Goal: Task Accomplishment & Management: Use online tool/utility

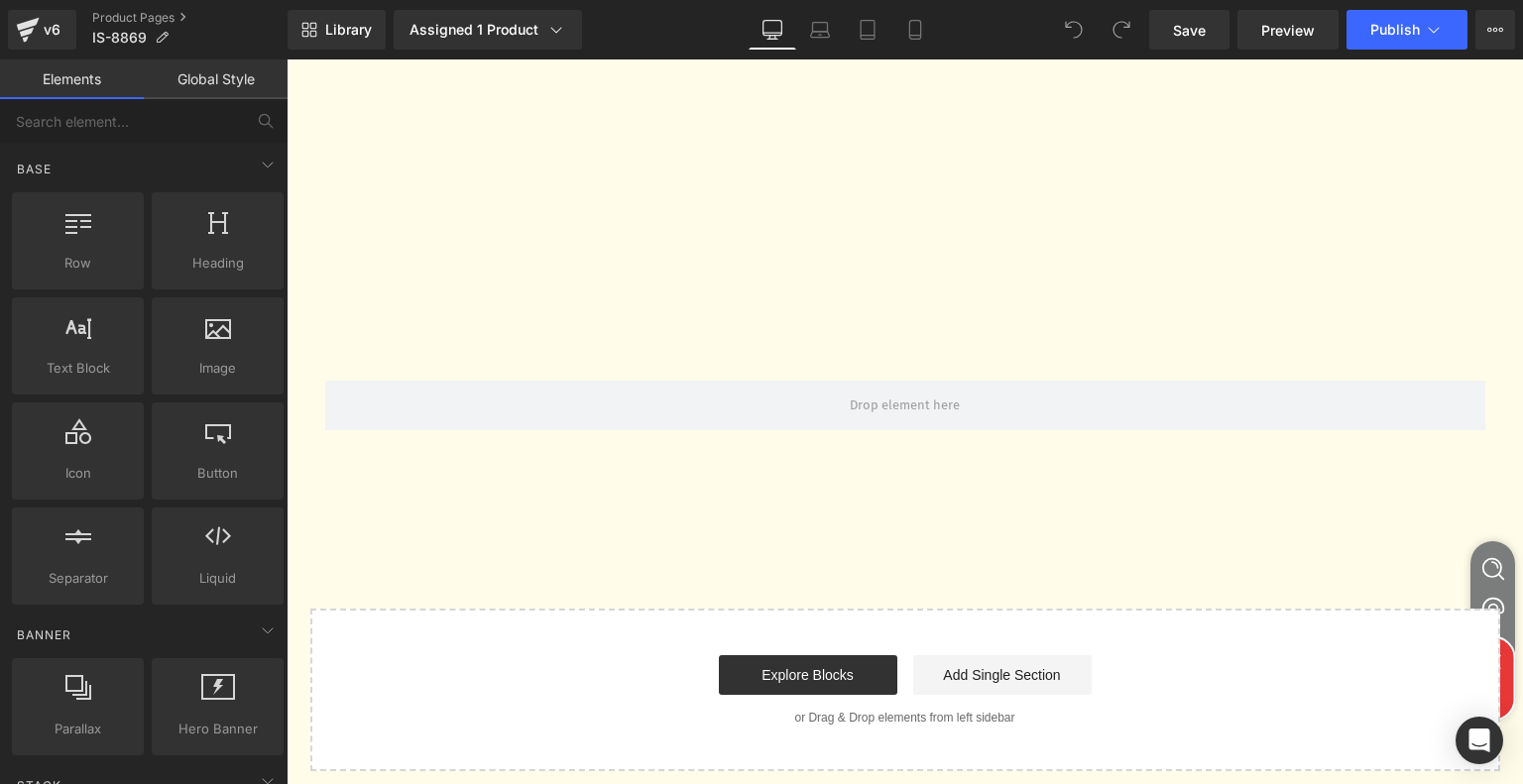
scroll to position [6593, 0]
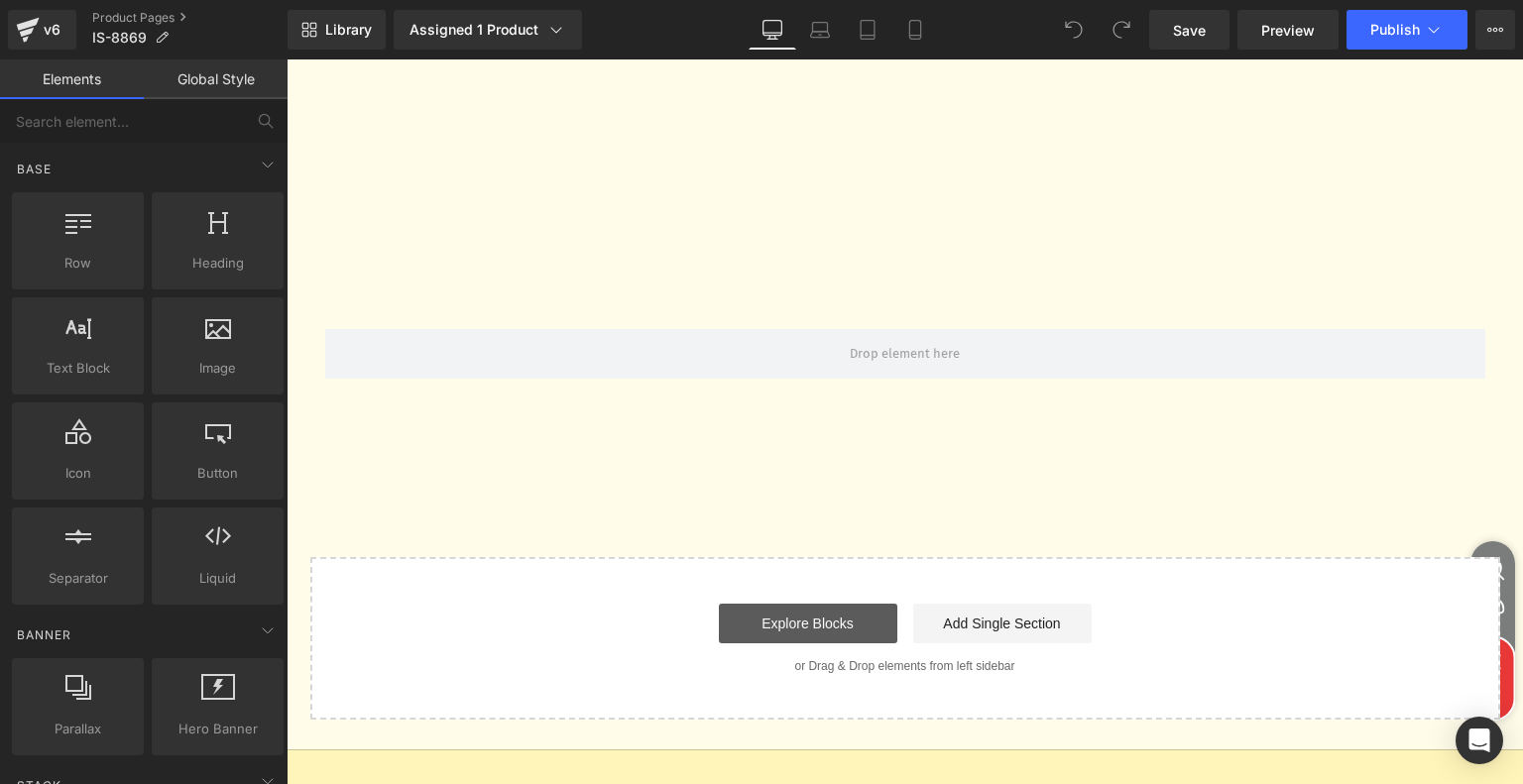
click at [862, 604] on link "Explore Blocks" at bounding box center [808, 623] width 178 height 40
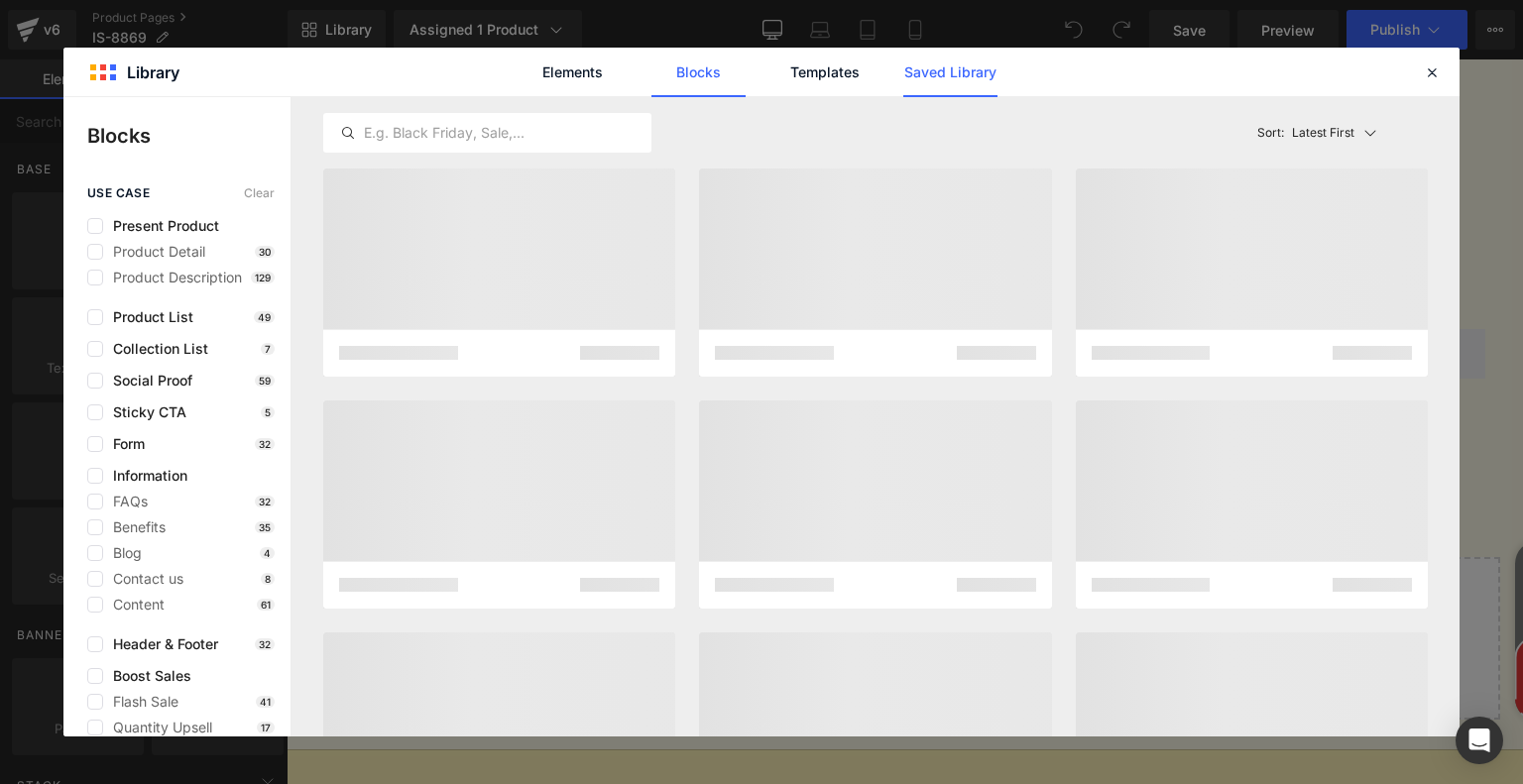
click at [993, 74] on link "Saved Library" at bounding box center [950, 72] width 94 height 50
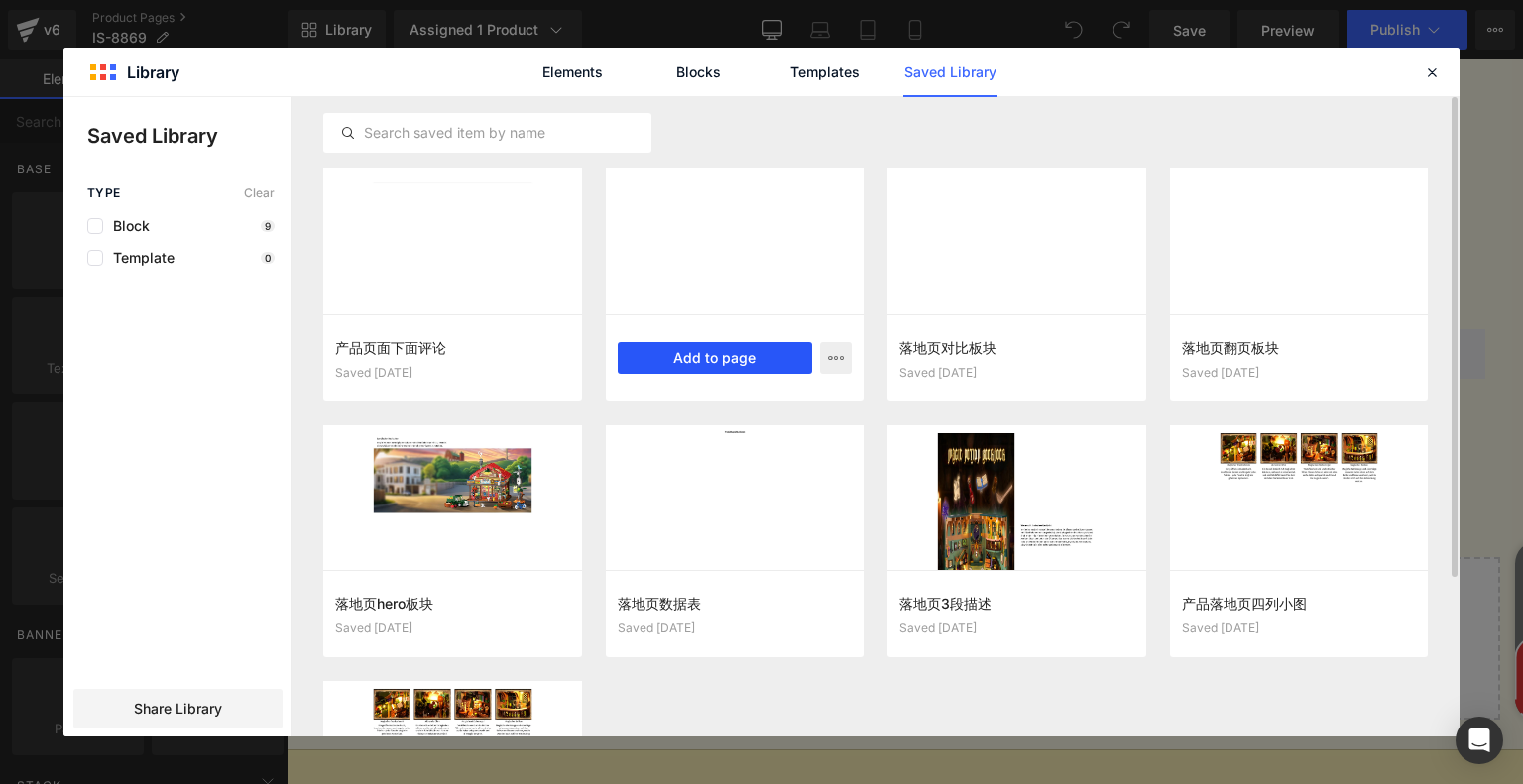
click at [680, 348] on button "Add to page" at bounding box center [715, 358] width 195 height 32
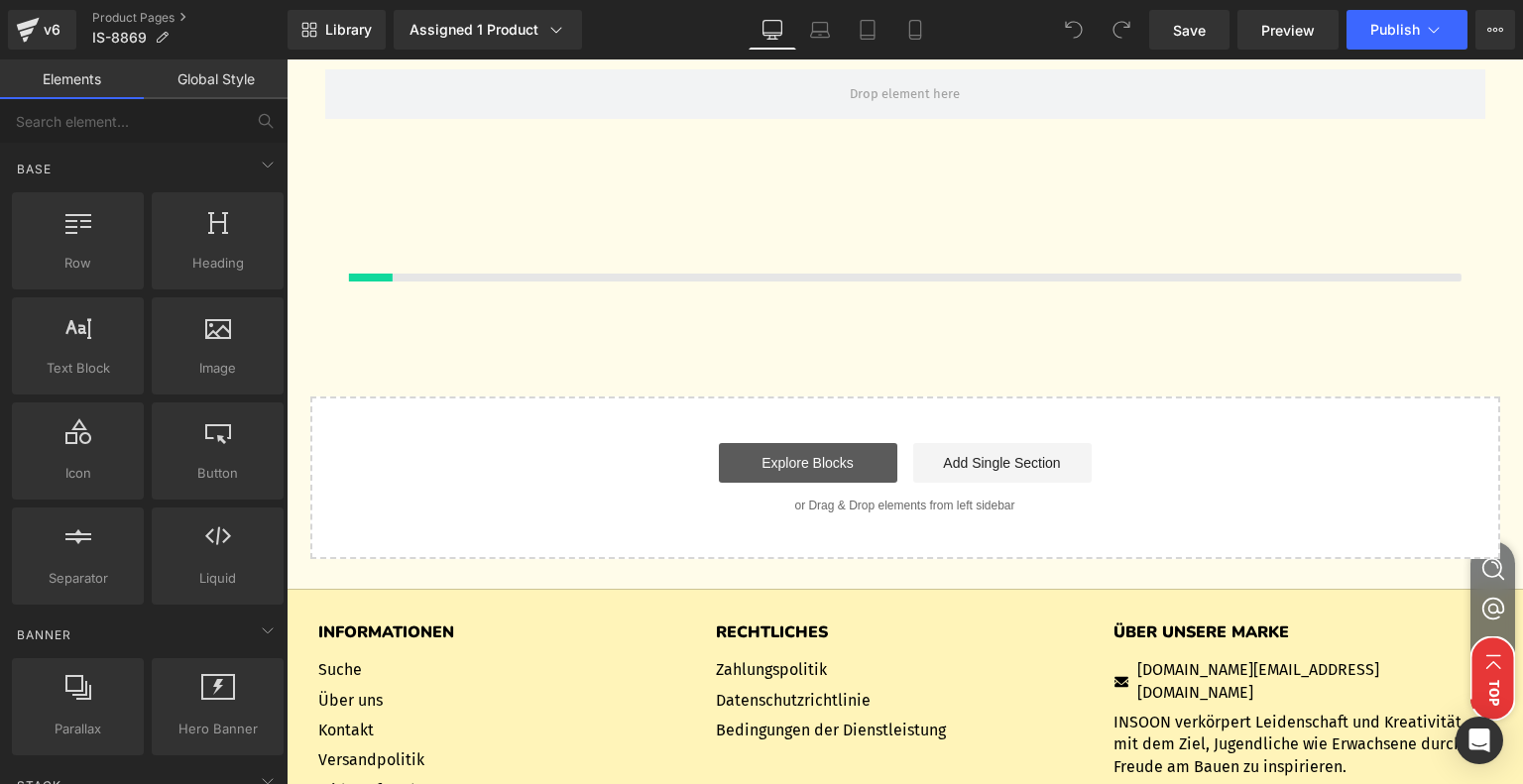
scroll to position [6866, 0]
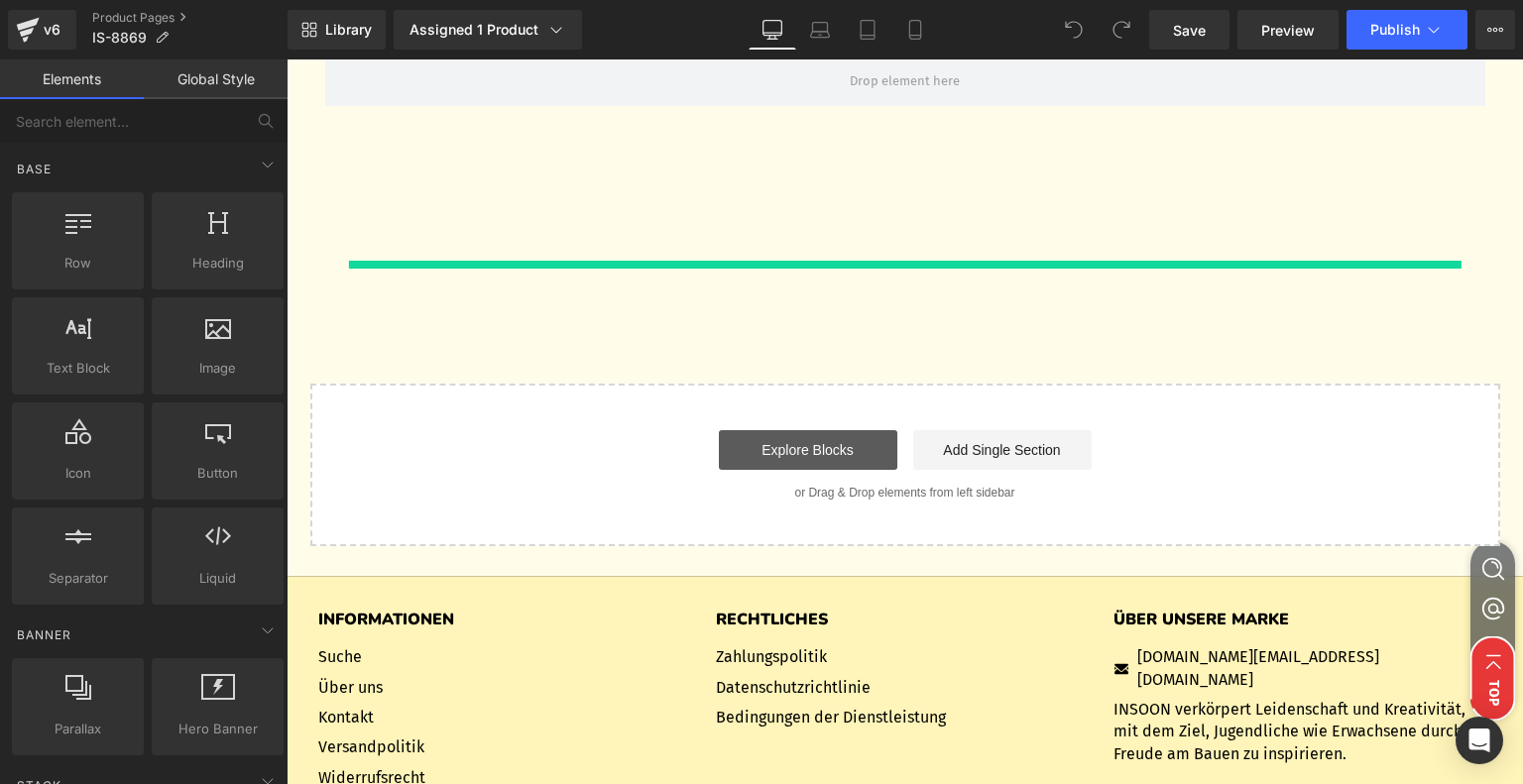
click at [762, 430] on link "Explore Blocks" at bounding box center [808, 450] width 178 height 40
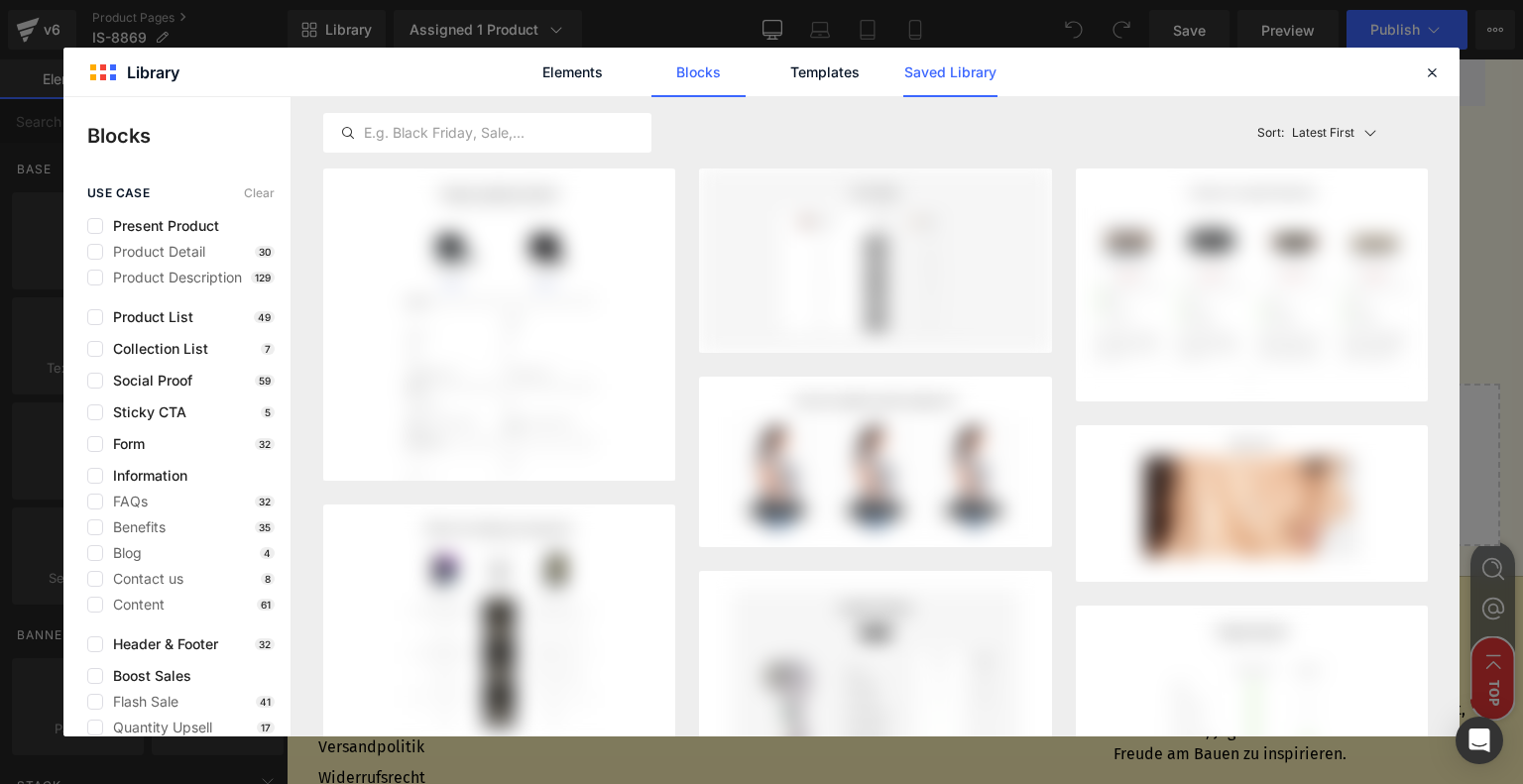
click at [914, 70] on link "Saved Library" at bounding box center [950, 72] width 94 height 50
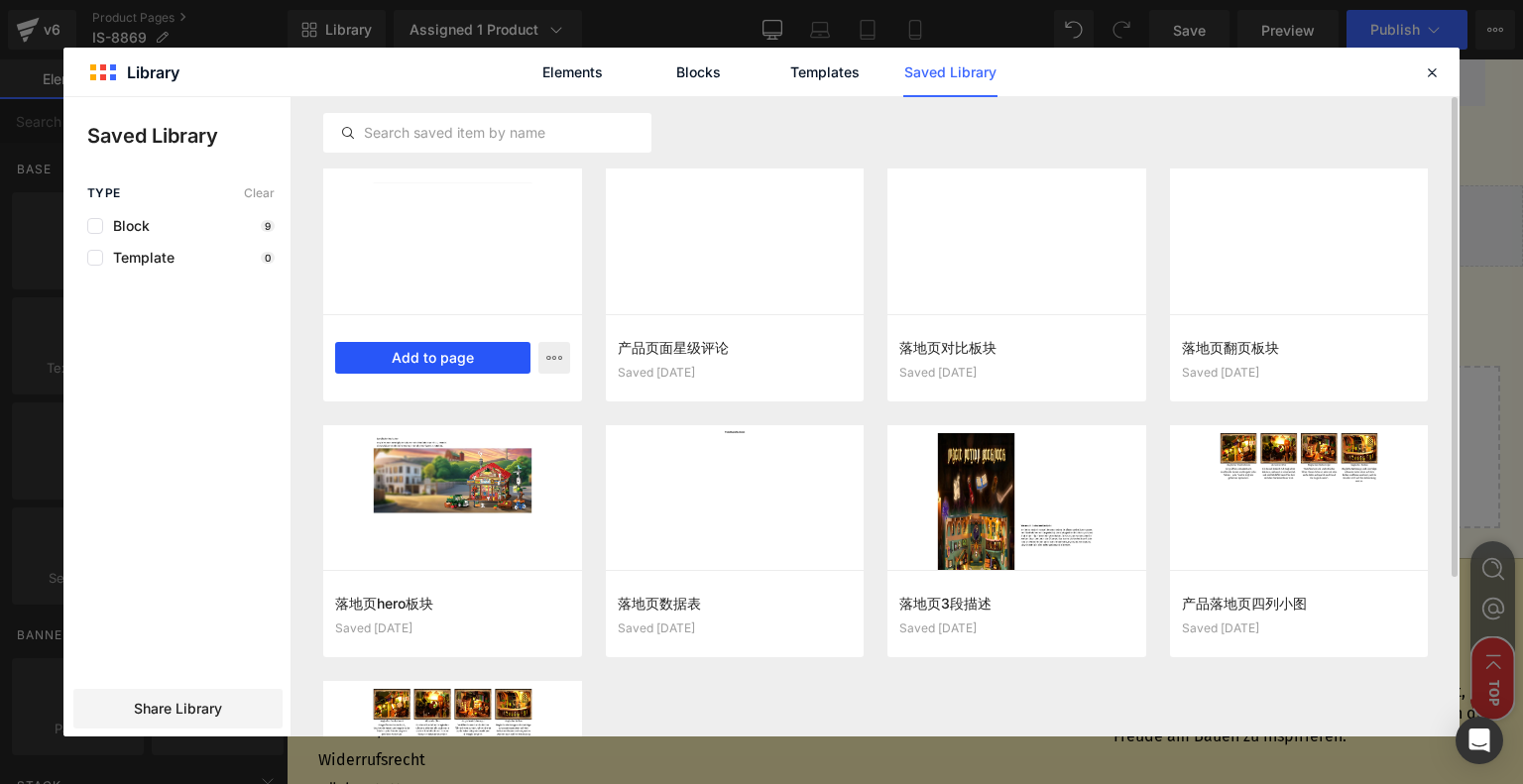
click at [448, 355] on button "Add to page" at bounding box center [432, 358] width 195 height 32
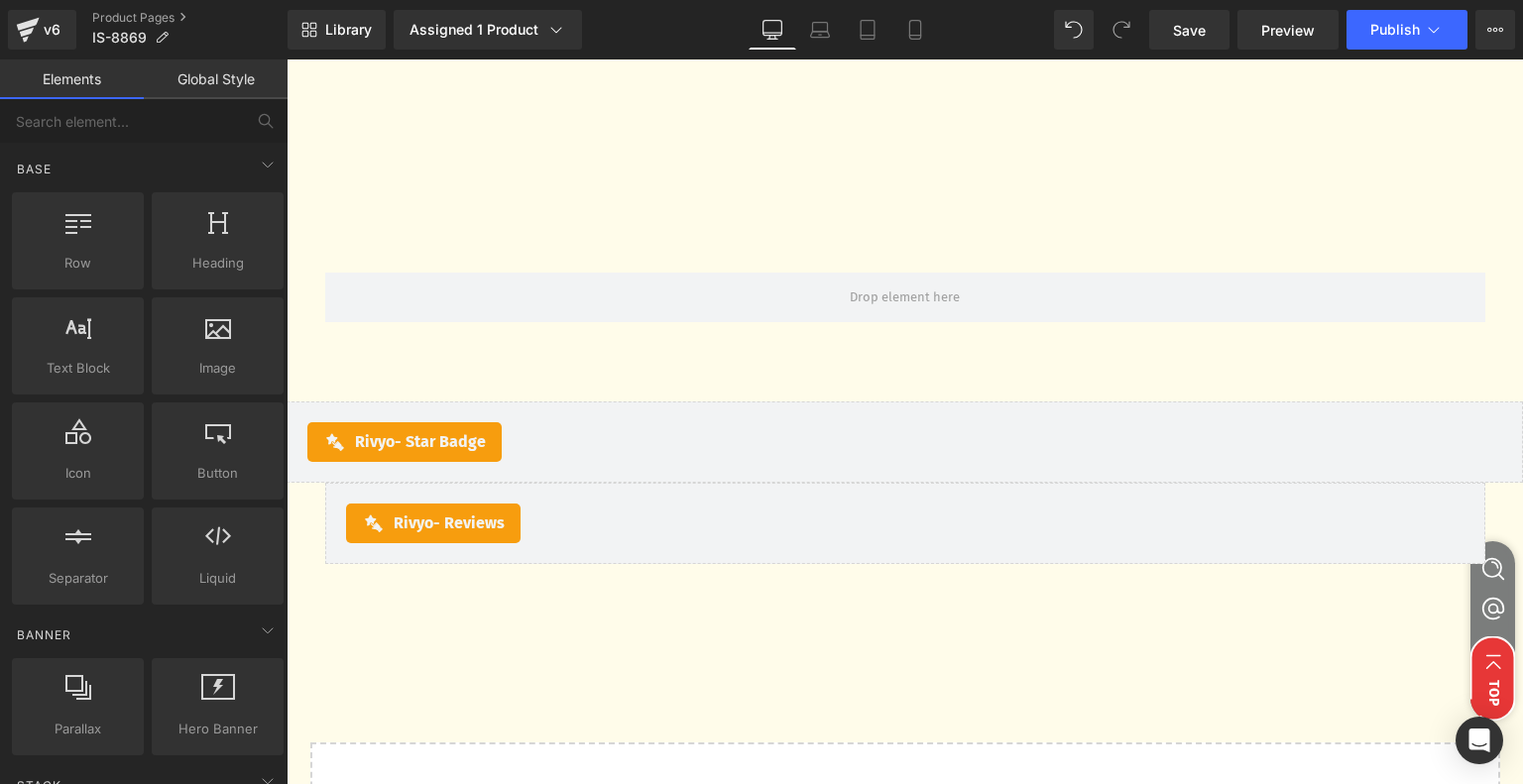
scroll to position [6649, 0]
click at [789, 423] on div "Rivyo - Star Badge" at bounding box center [904, 443] width 1195 height 40
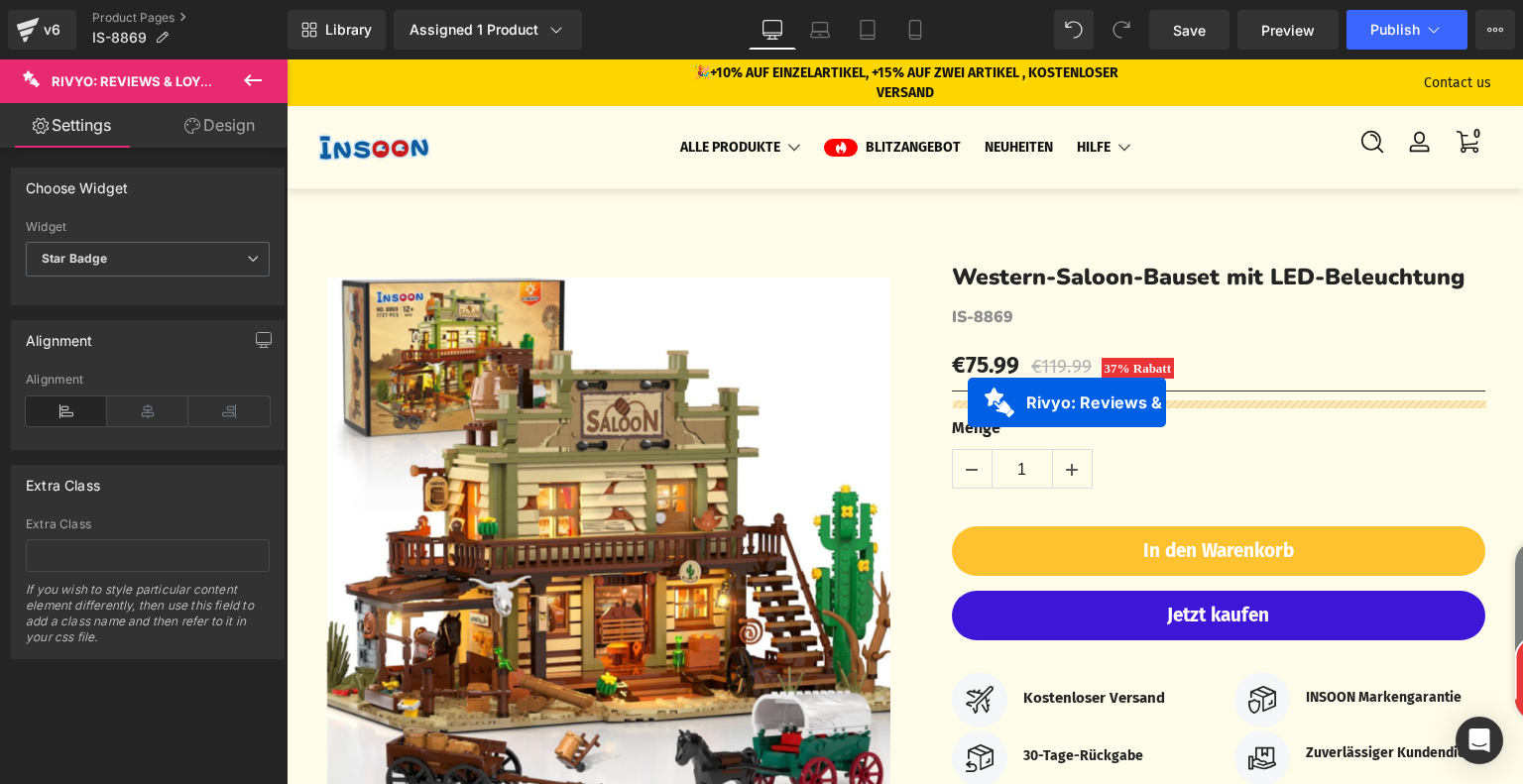
scroll to position [0, 0]
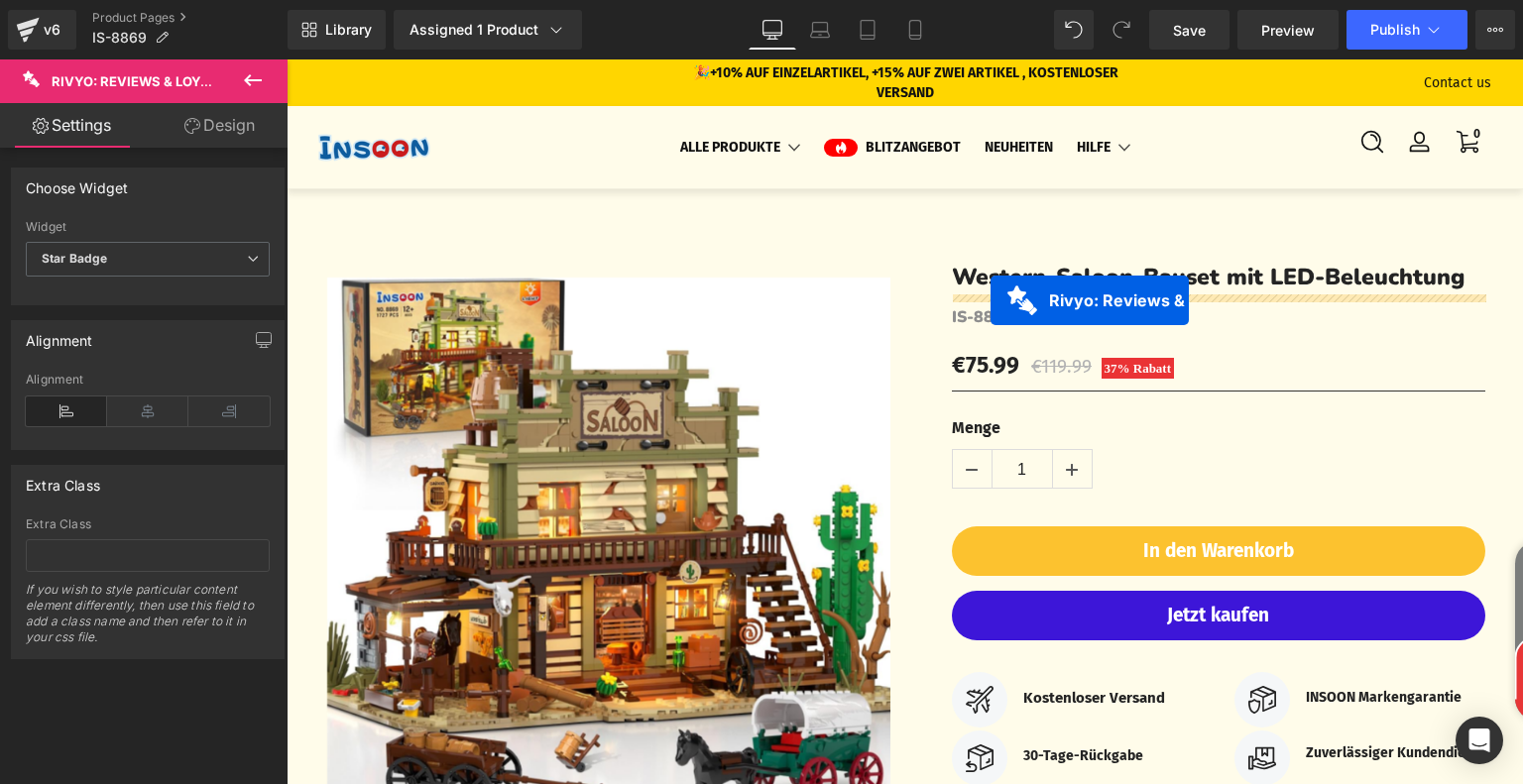
drag, startPoint x: 800, startPoint y: 391, endPoint x: 991, endPoint y: 300, distance: 211.6
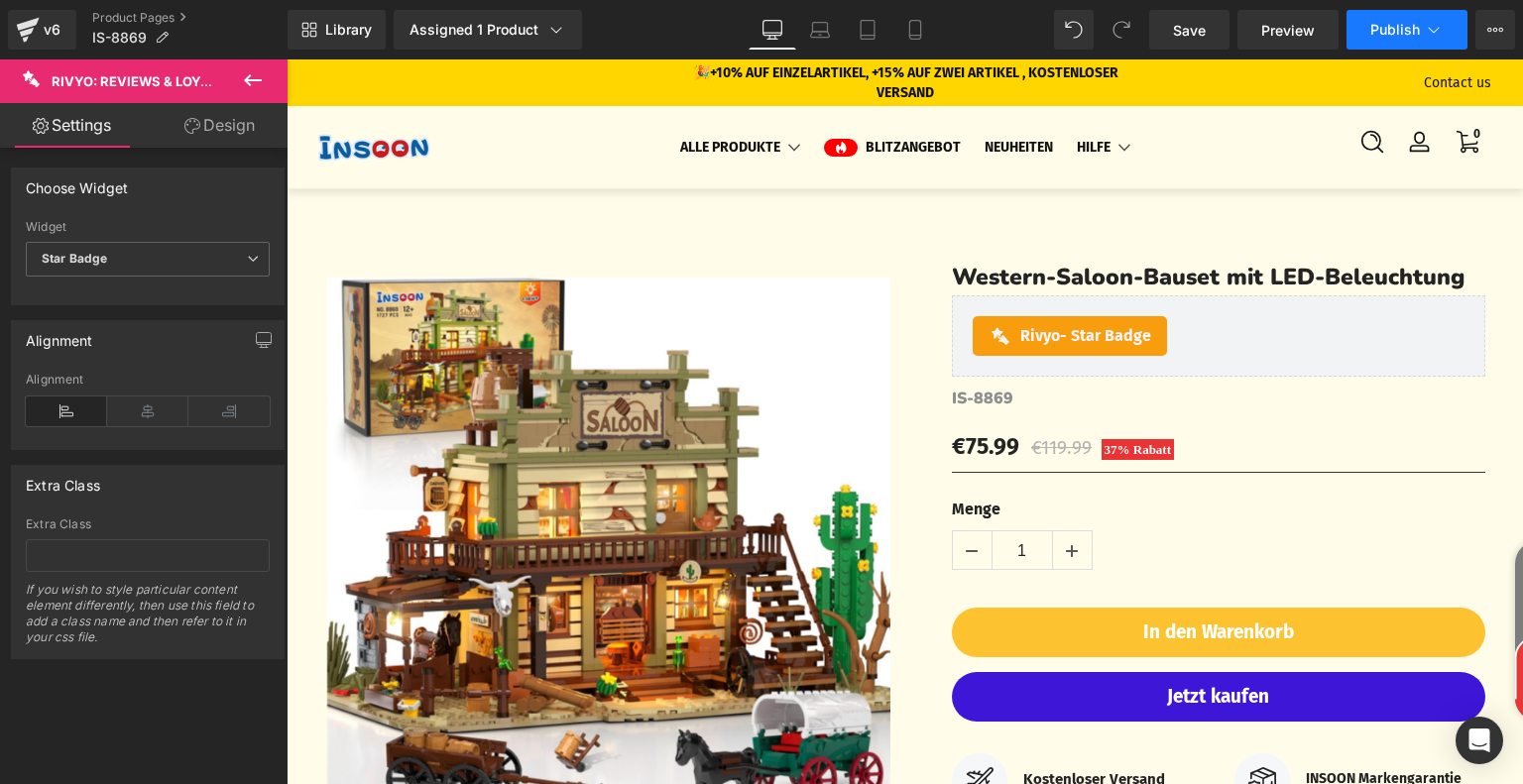
click at [1429, 28] on icon at bounding box center [1434, 30] width 11 height 6
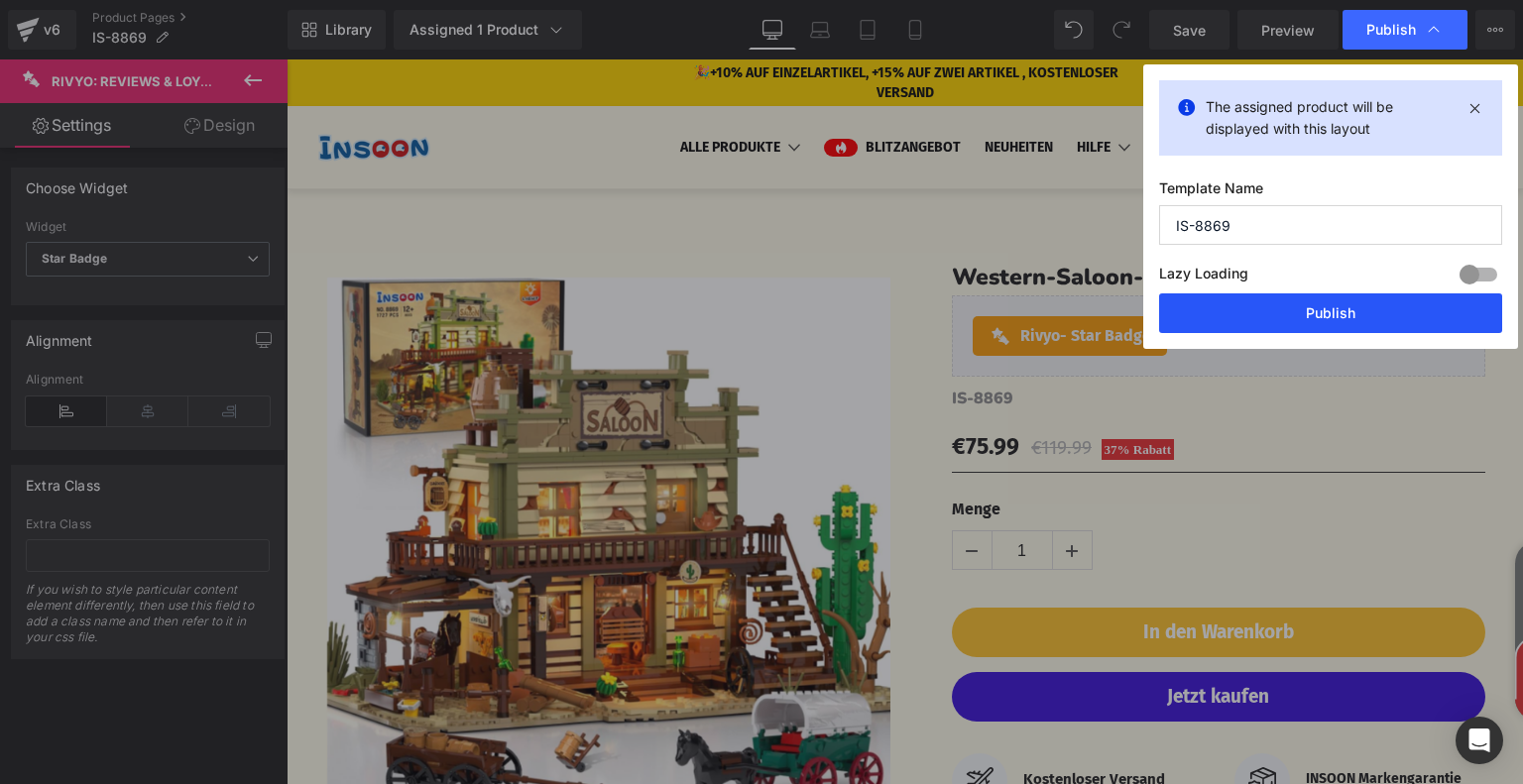
click at [1356, 304] on button "Publish" at bounding box center [1331, 313] width 343 height 40
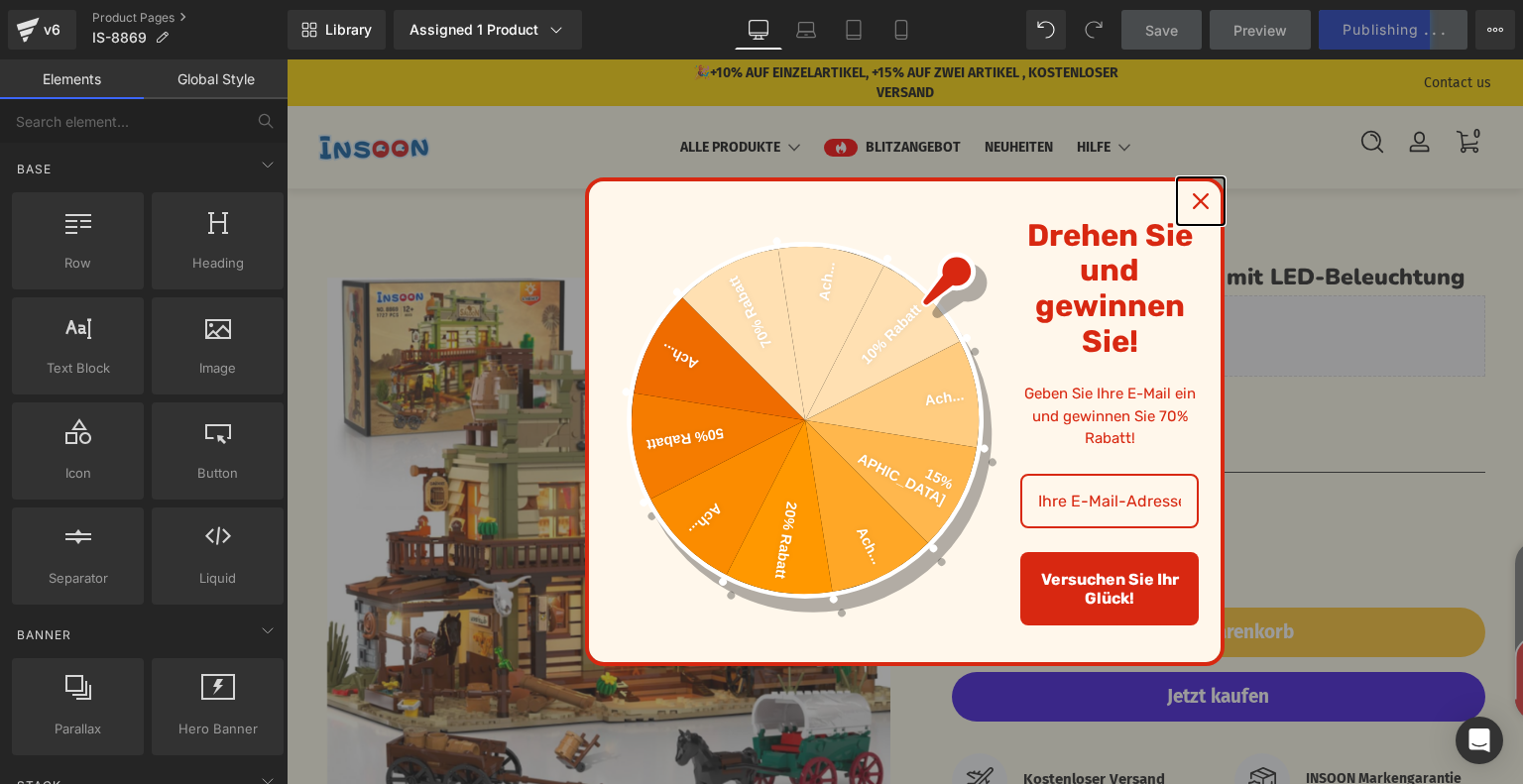
click at [1194, 212] on div "Close" at bounding box center [1201, 201] width 32 height 32
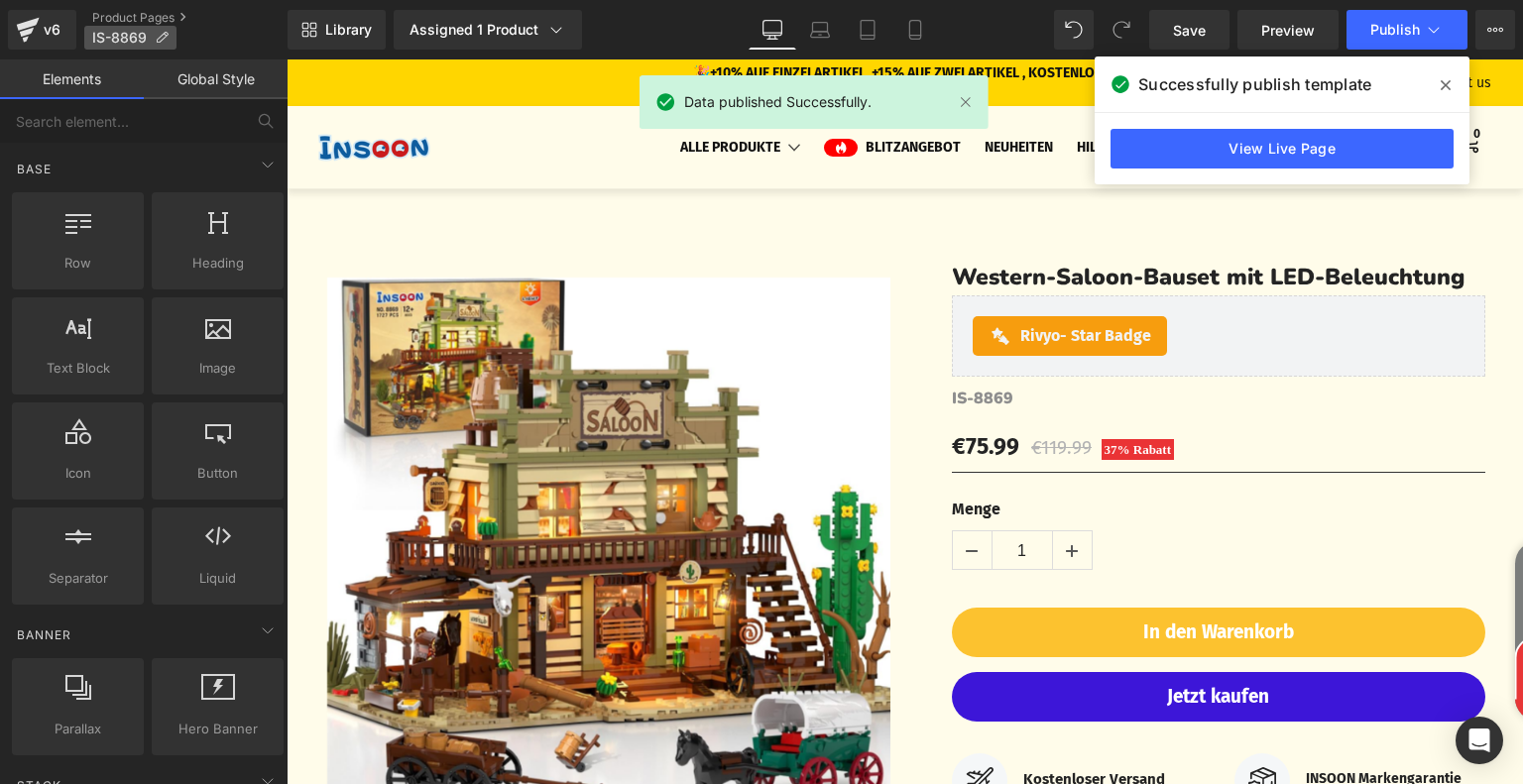
click at [167, 36] on icon at bounding box center [162, 38] width 14 height 14
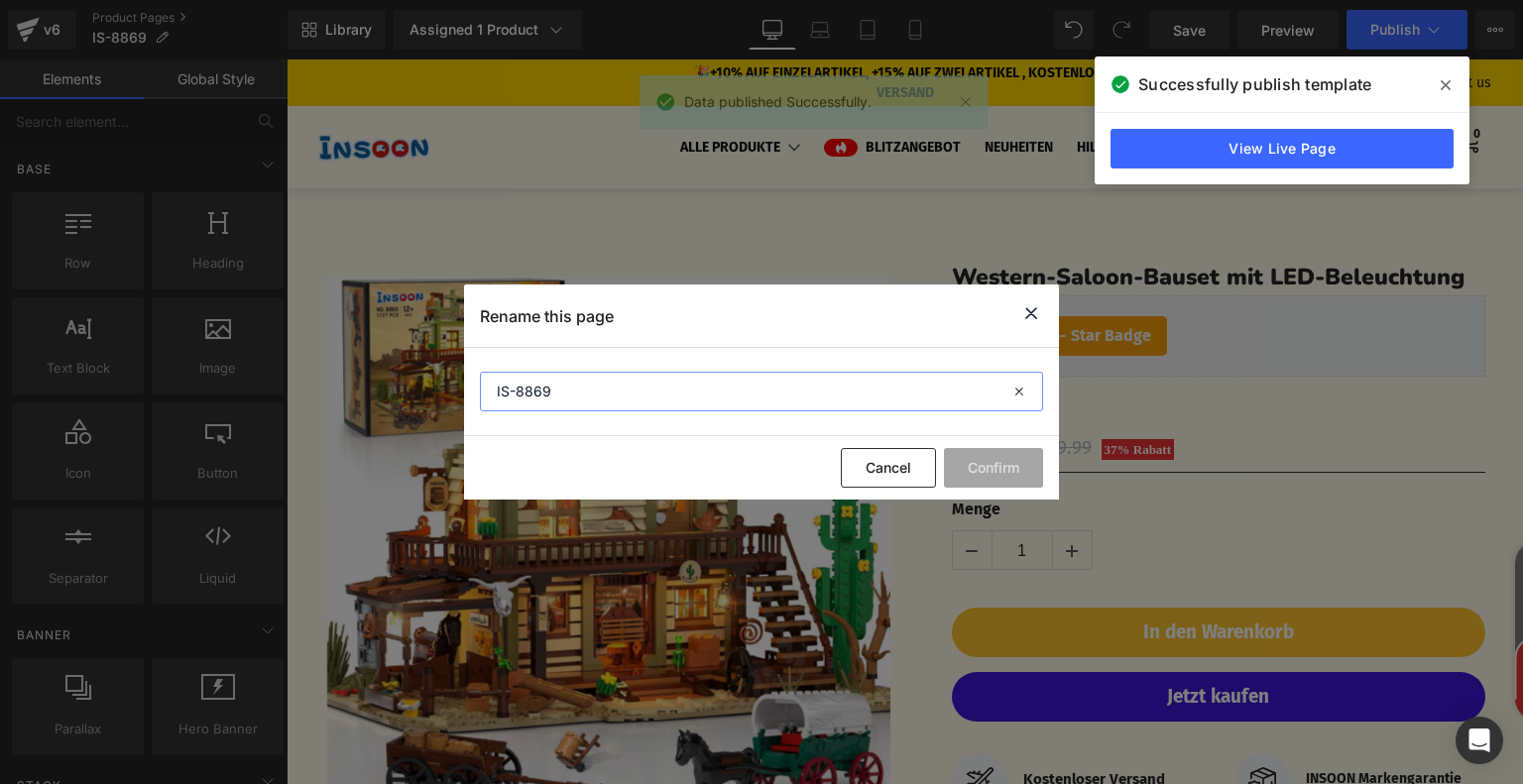
drag, startPoint x: 497, startPoint y: 392, endPoint x: 480, endPoint y: 392, distance: 17.0
click at [480, 392] on input "IS-8869" at bounding box center [762, 392] width 563 height 40
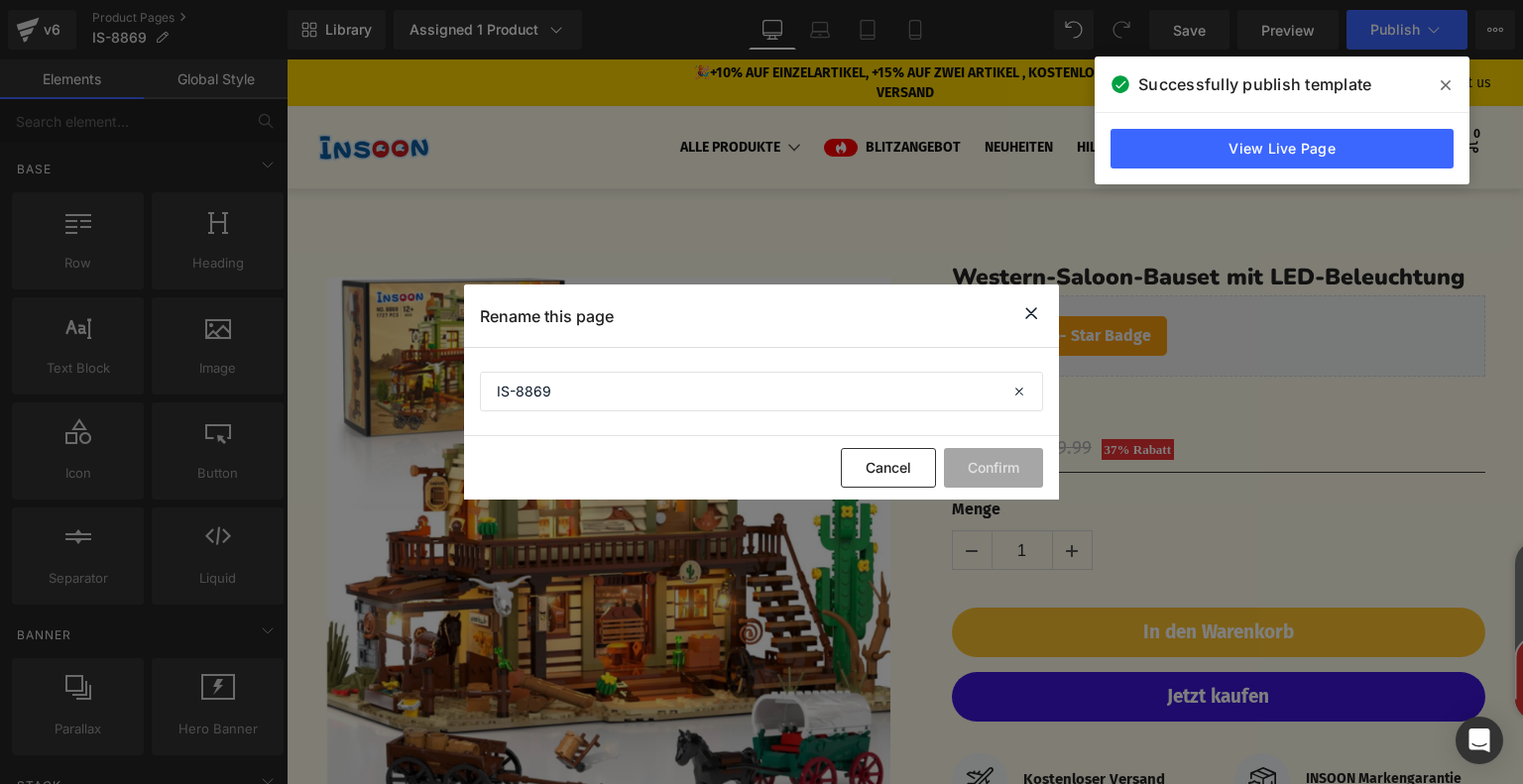
click at [1023, 317] on icon at bounding box center [1031, 313] width 24 height 25
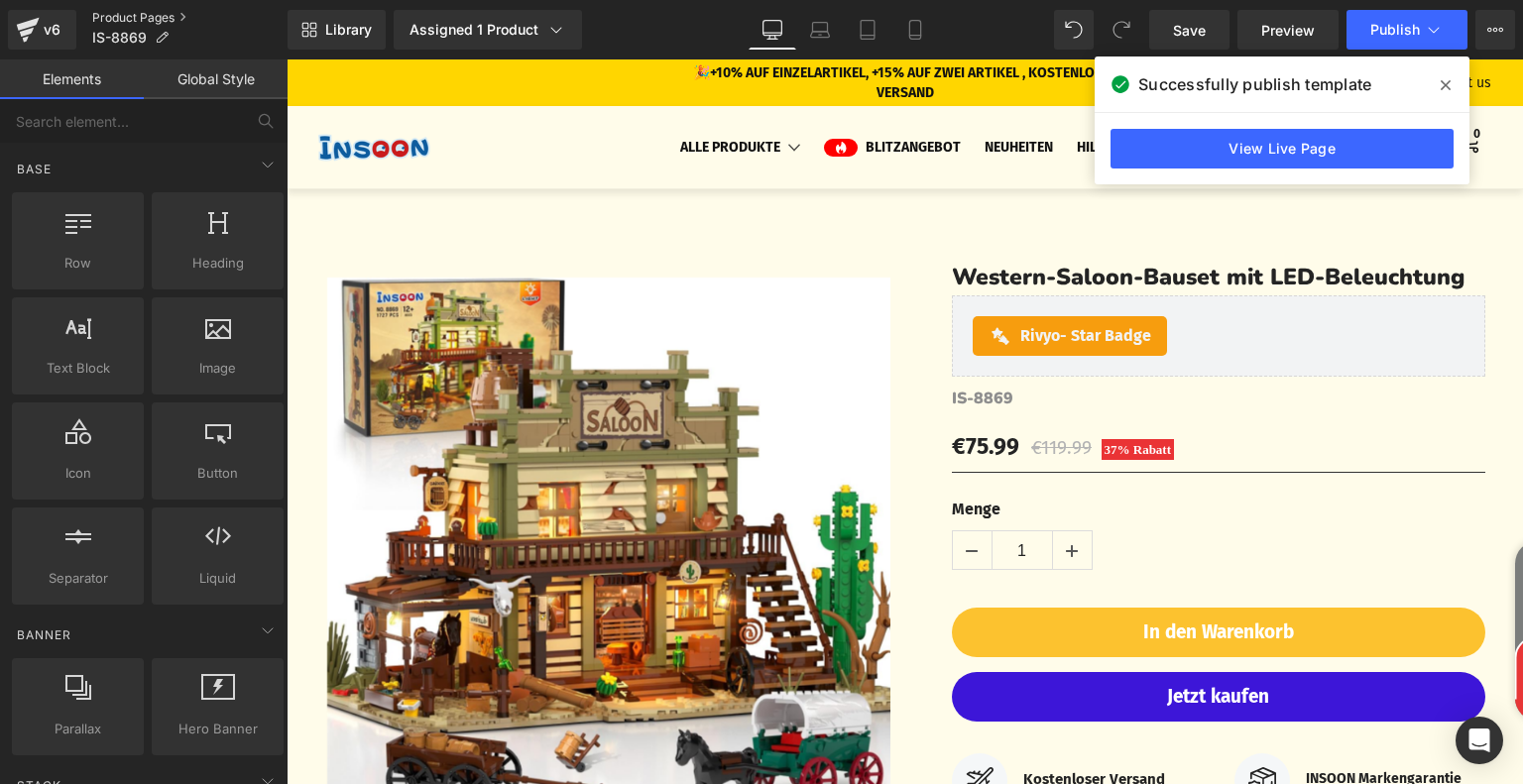
click at [132, 20] on link "Product Pages" at bounding box center [189, 18] width 195 height 16
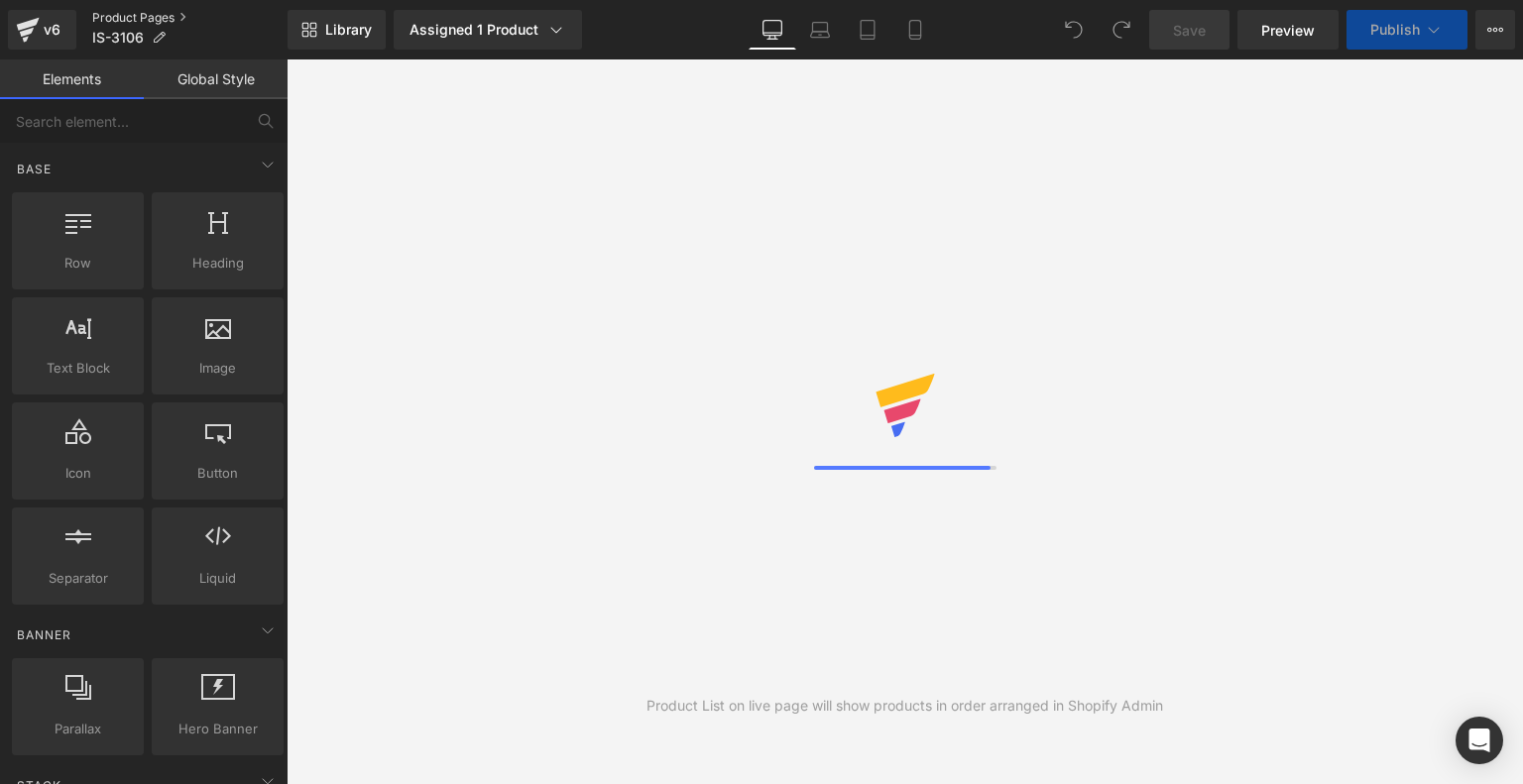
click at [135, 22] on link "Product Pages" at bounding box center [189, 18] width 195 height 16
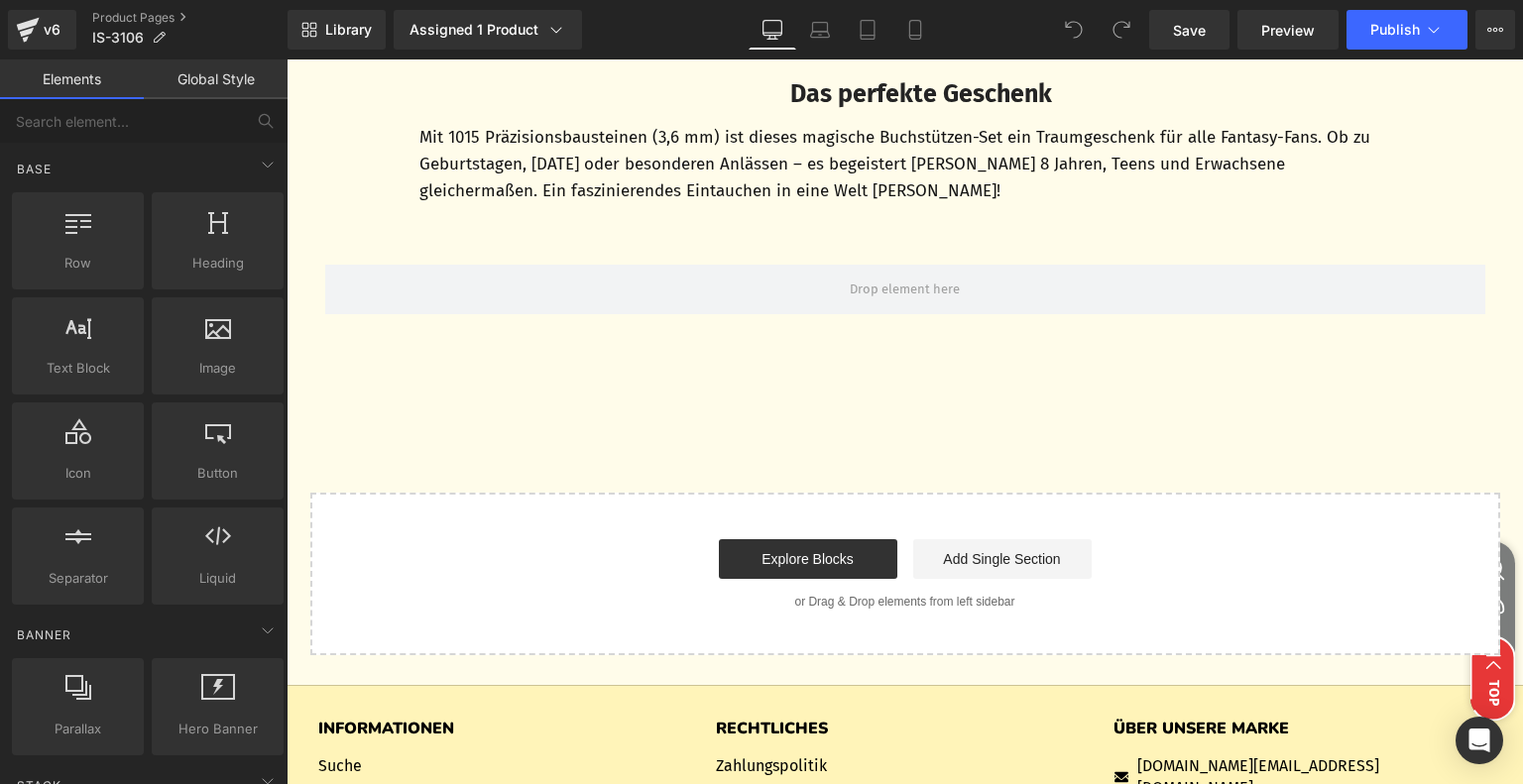
scroll to position [6144, 0]
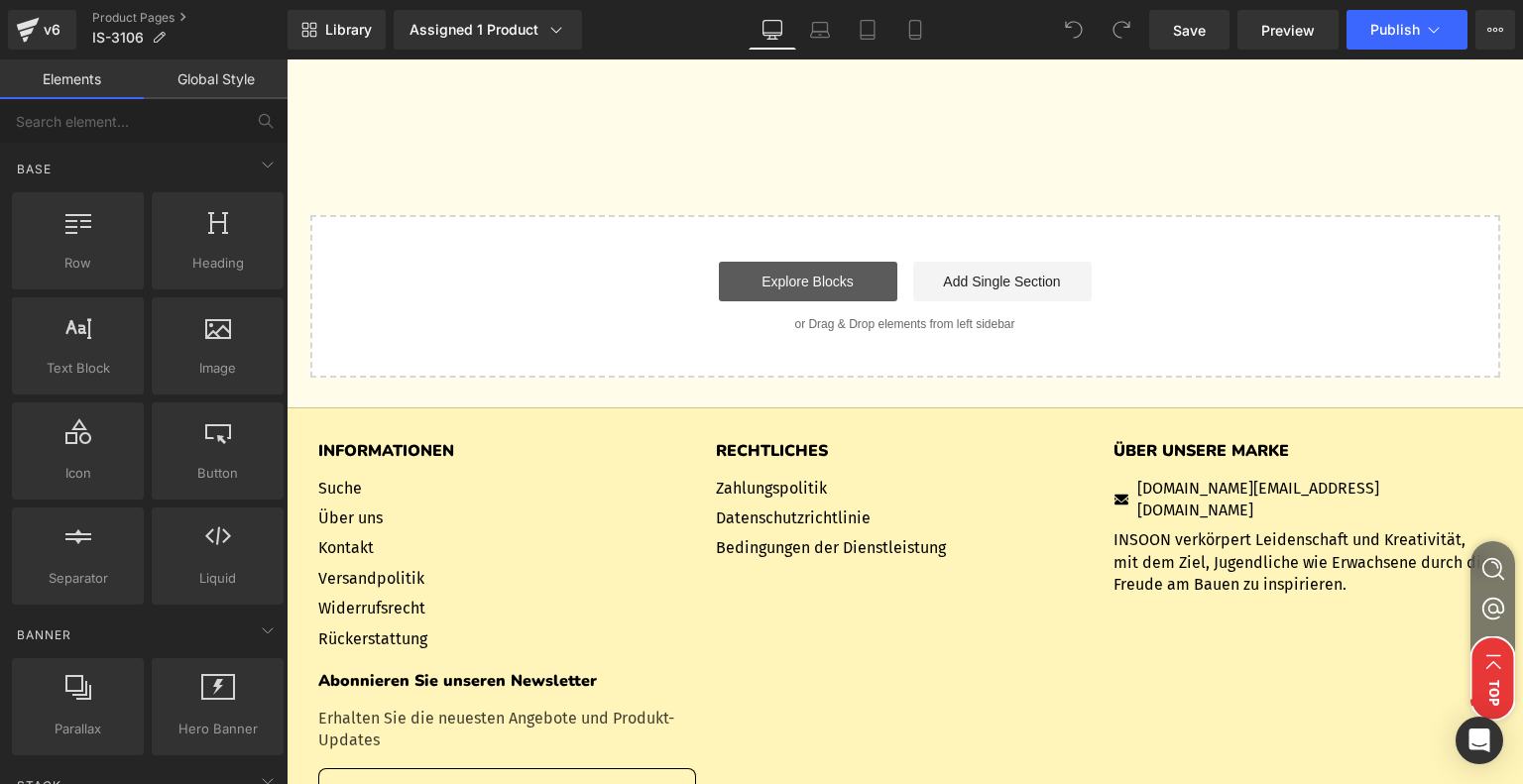
click at [821, 301] on link "Explore Blocks" at bounding box center [808, 281] width 178 height 40
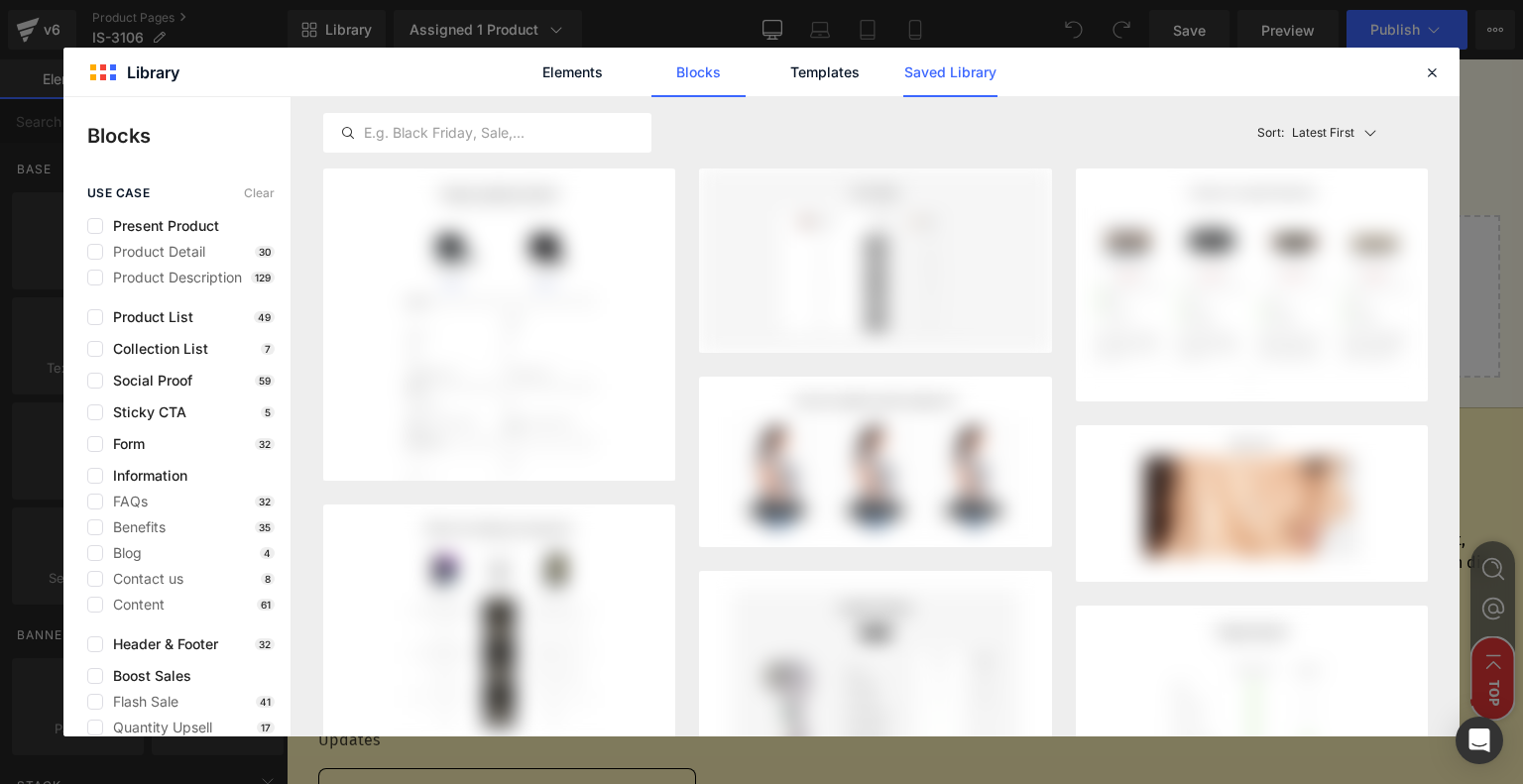
click at [979, 82] on link "Saved Library" at bounding box center [950, 72] width 94 height 50
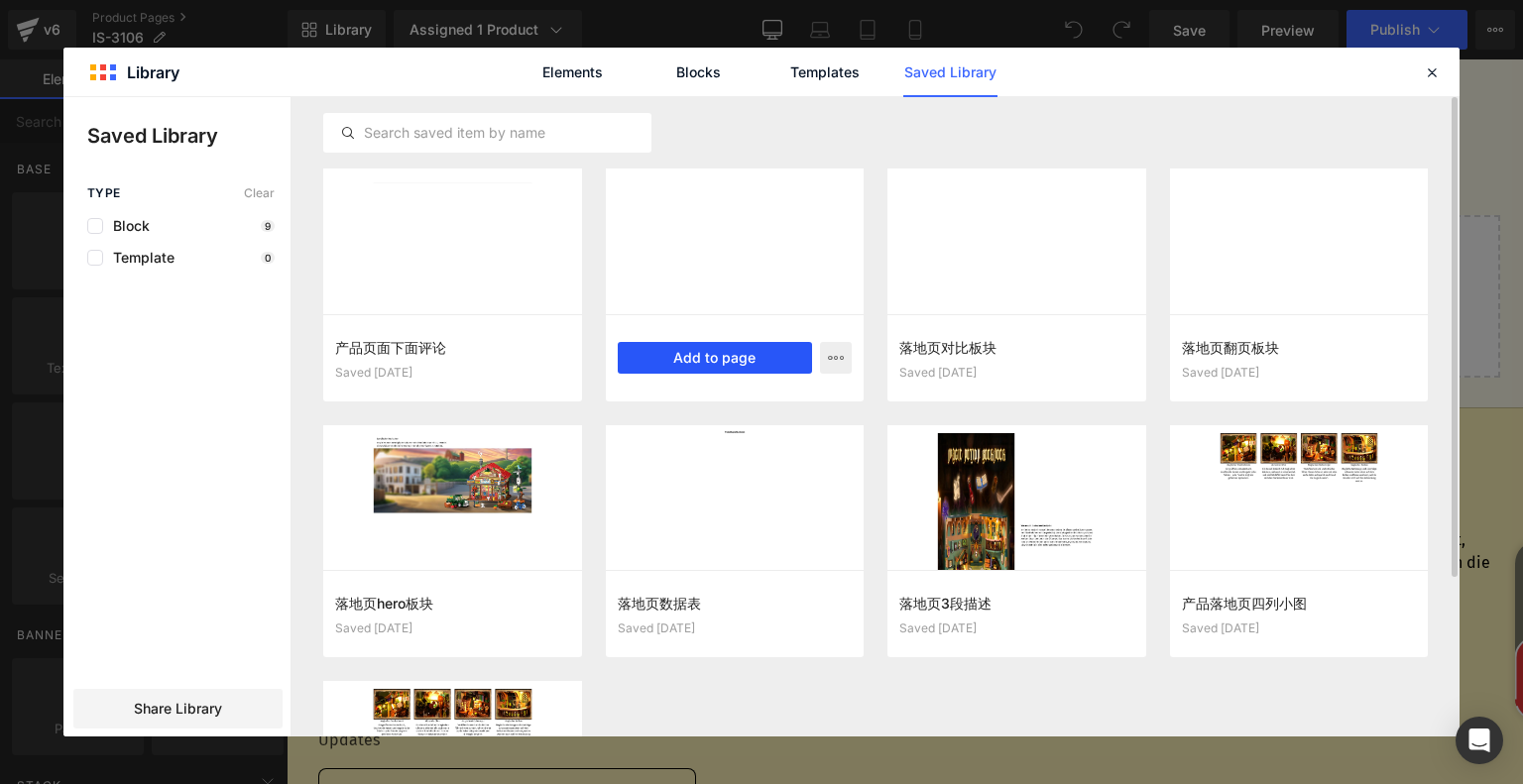
click at [710, 360] on button "Add to page" at bounding box center [715, 358] width 195 height 32
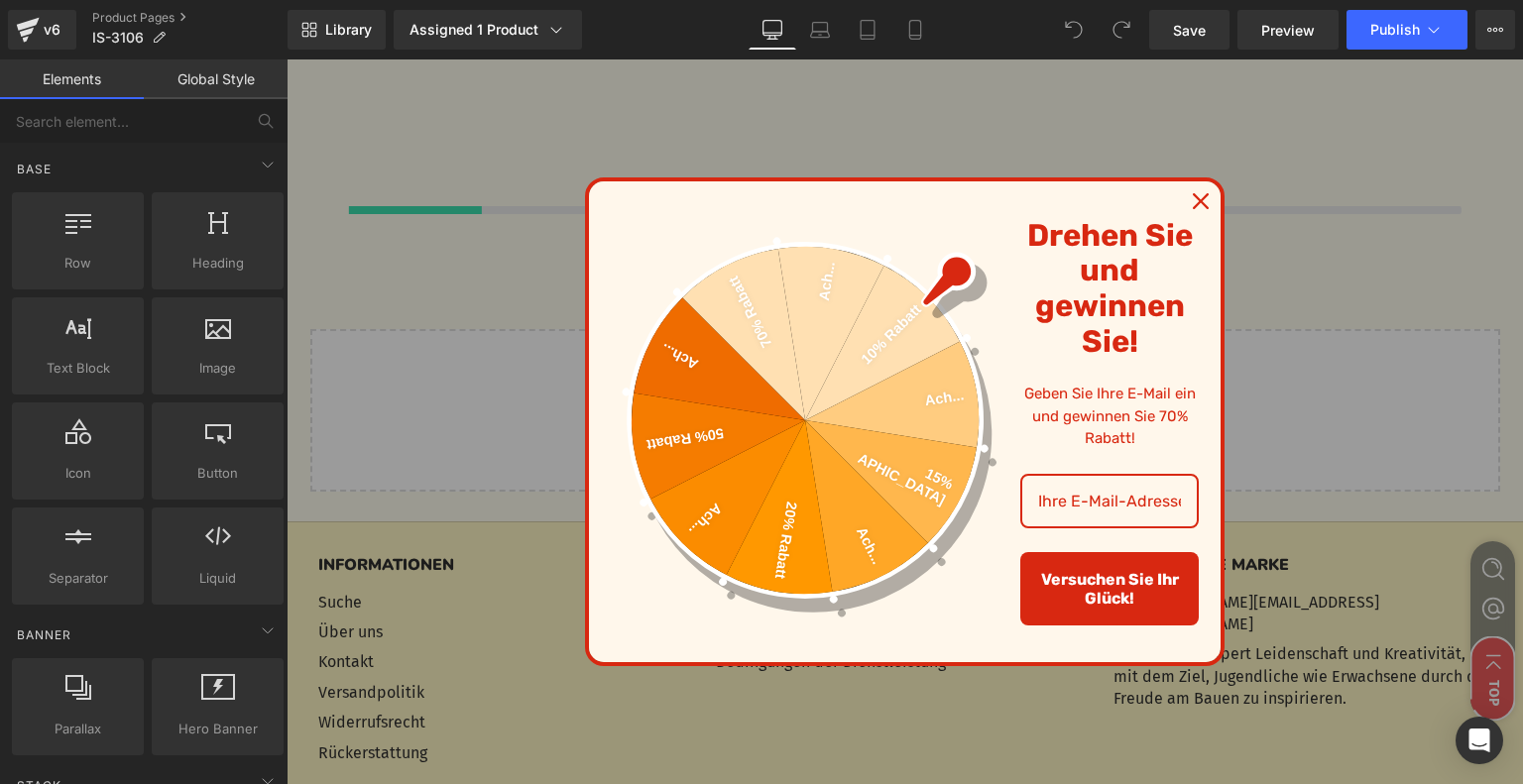
scroll to position [6126, 0]
click at [1198, 197] on icon "close icon" at bounding box center [1201, 201] width 16 height 16
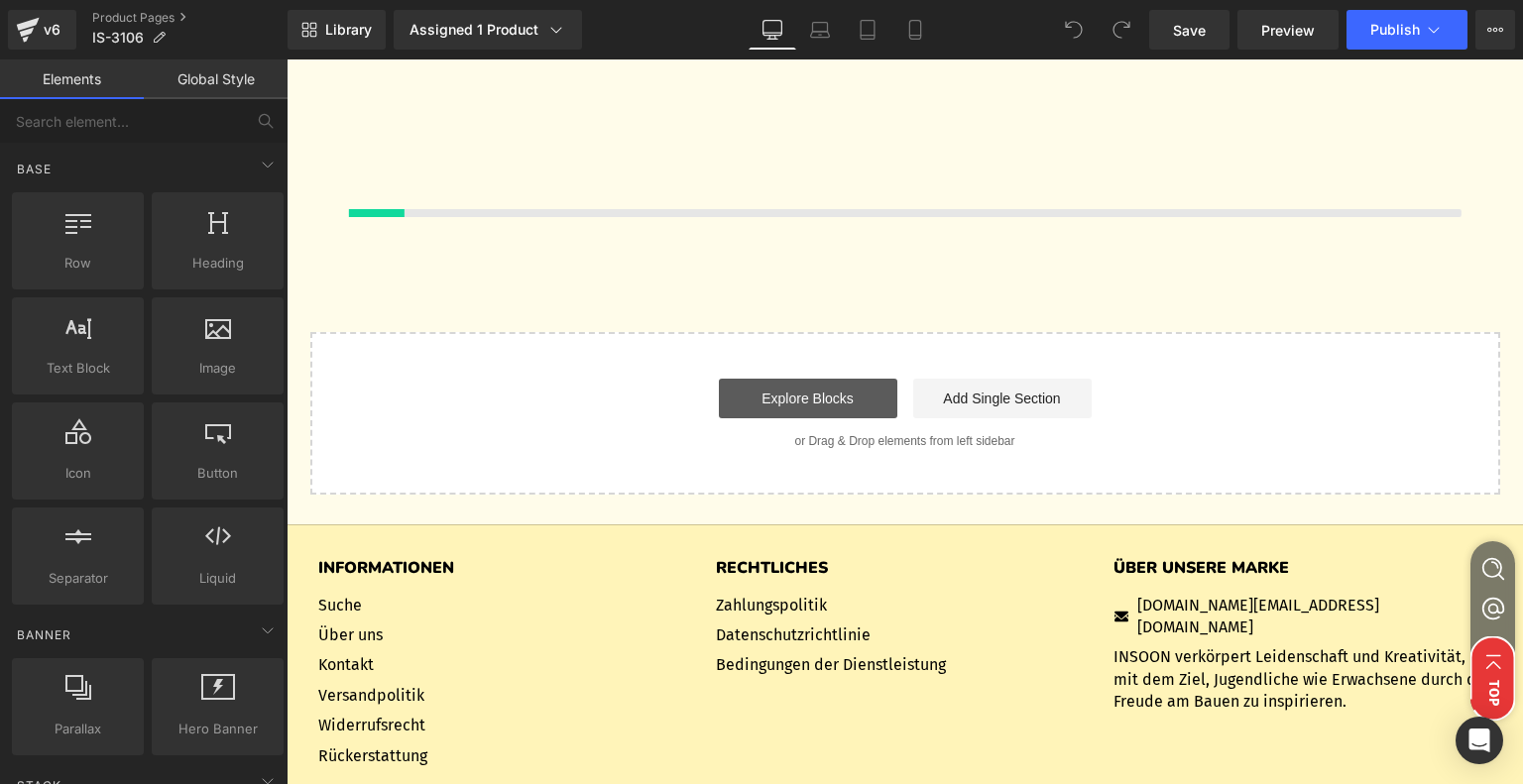
click at [837, 418] on link "Explore Blocks" at bounding box center [808, 398] width 178 height 40
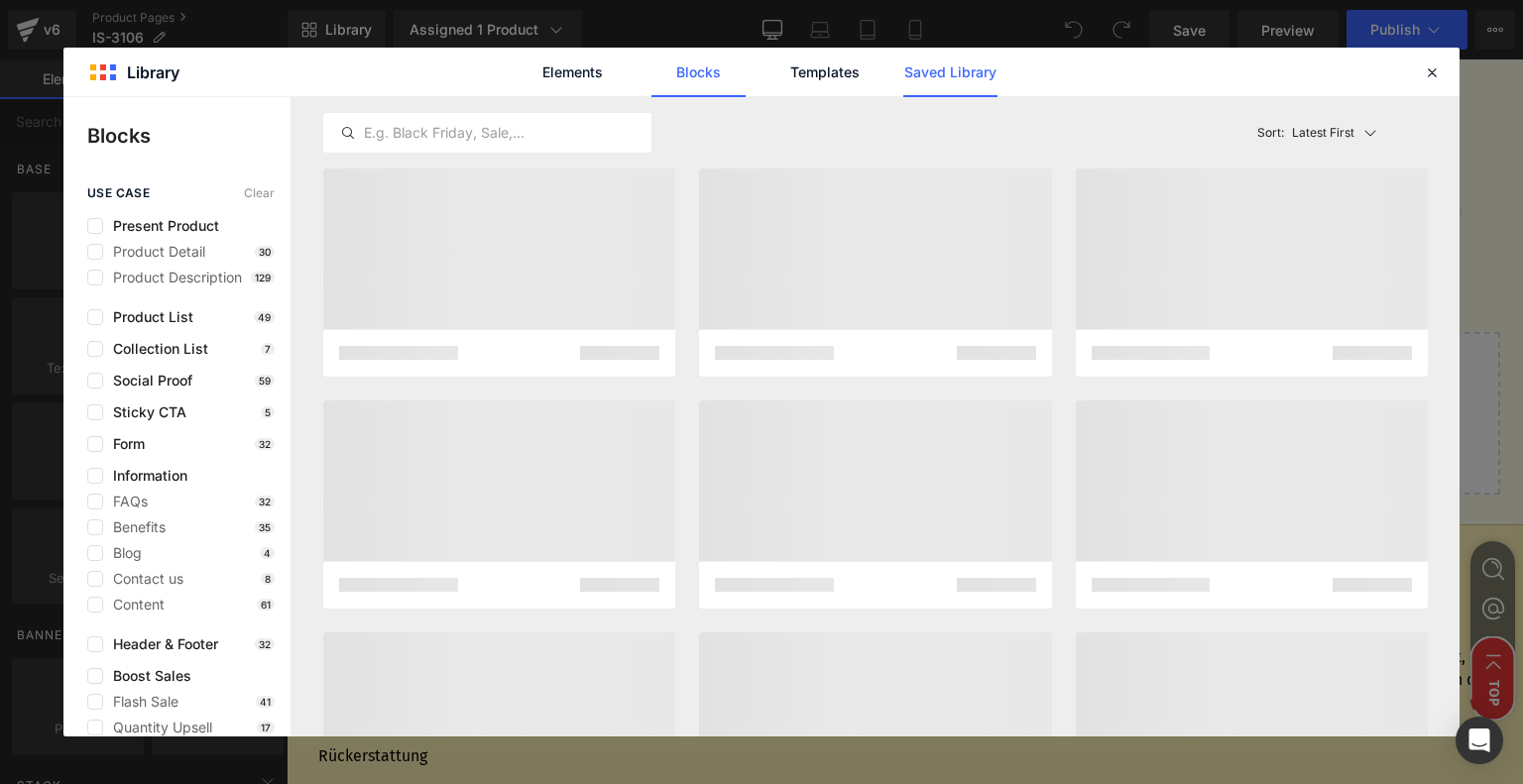
click at [934, 66] on link "Saved Library" at bounding box center [950, 72] width 94 height 50
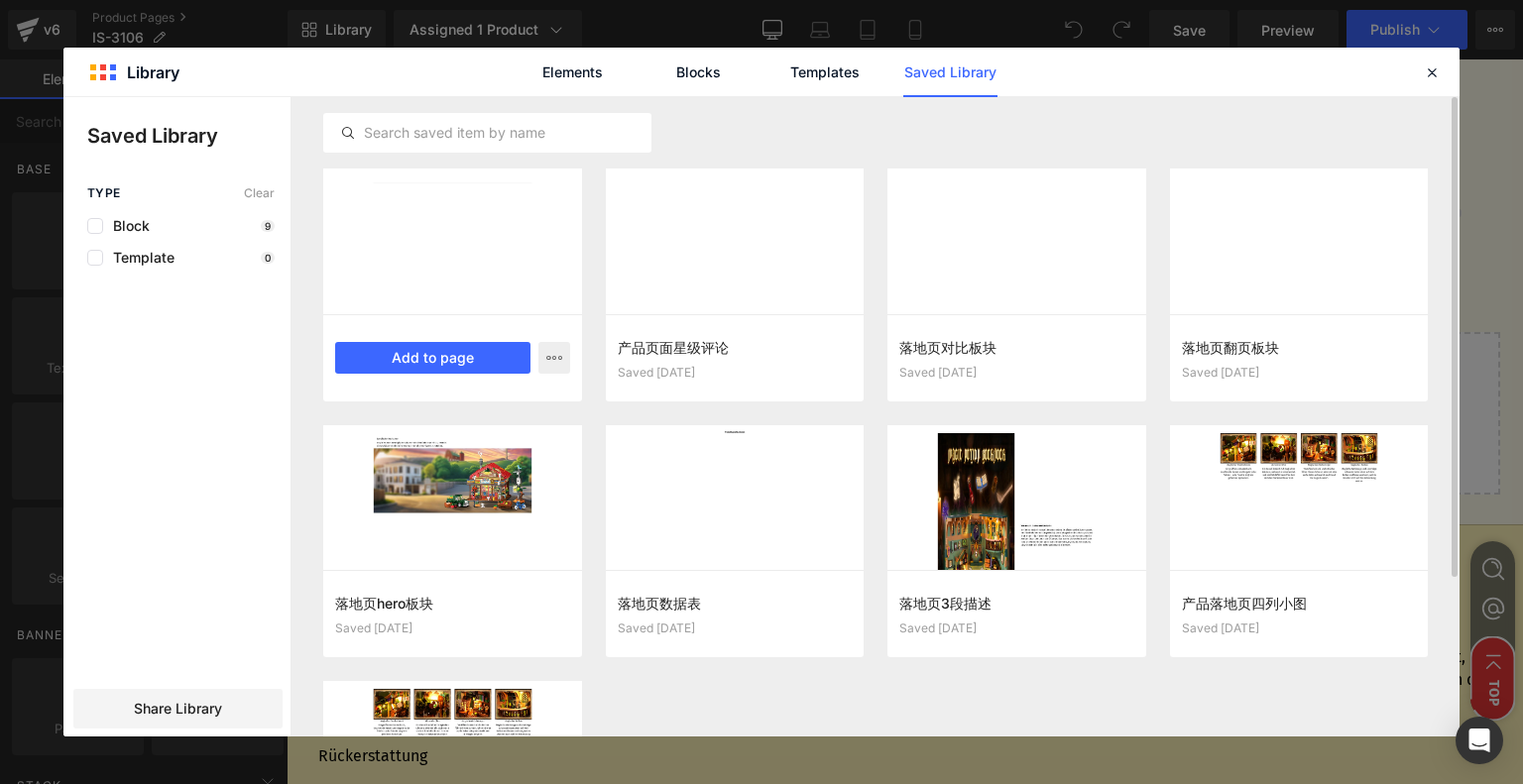
click at [462, 338] on div "产品页面下面评论 Saved 1 week ago Add to page" at bounding box center [452, 358] width 259 height 87
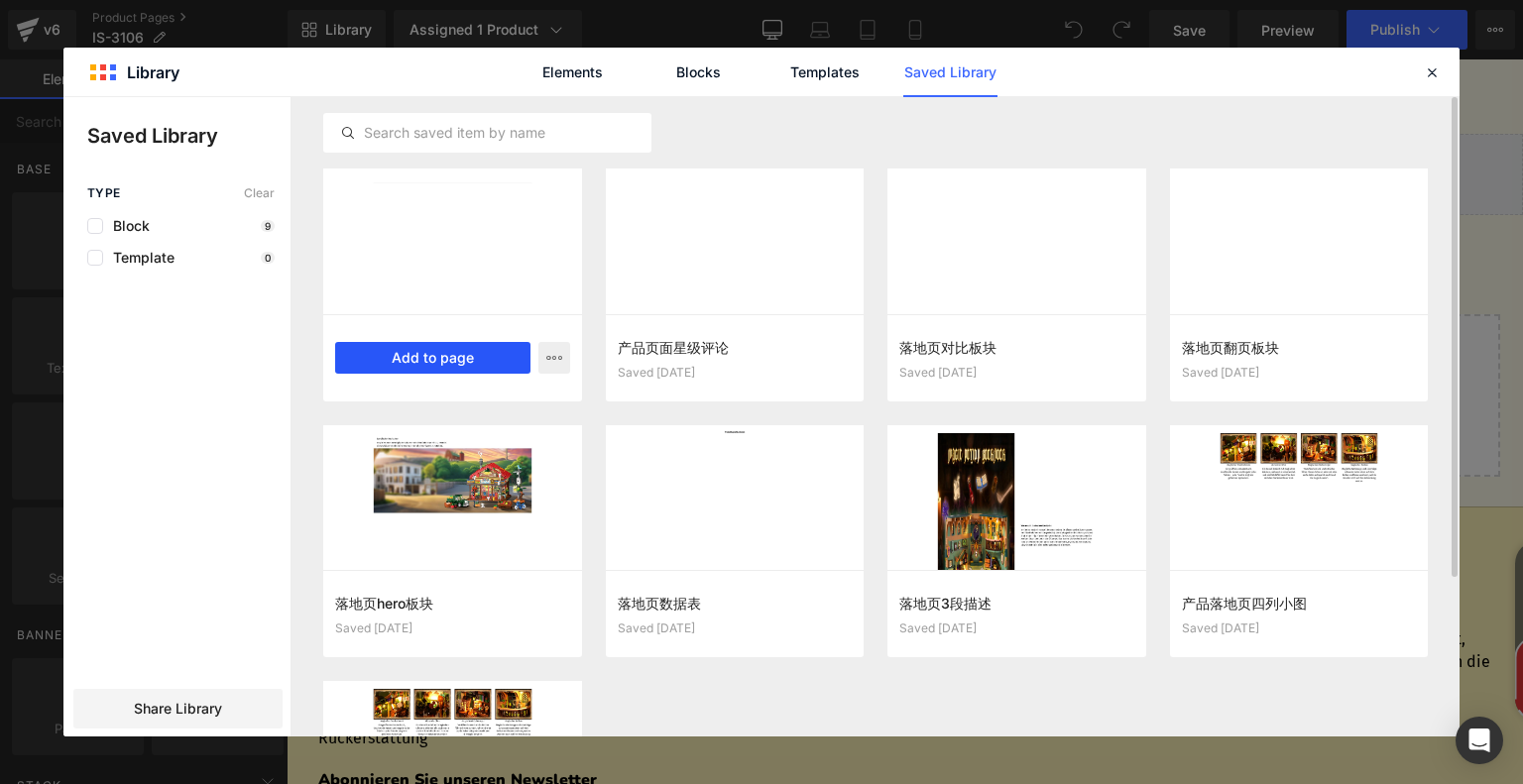
click at [463, 365] on button "Add to page" at bounding box center [432, 358] width 195 height 32
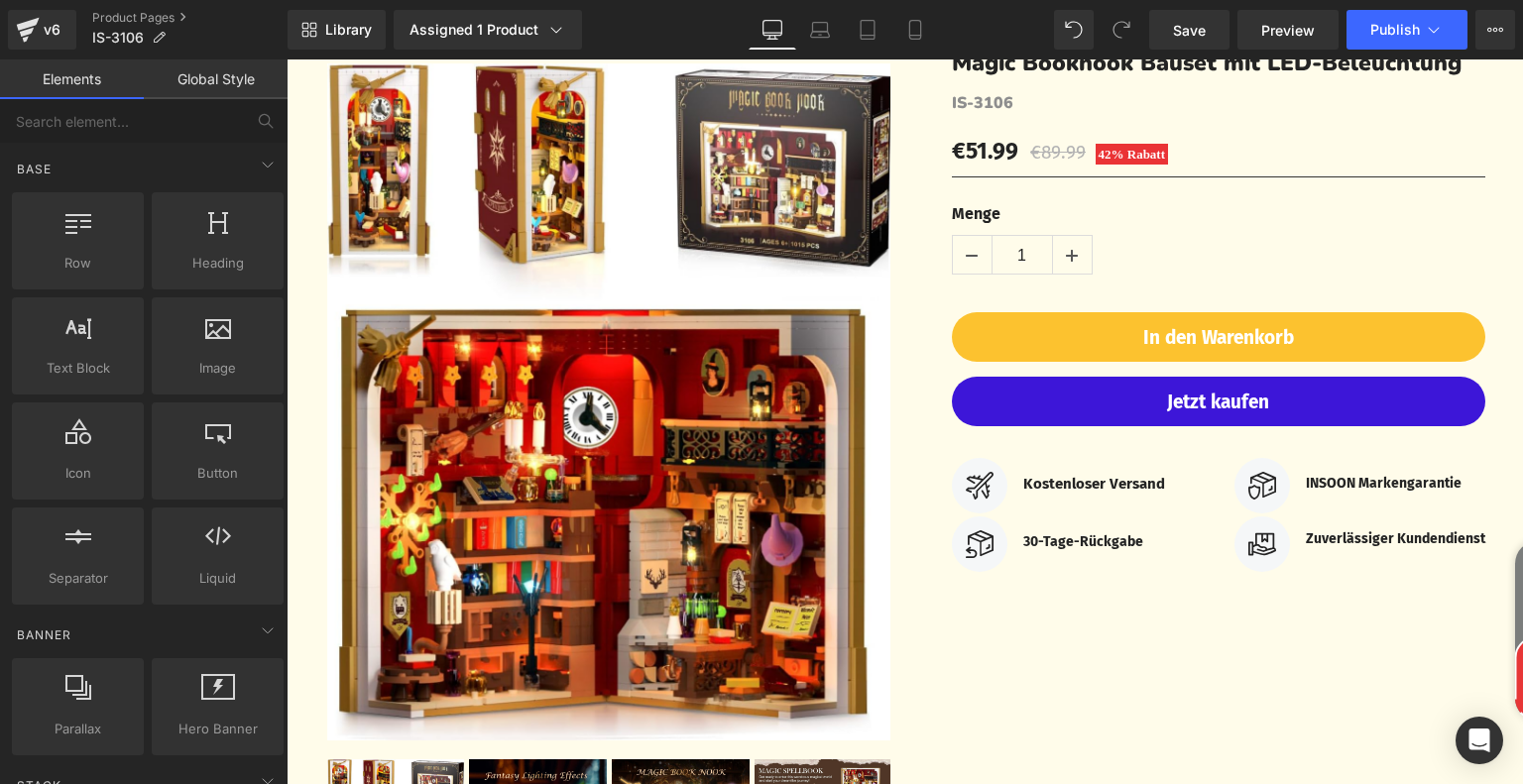
scroll to position [0, 0]
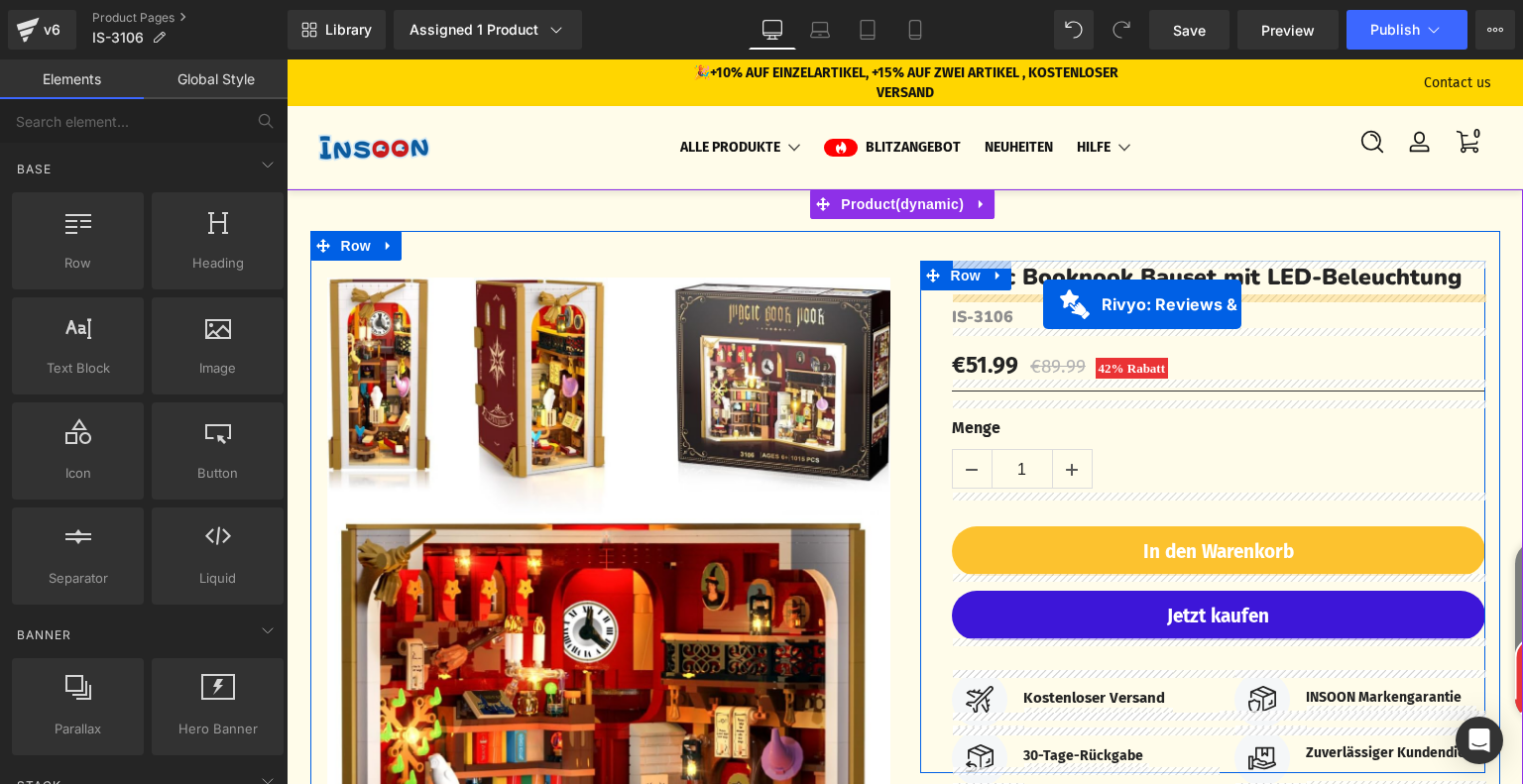
drag, startPoint x: 797, startPoint y: 197, endPoint x: 1043, endPoint y: 304, distance: 268.3
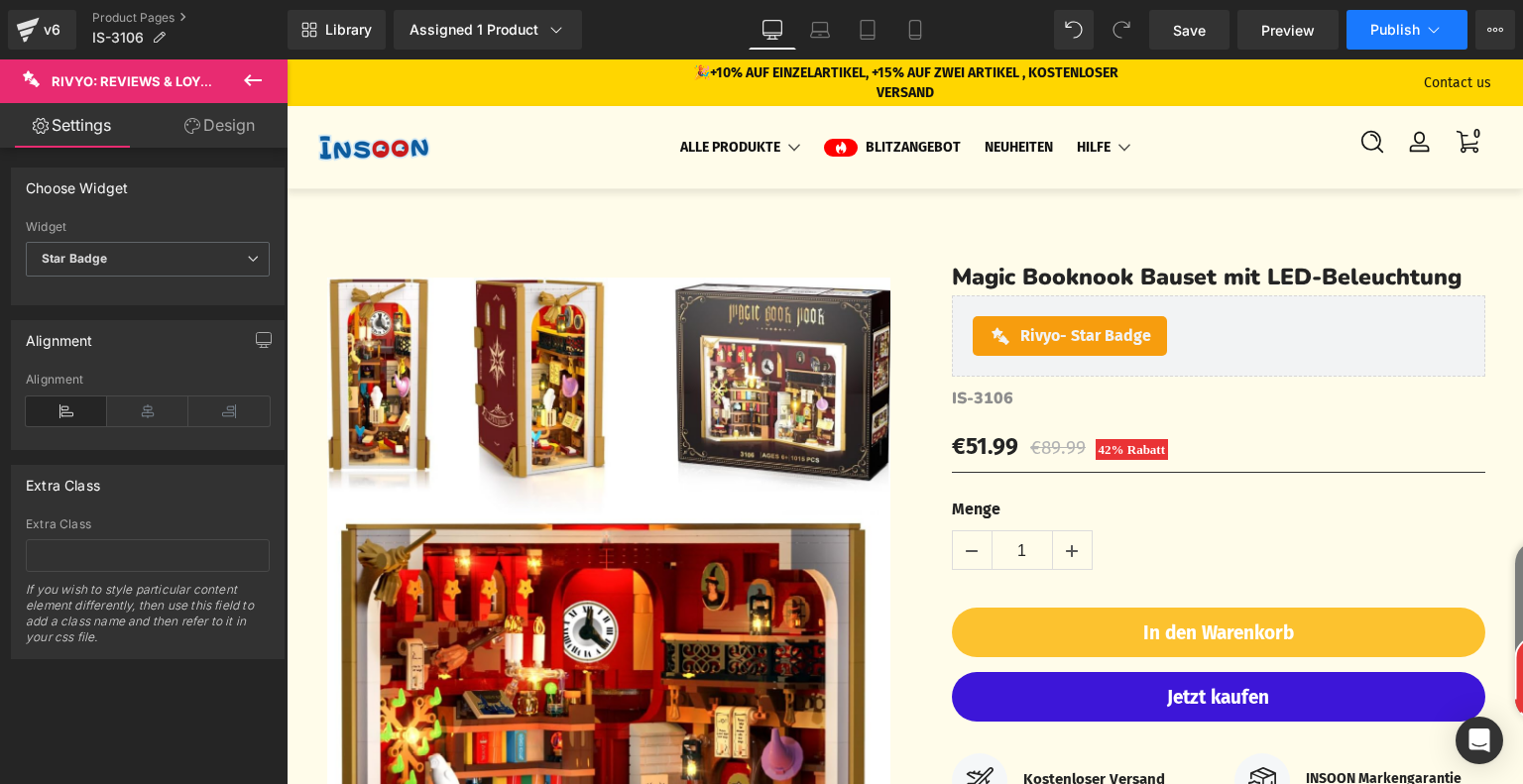
click at [1392, 32] on span "Publish" at bounding box center [1395, 30] width 50 height 16
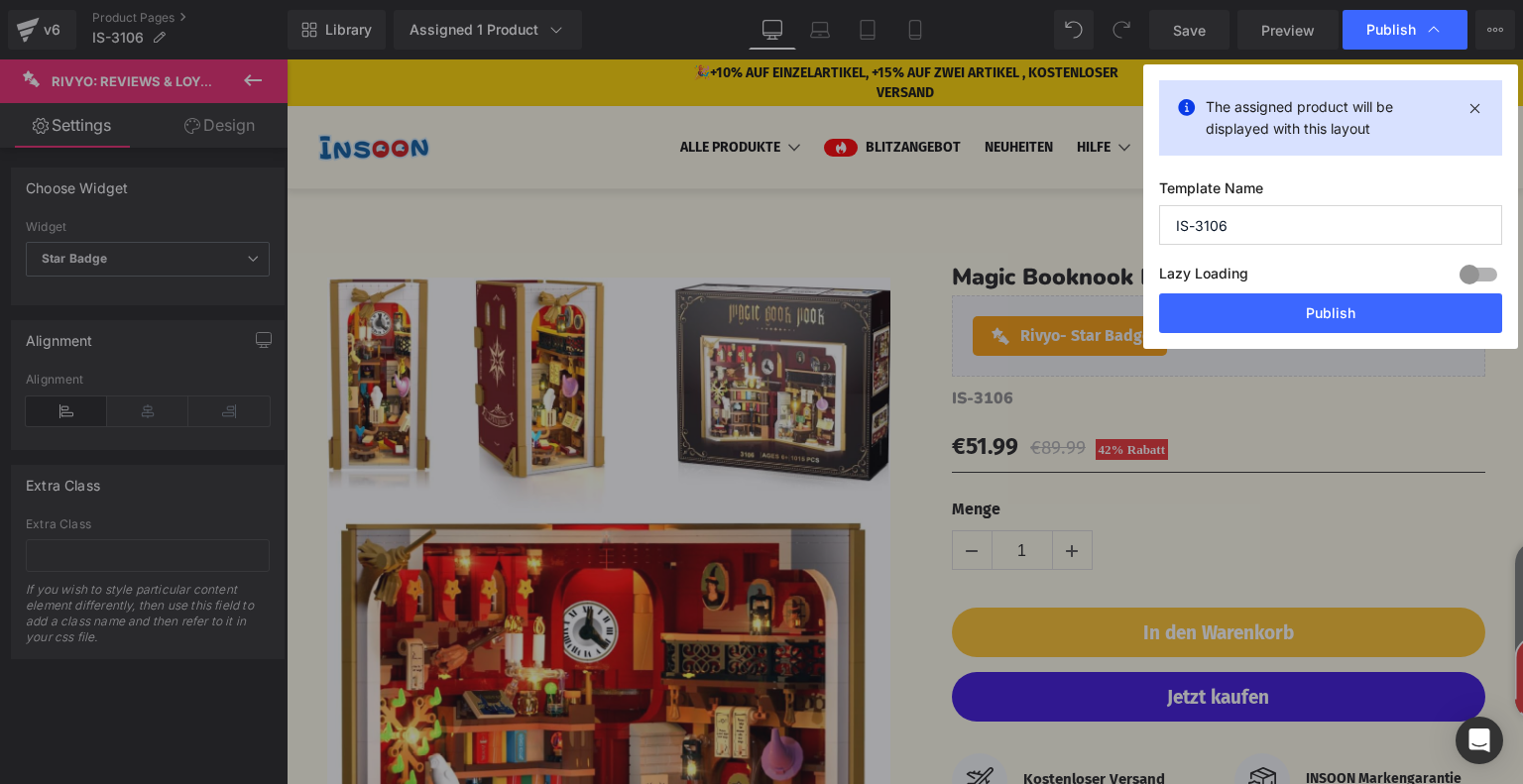
drag, startPoint x: 1257, startPoint y: 225, endPoint x: 1150, endPoint y: 228, distance: 107.0
click at [1150, 228] on div "The assigned product will be displayed with this layout Template Name IS-3106 L…" at bounding box center [1331, 206] width 375 height 284
click at [1289, 315] on button "Publish" at bounding box center [1331, 313] width 343 height 40
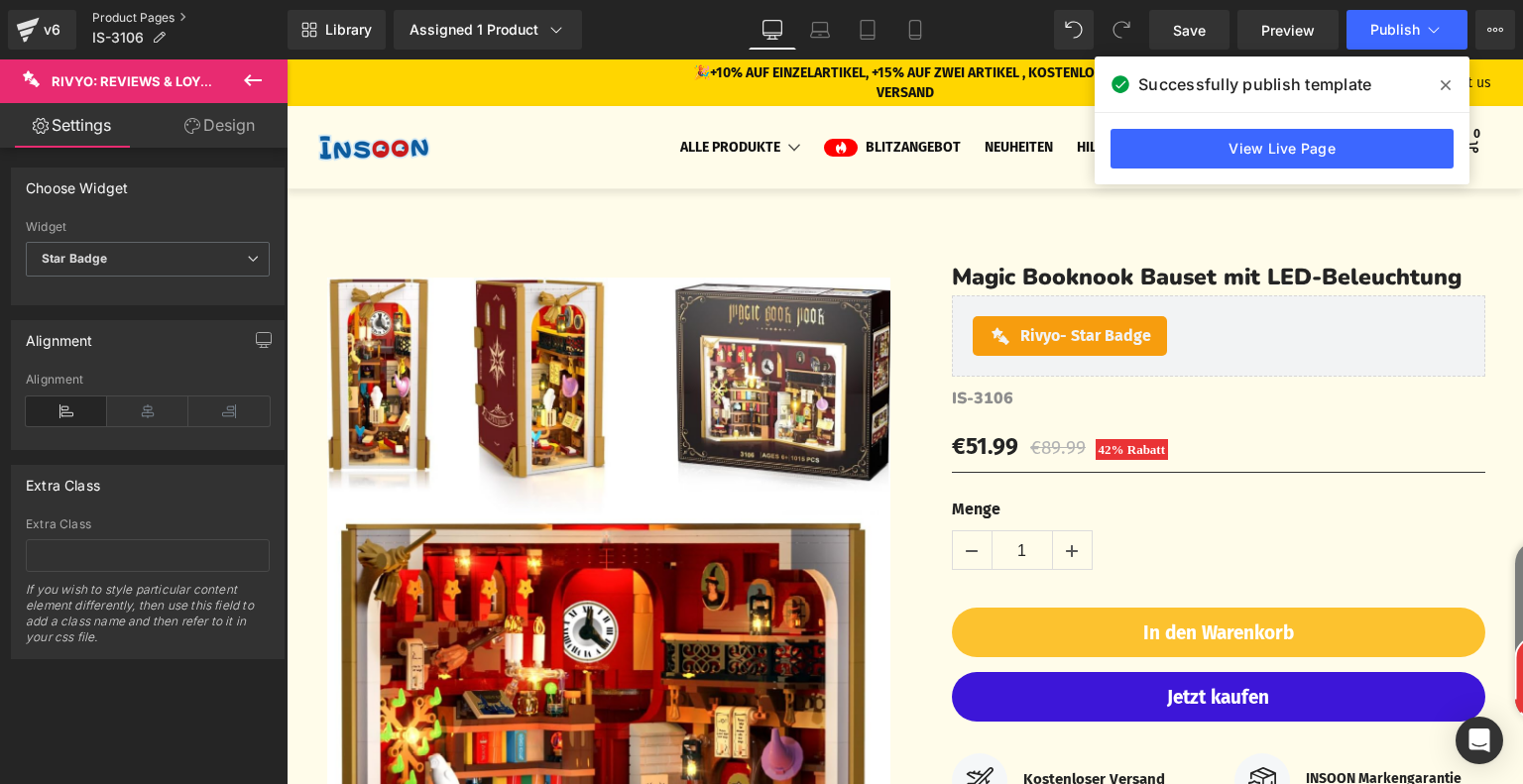
click at [139, 16] on link "Product Pages" at bounding box center [189, 18] width 195 height 16
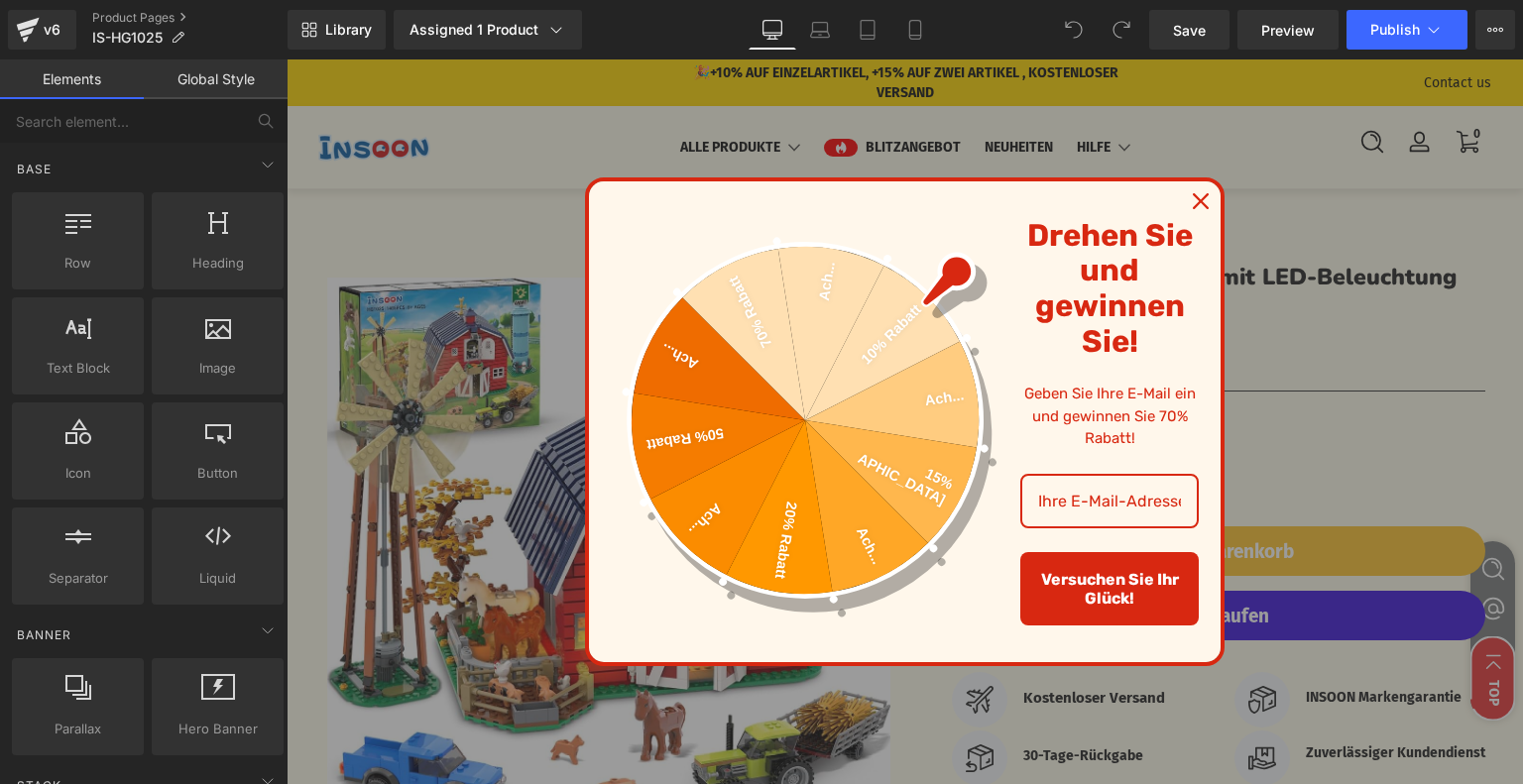
click at [1200, 202] on icon "close icon" at bounding box center [1201, 201] width 16 height 16
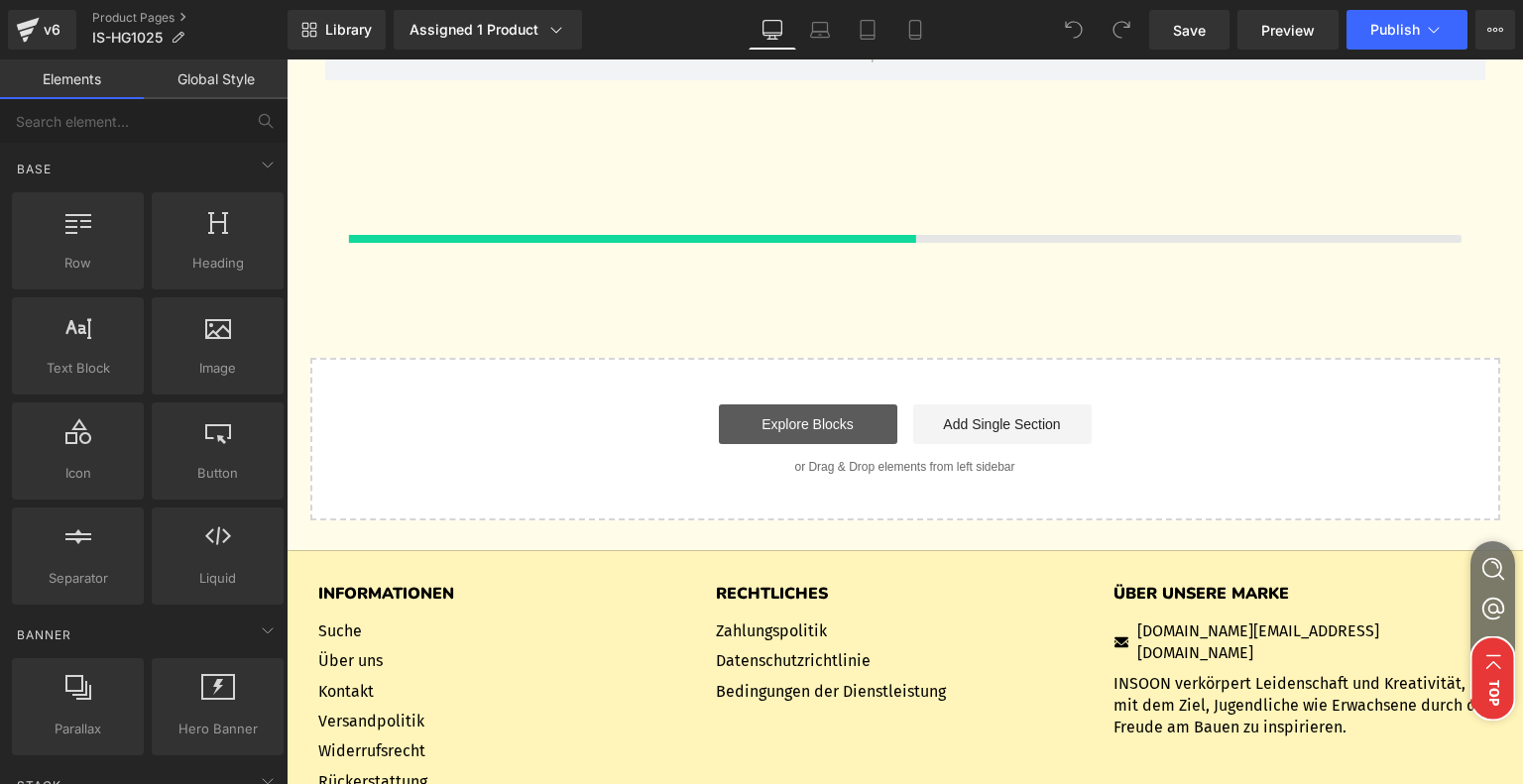
click at [817, 424] on link "Explore Blocks" at bounding box center [808, 424] width 178 height 40
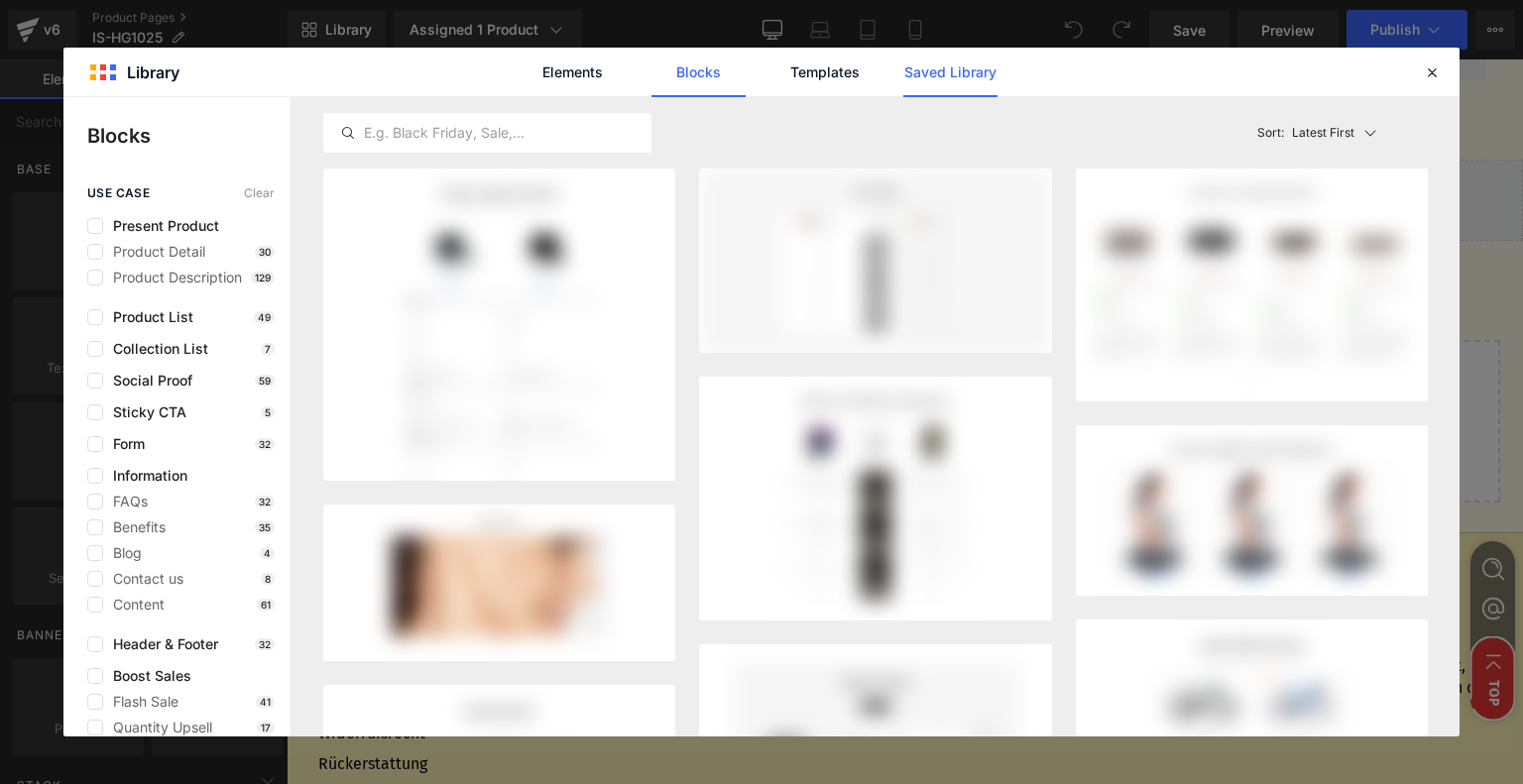
click at [952, 72] on link "Saved Library" at bounding box center [950, 72] width 94 height 50
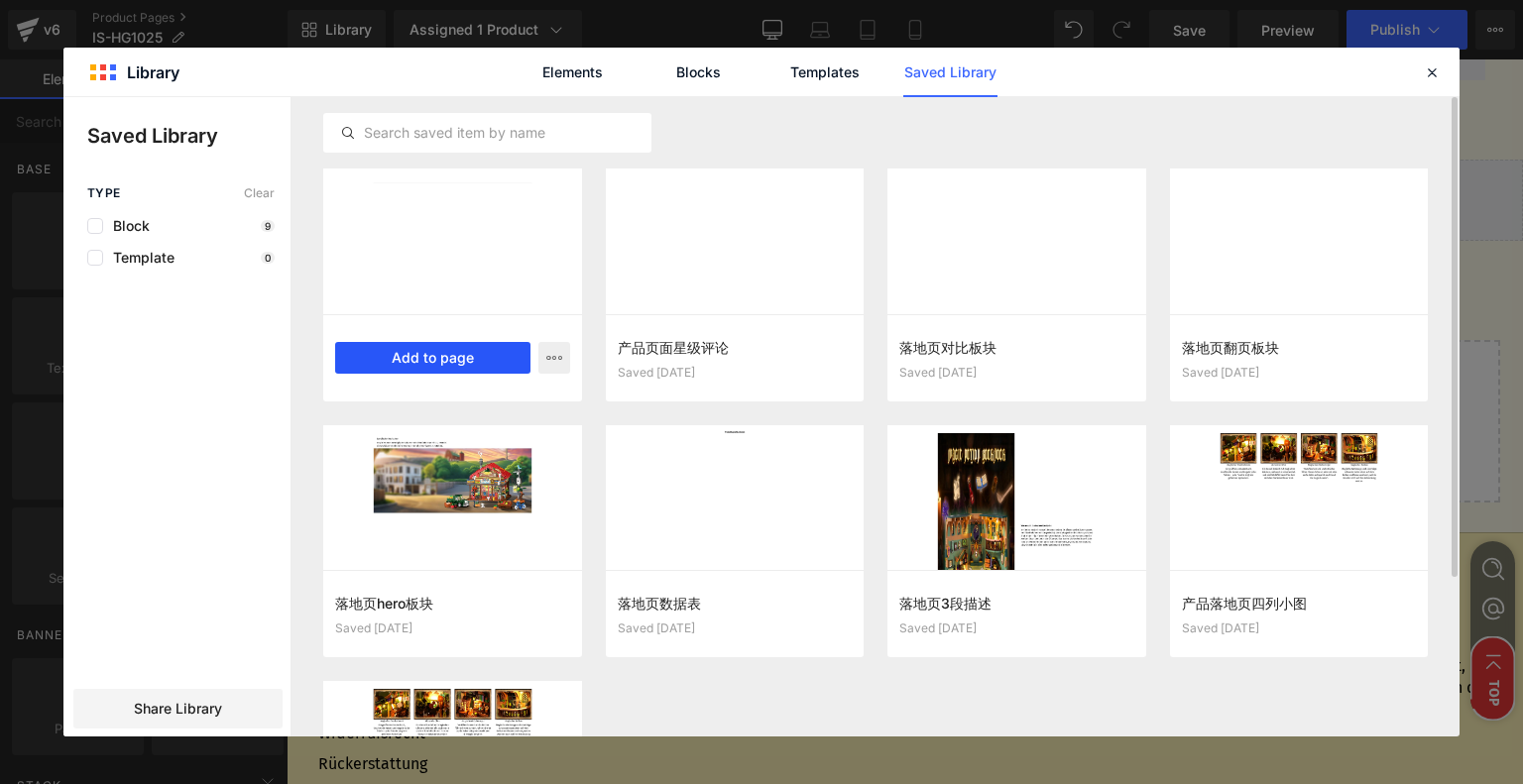
click at [395, 352] on button "Add to page" at bounding box center [432, 358] width 195 height 32
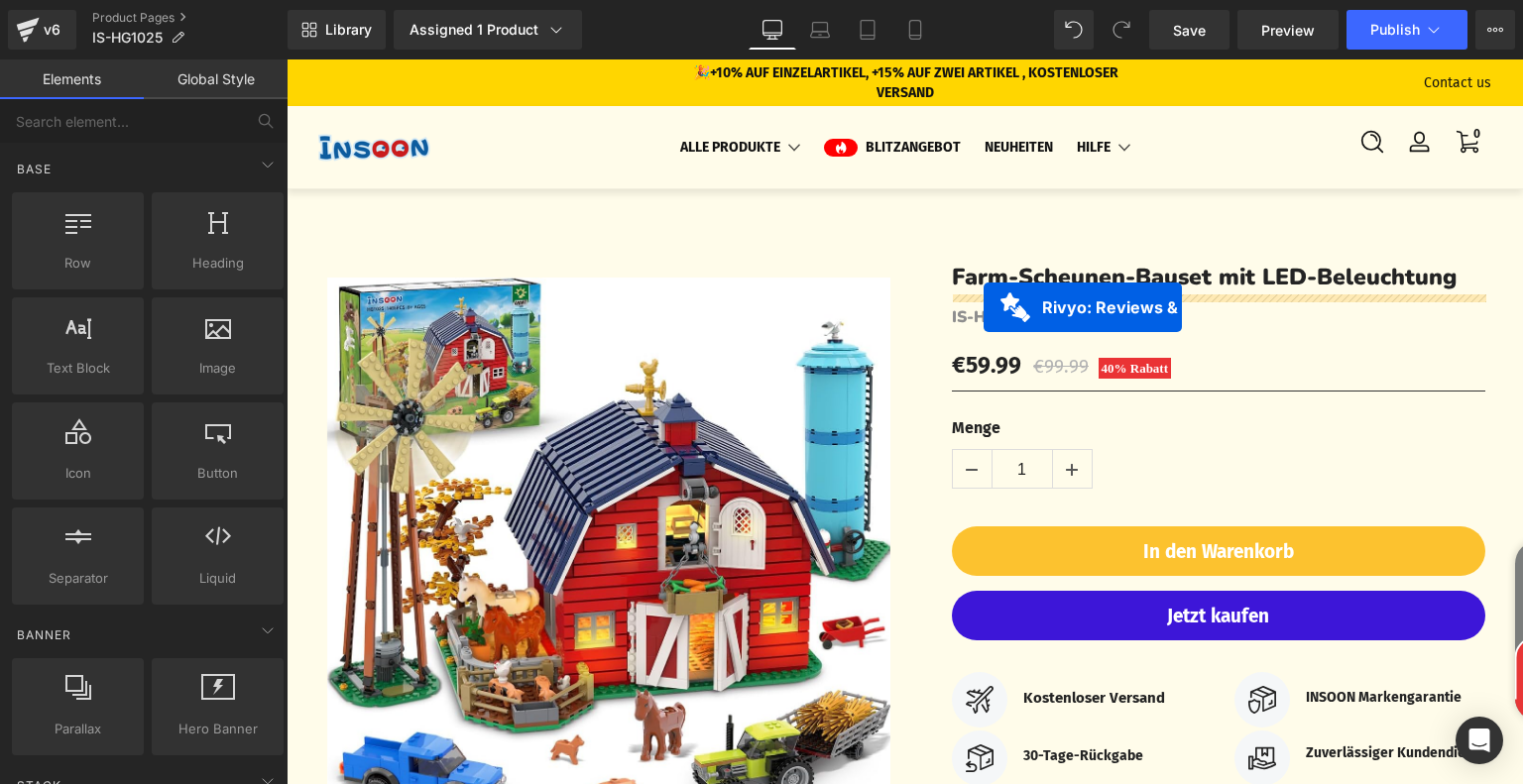
drag, startPoint x: 829, startPoint y: 460, endPoint x: 984, endPoint y: 307, distance: 217.8
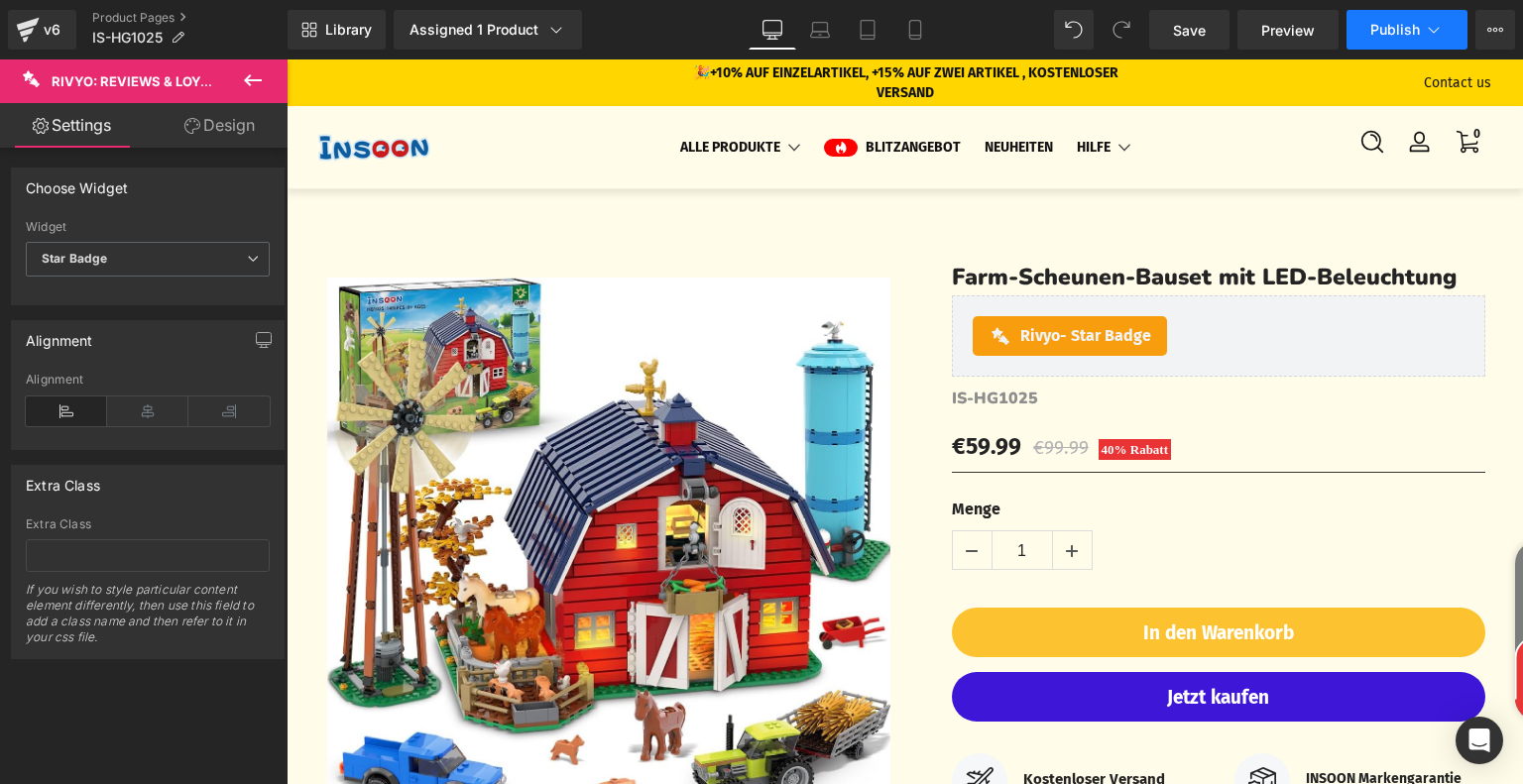
click at [1396, 27] on span "Publish" at bounding box center [1395, 30] width 50 height 16
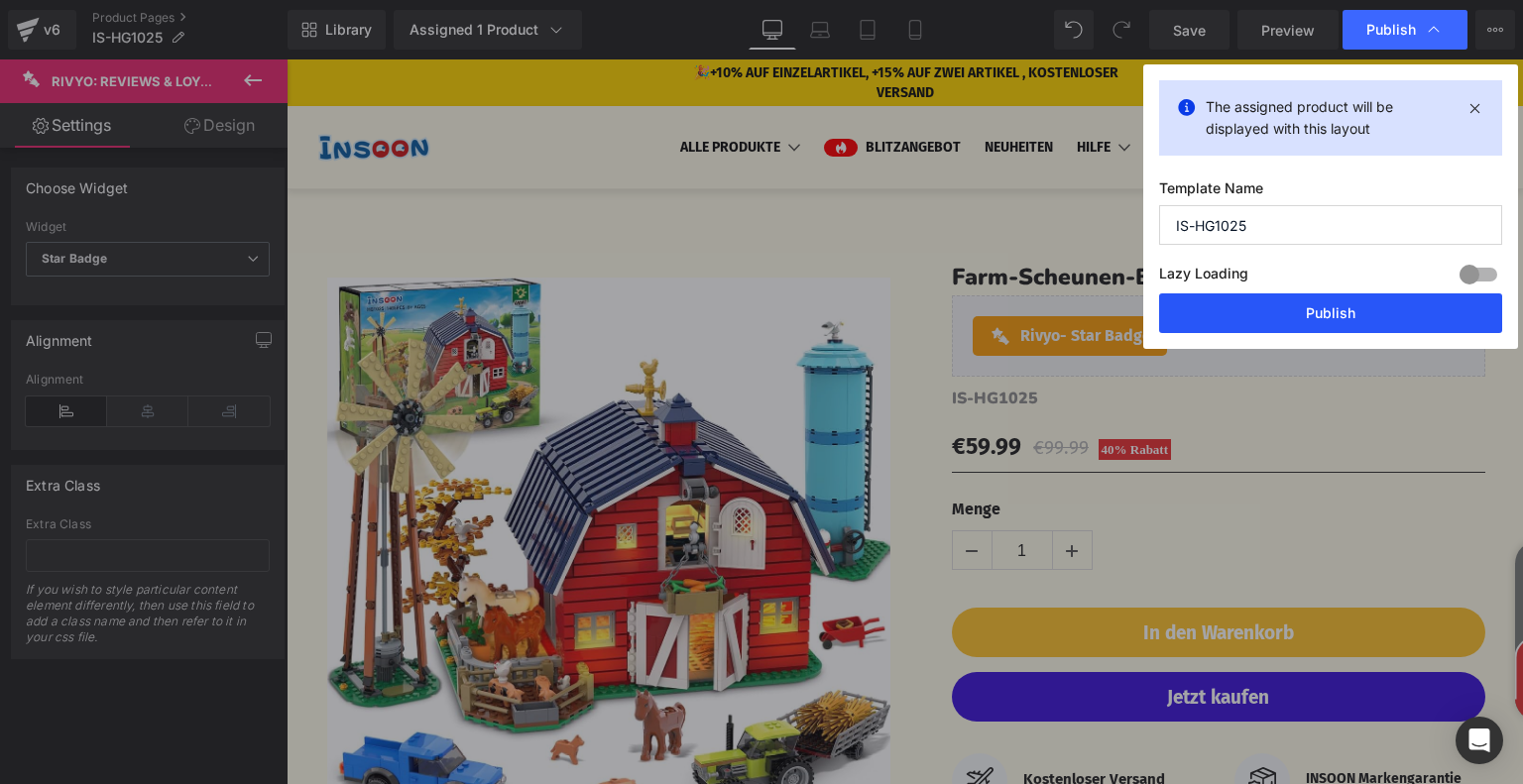
click at [1337, 308] on button "Publish" at bounding box center [1331, 313] width 343 height 40
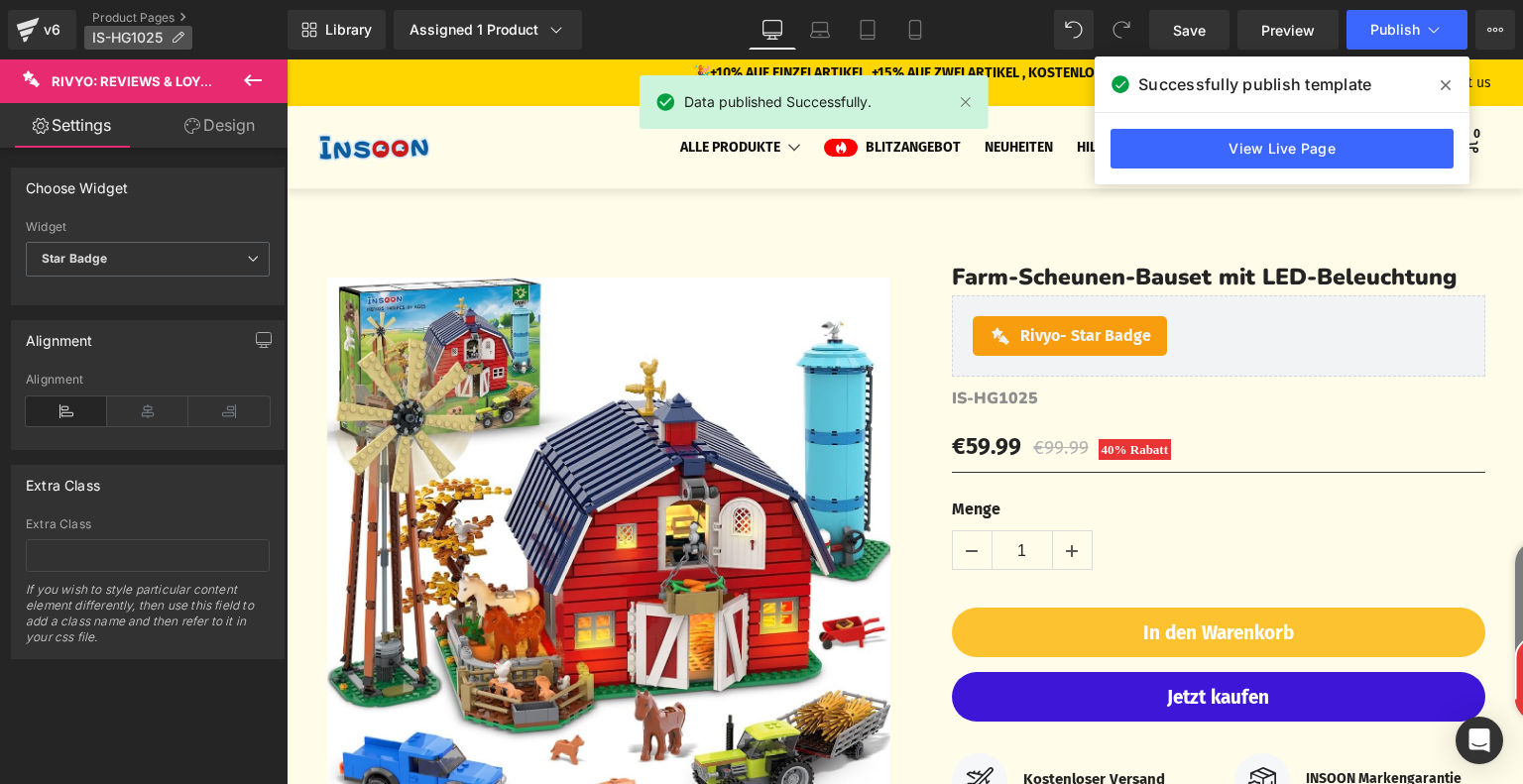
click at [174, 36] on icon at bounding box center [177, 38] width 14 height 14
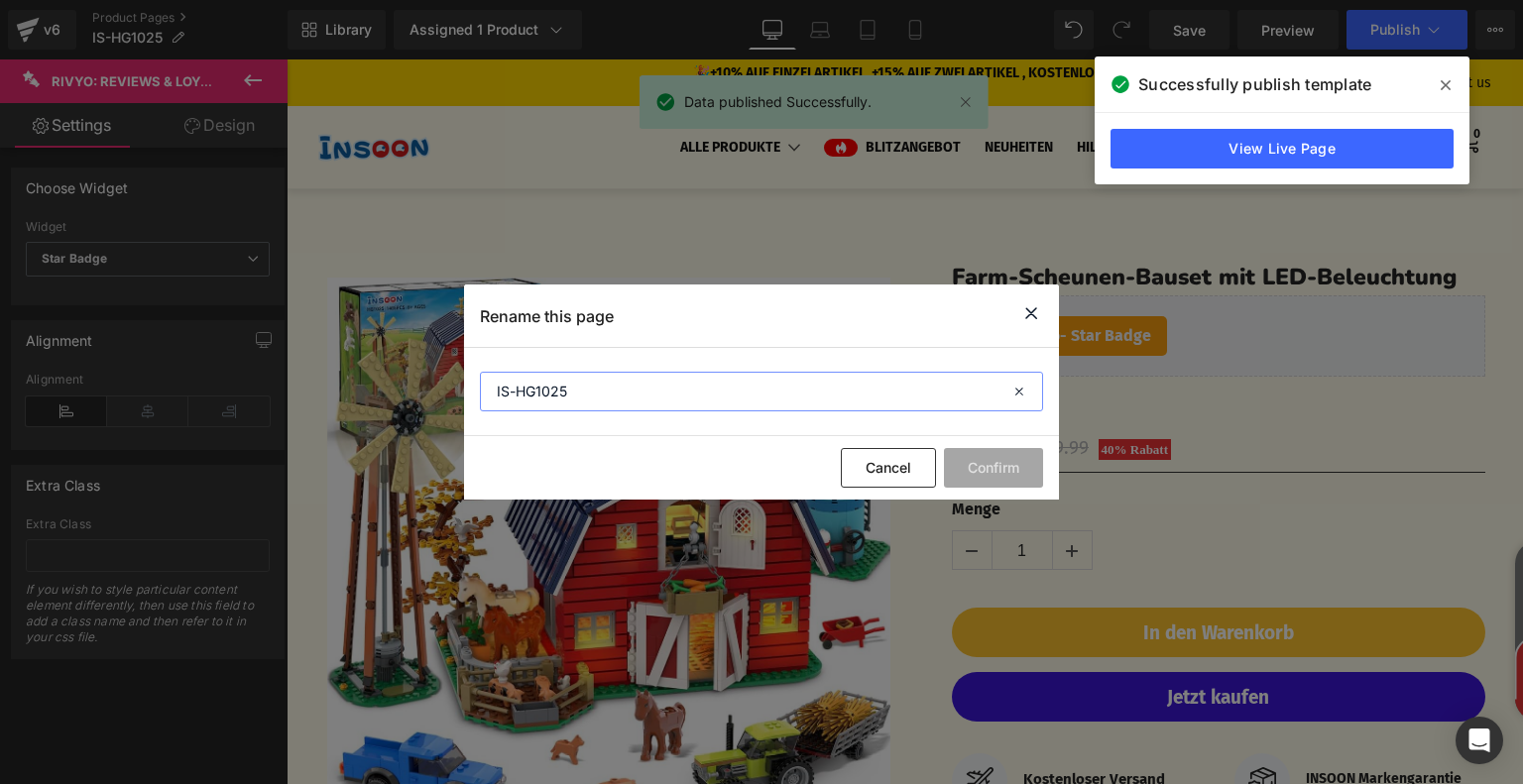
drag, startPoint x: 638, startPoint y: 396, endPoint x: 472, endPoint y: 390, distance: 166.1
click at [476, 392] on section "IS-HG1025" at bounding box center [762, 392] width 595 height 88
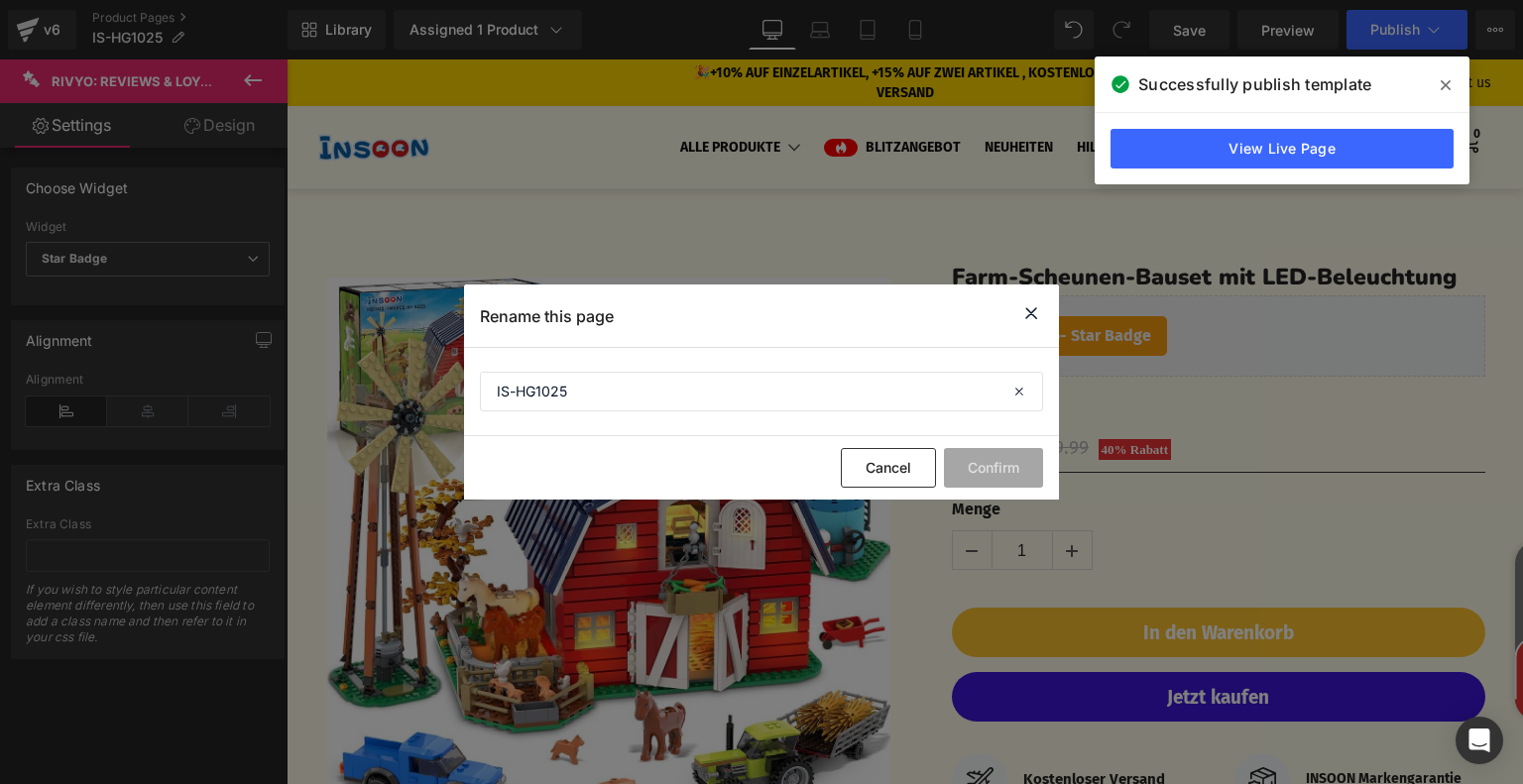
click at [1030, 316] on icon at bounding box center [1031, 313] width 24 height 25
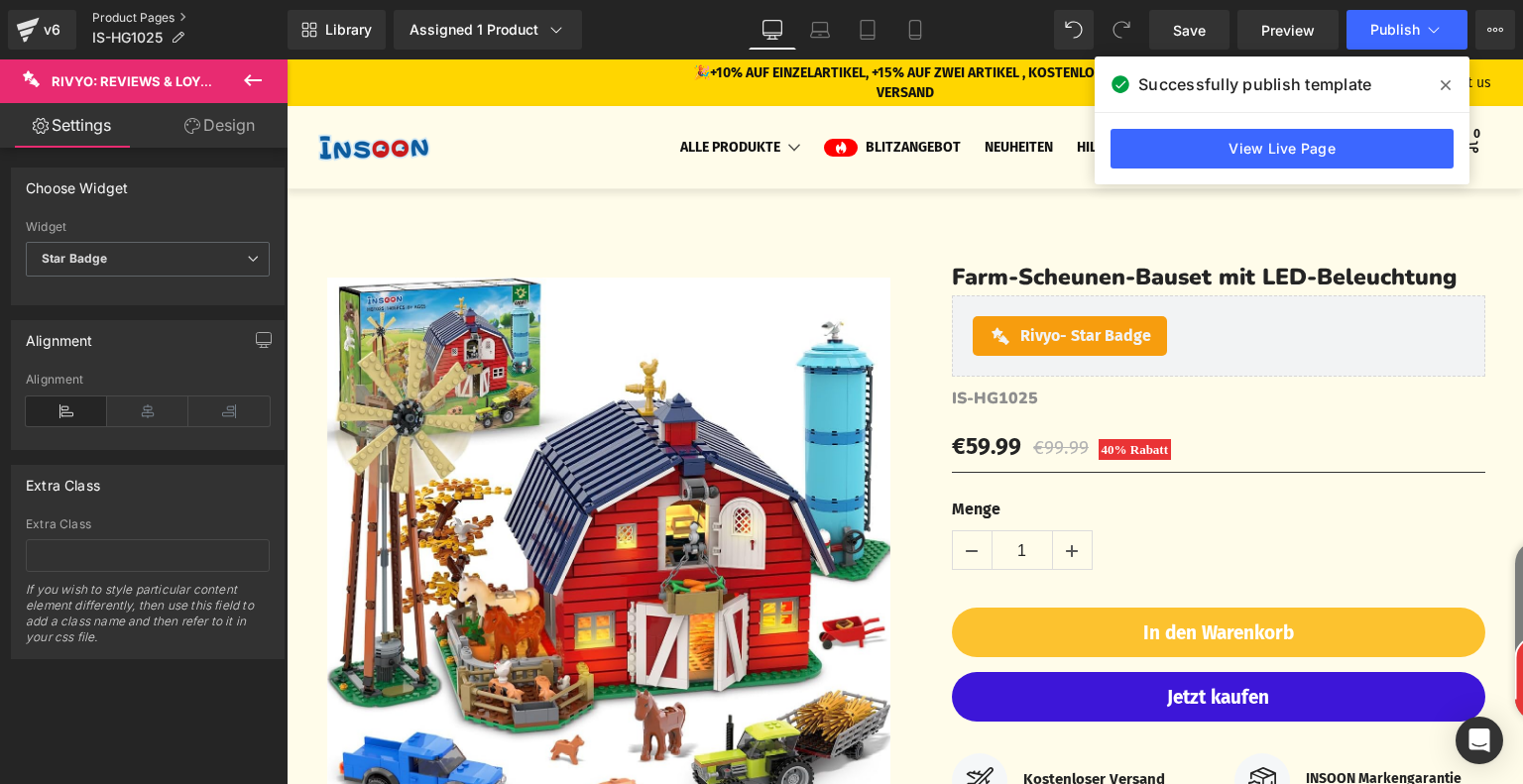
click at [105, 22] on link "Product Pages" at bounding box center [189, 18] width 195 height 16
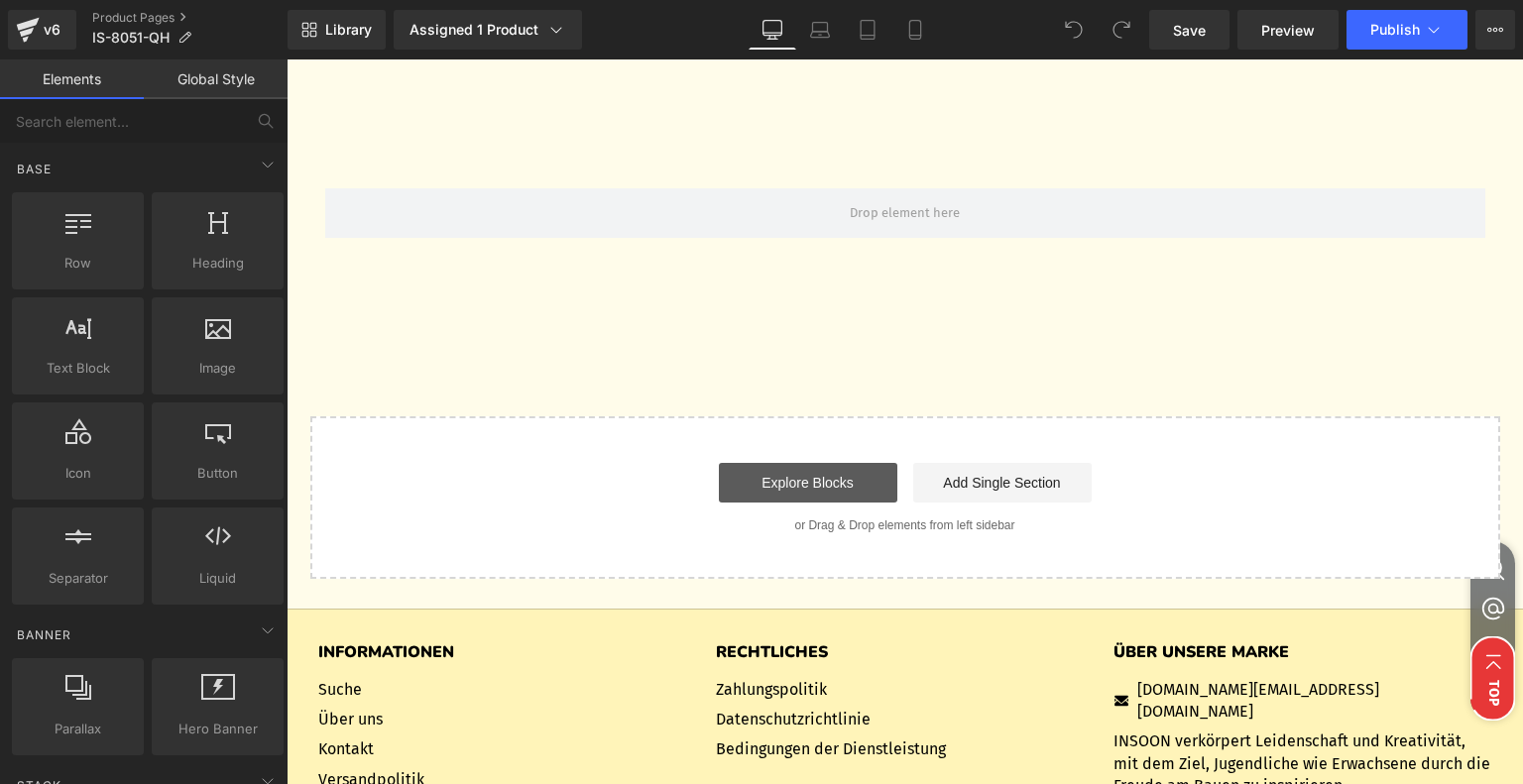
click at [805, 466] on link "Explore Blocks" at bounding box center [808, 483] width 178 height 40
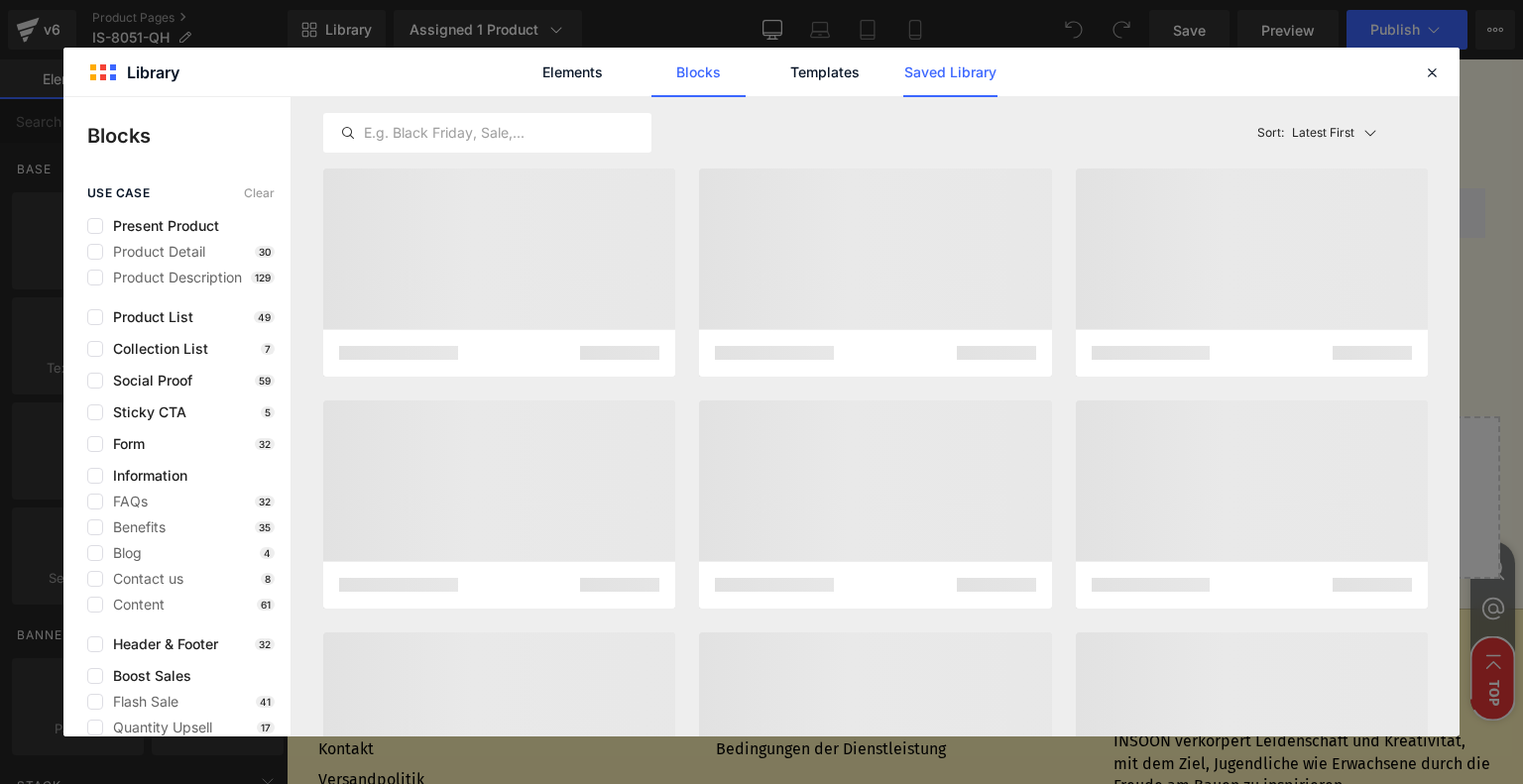
click at [945, 72] on link "Saved Library" at bounding box center [950, 72] width 94 height 50
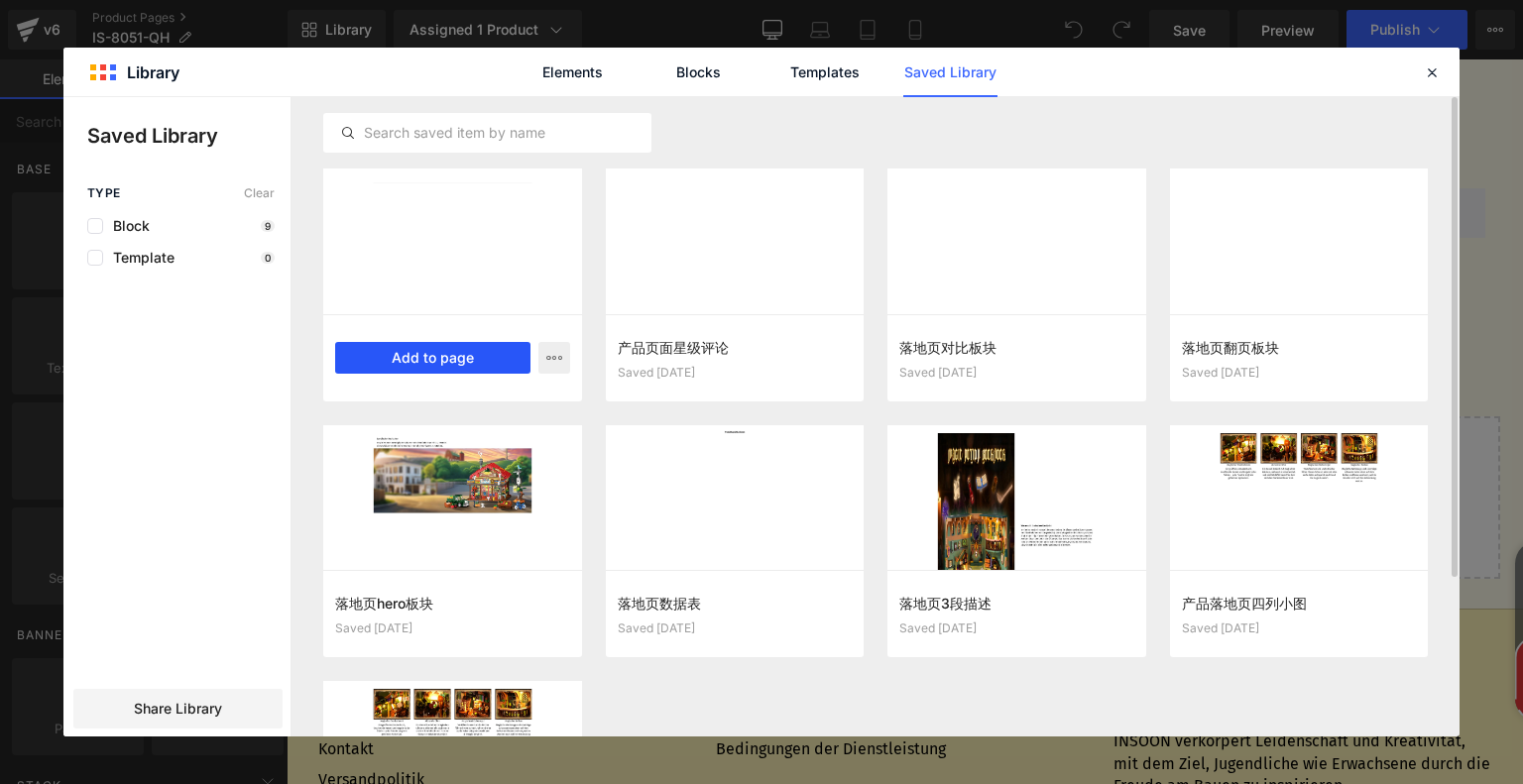
click at [442, 372] on button "Add to page" at bounding box center [432, 358] width 195 height 32
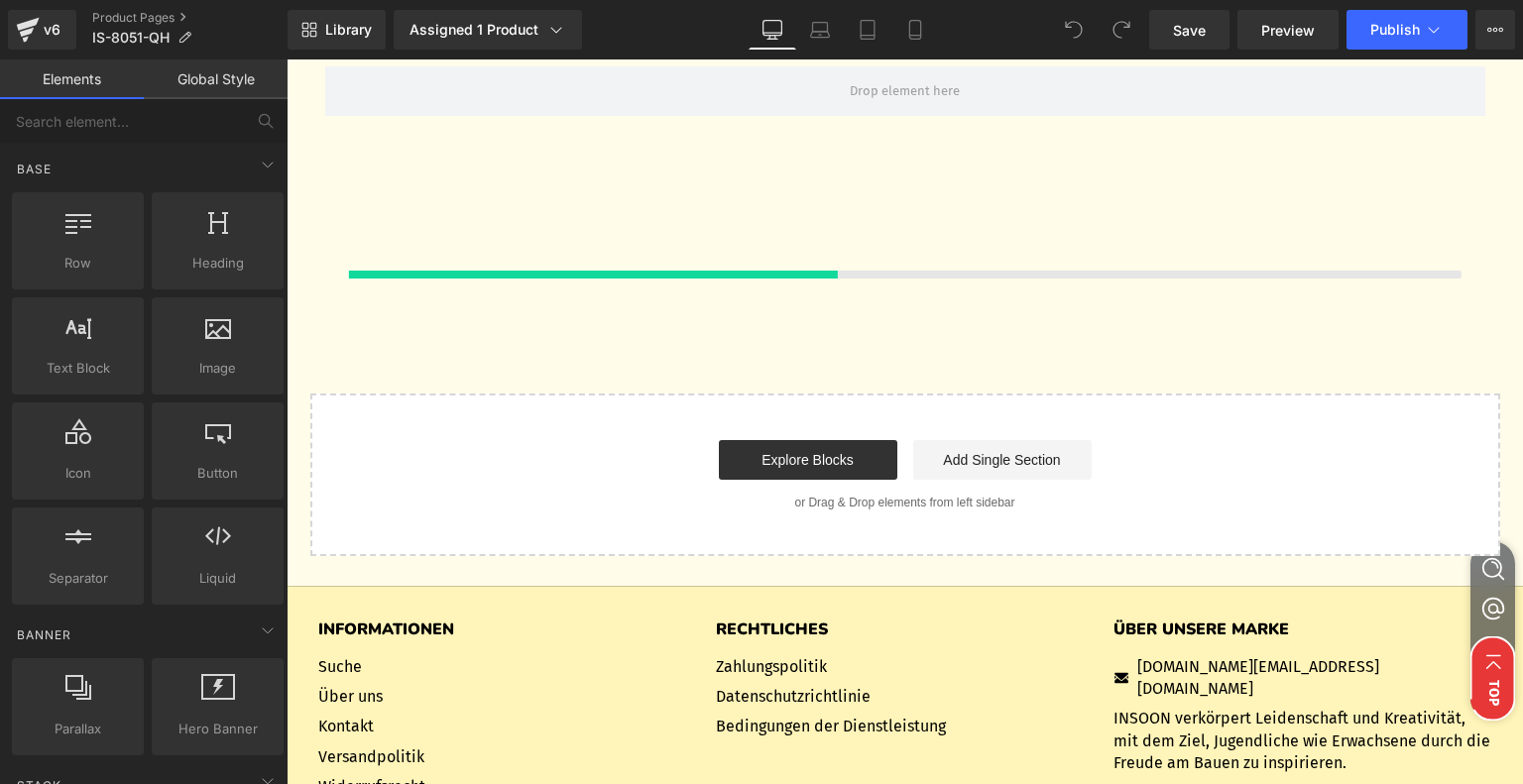
scroll to position [6928, 0]
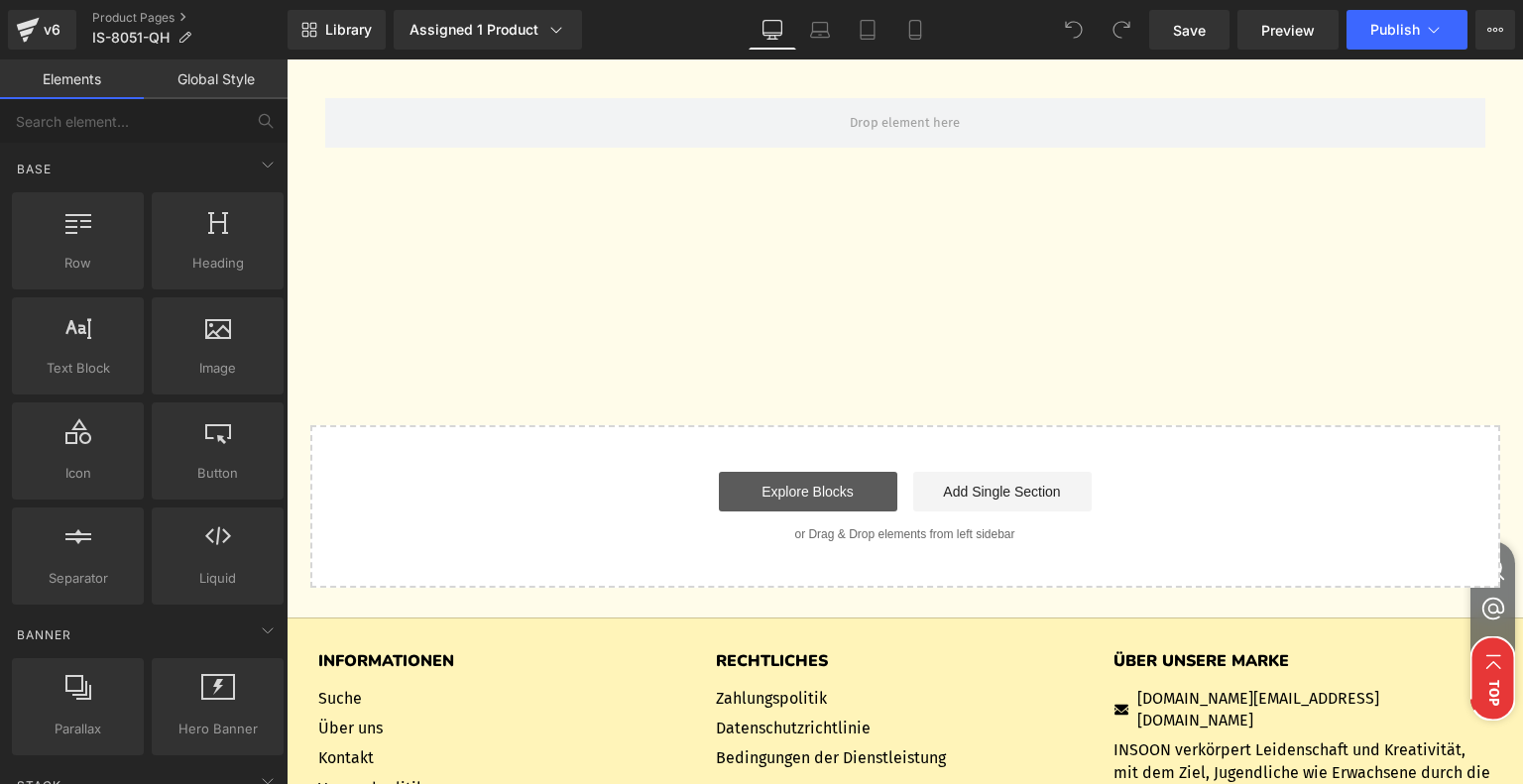
click at [803, 495] on link "Explore Blocks" at bounding box center [808, 492] width 178 height 40
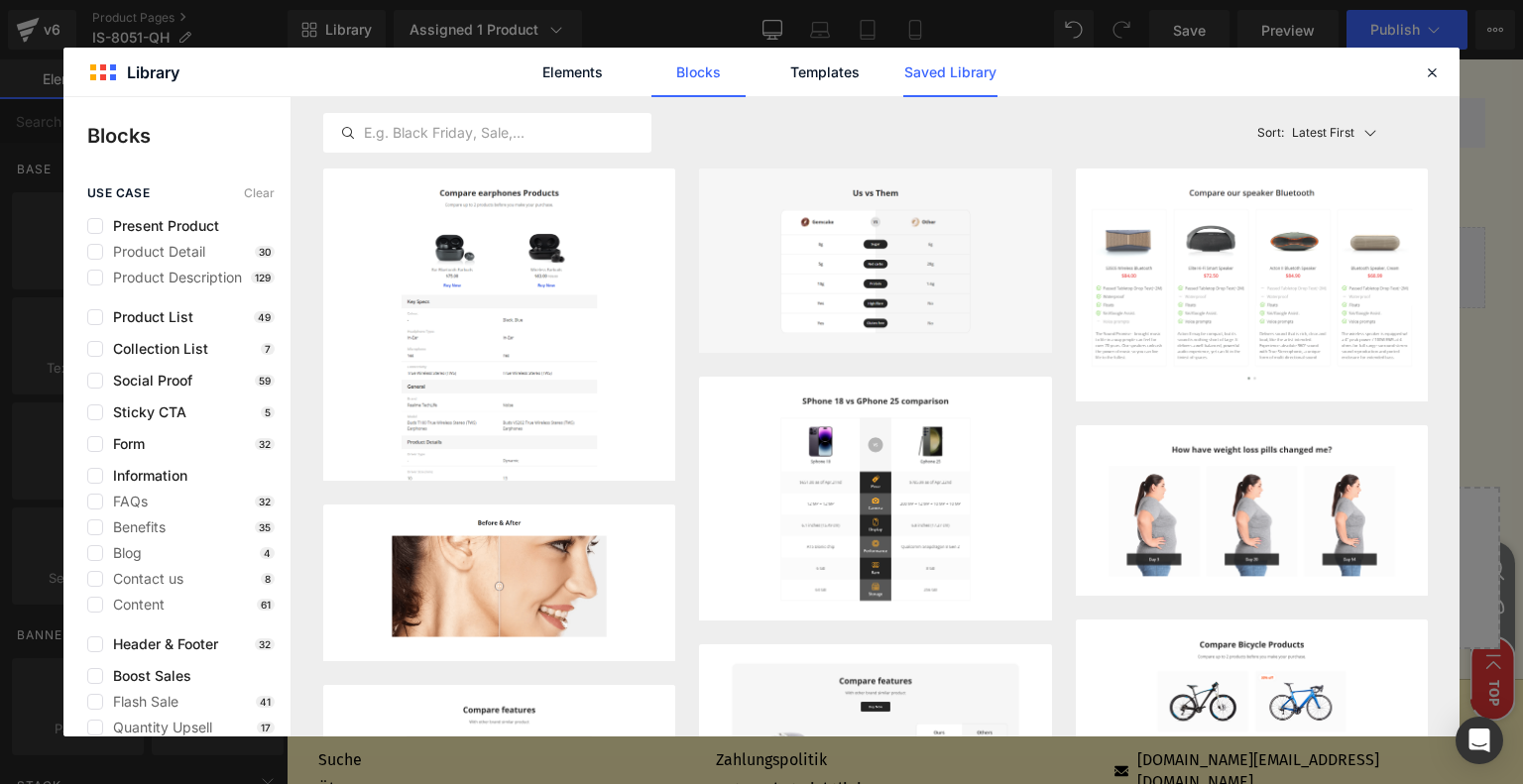
click at [978, 74] on link "Saved Library" at bounding box center [950, 72] width 94 height 50
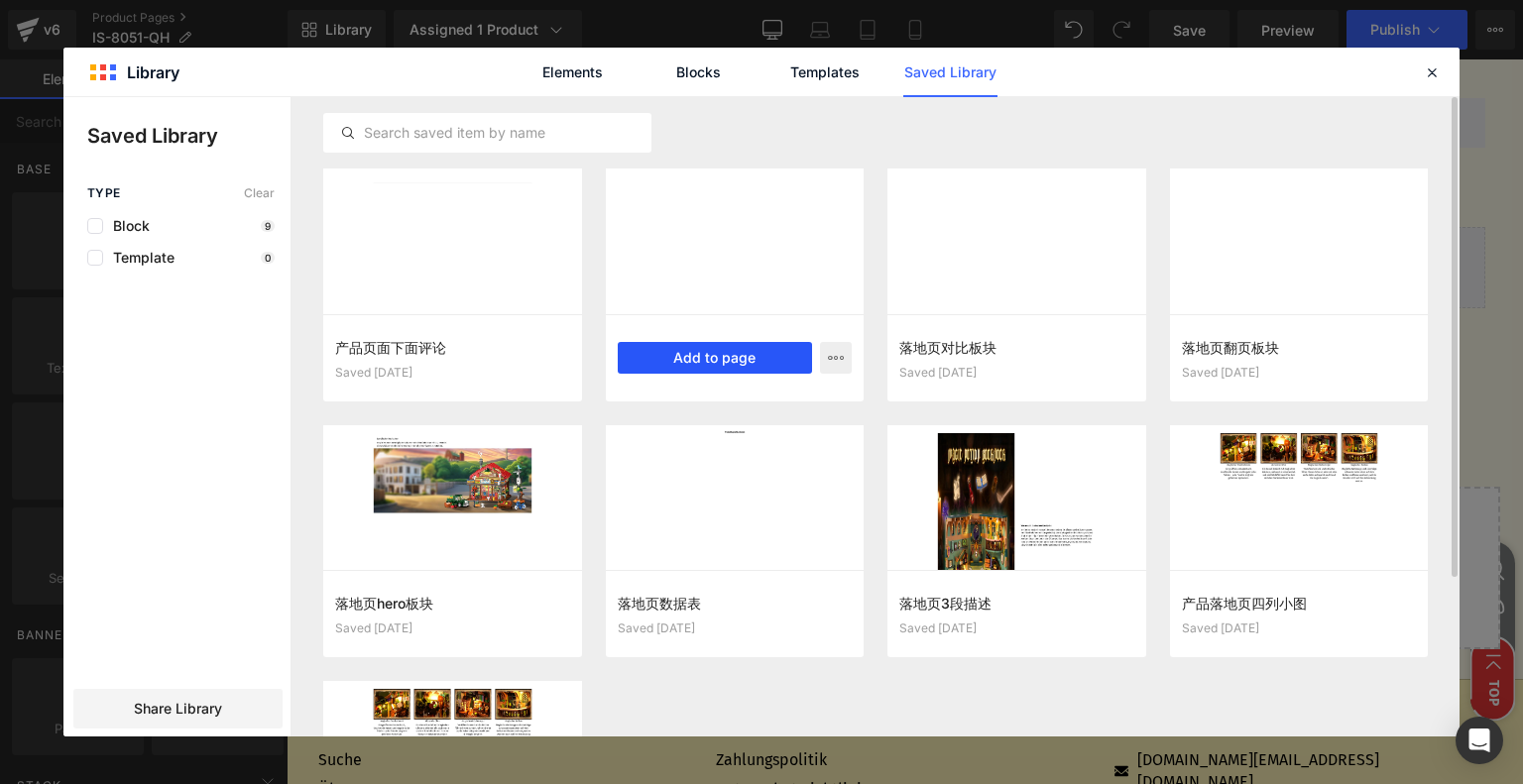
click at [747, 355] on button "Add to page" at bounding box center [715, 358] width 195 height 32
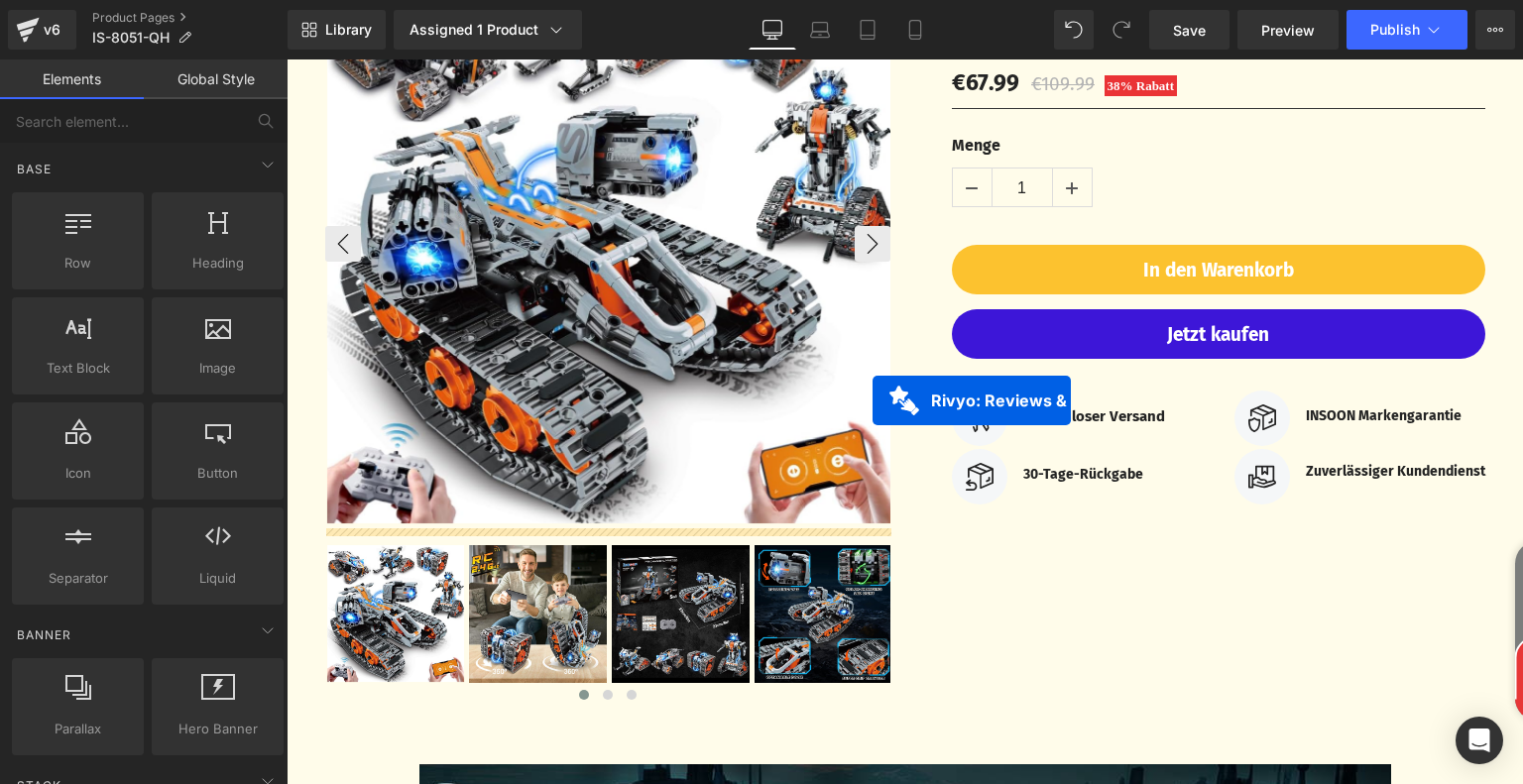
scroll to position [0, 0]
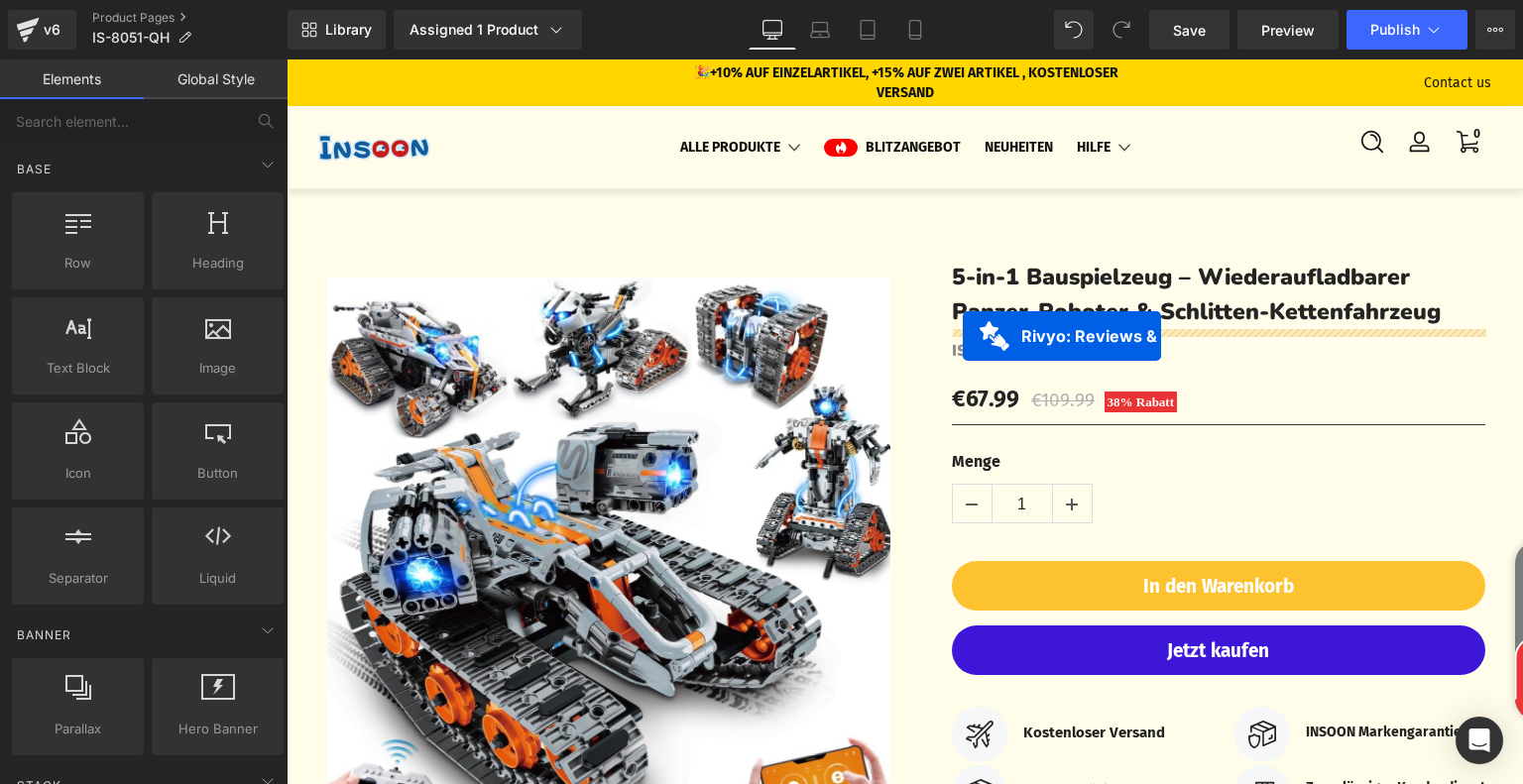
drag, startPoint x: 797, startPoint y: 473, endPoint x: 963, endPoint y: 336, distance: 215.2
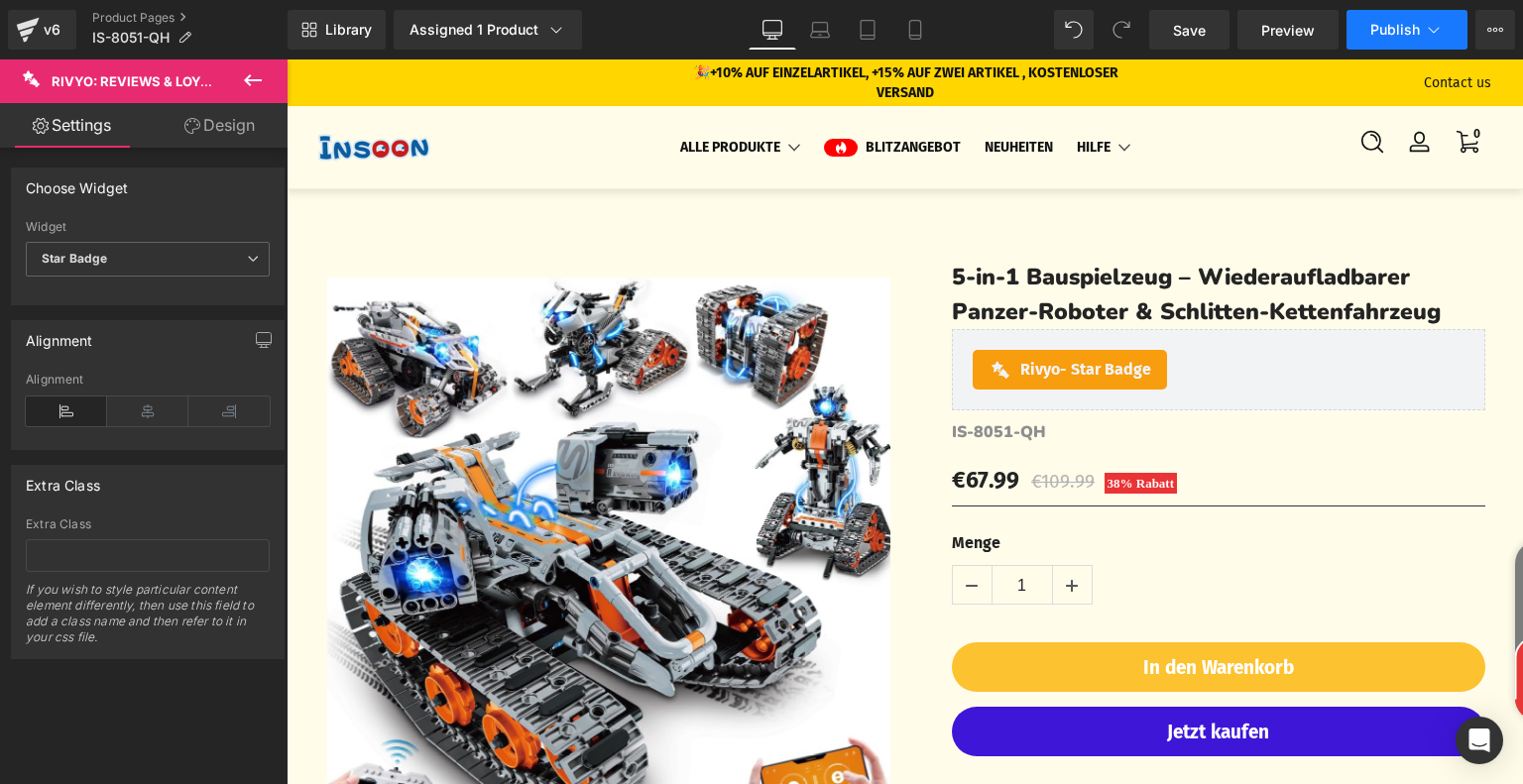
click at [1421, 30] on button "Publish" at bounding box center [1407, 30] width 121 height 40
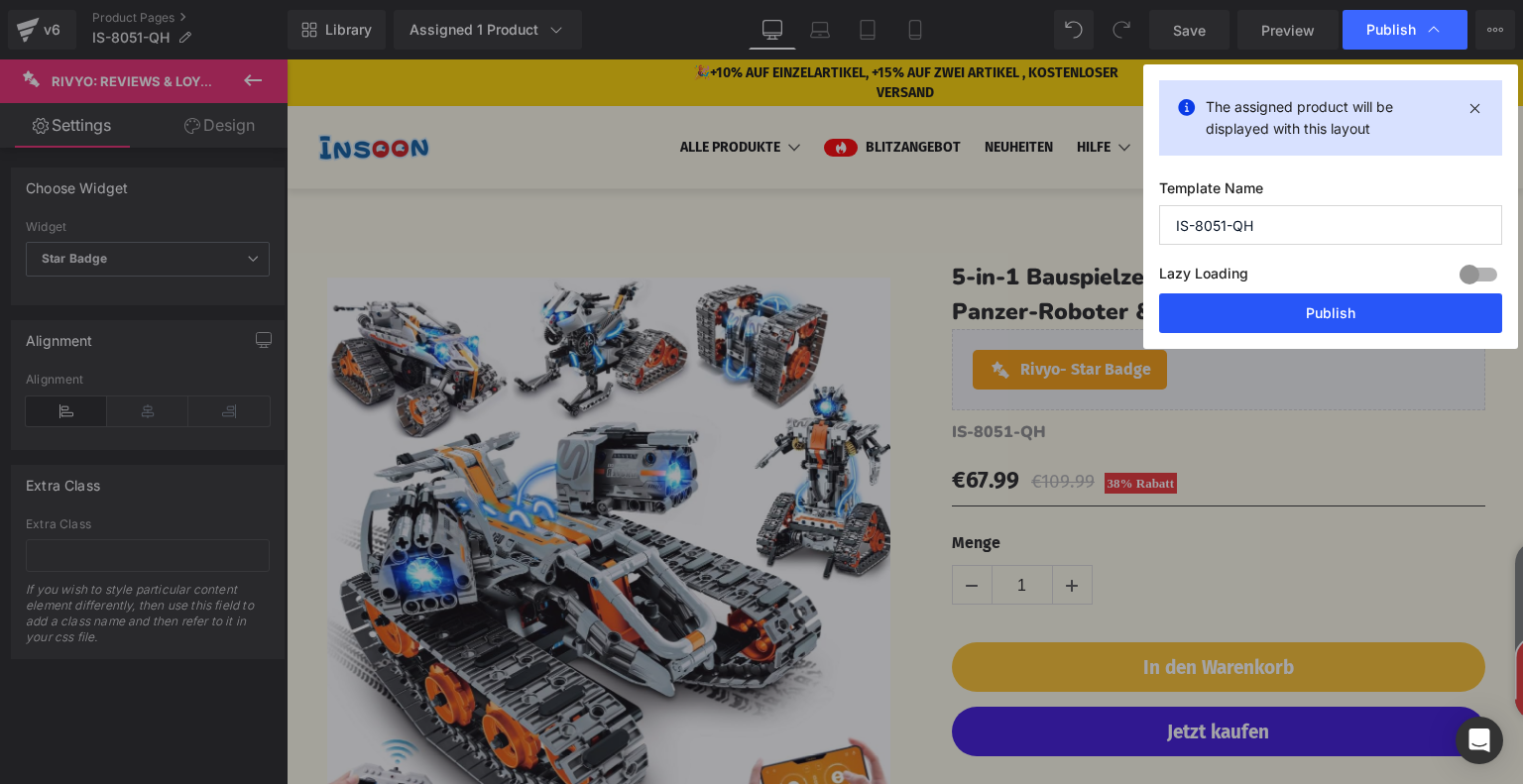
click at [1333, 320] on button "Publish" at bounding box center [1331, 313] width 343 height 40
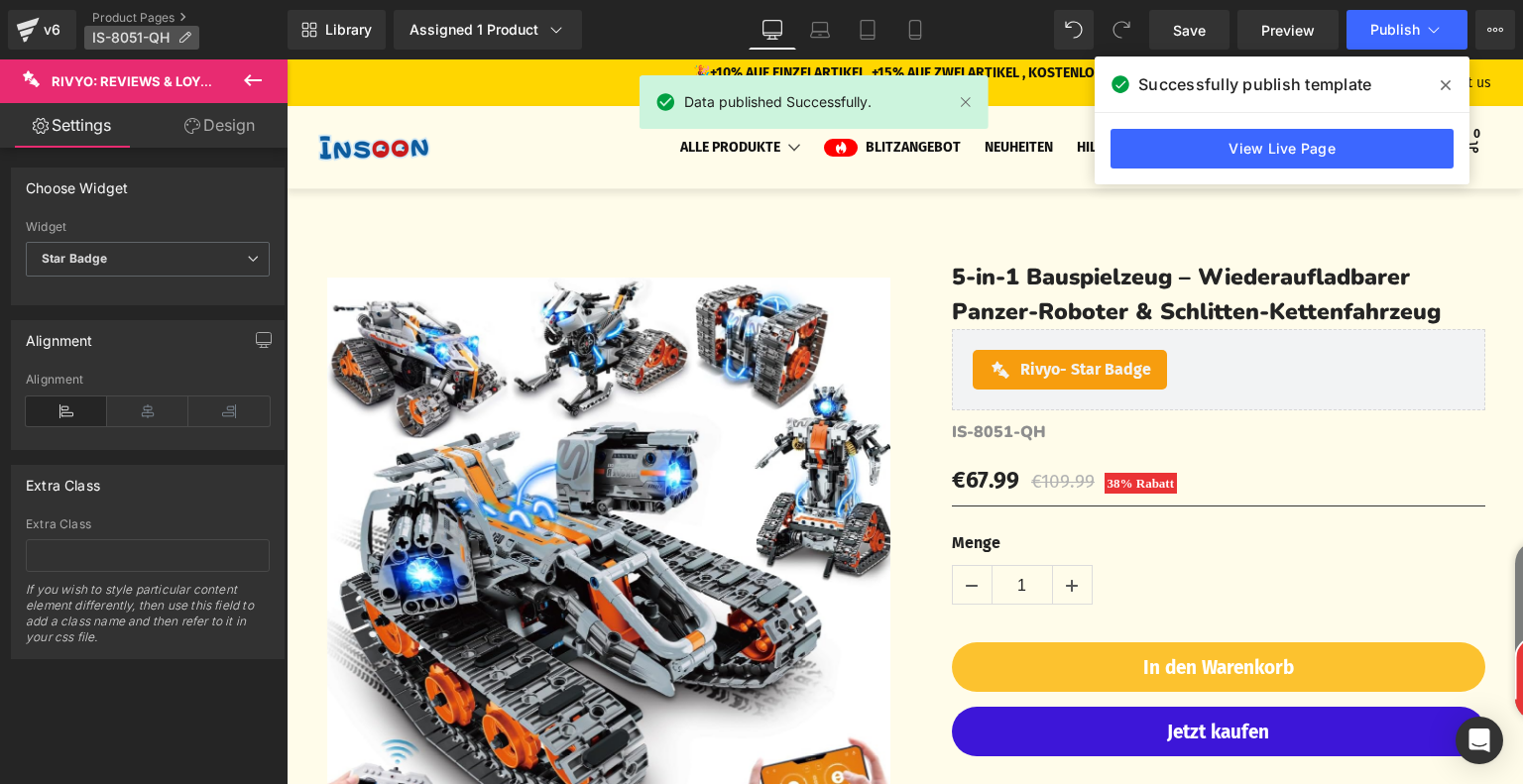
click at [188, 38] on icon at bounding box center [184, 38] width 14 height 14
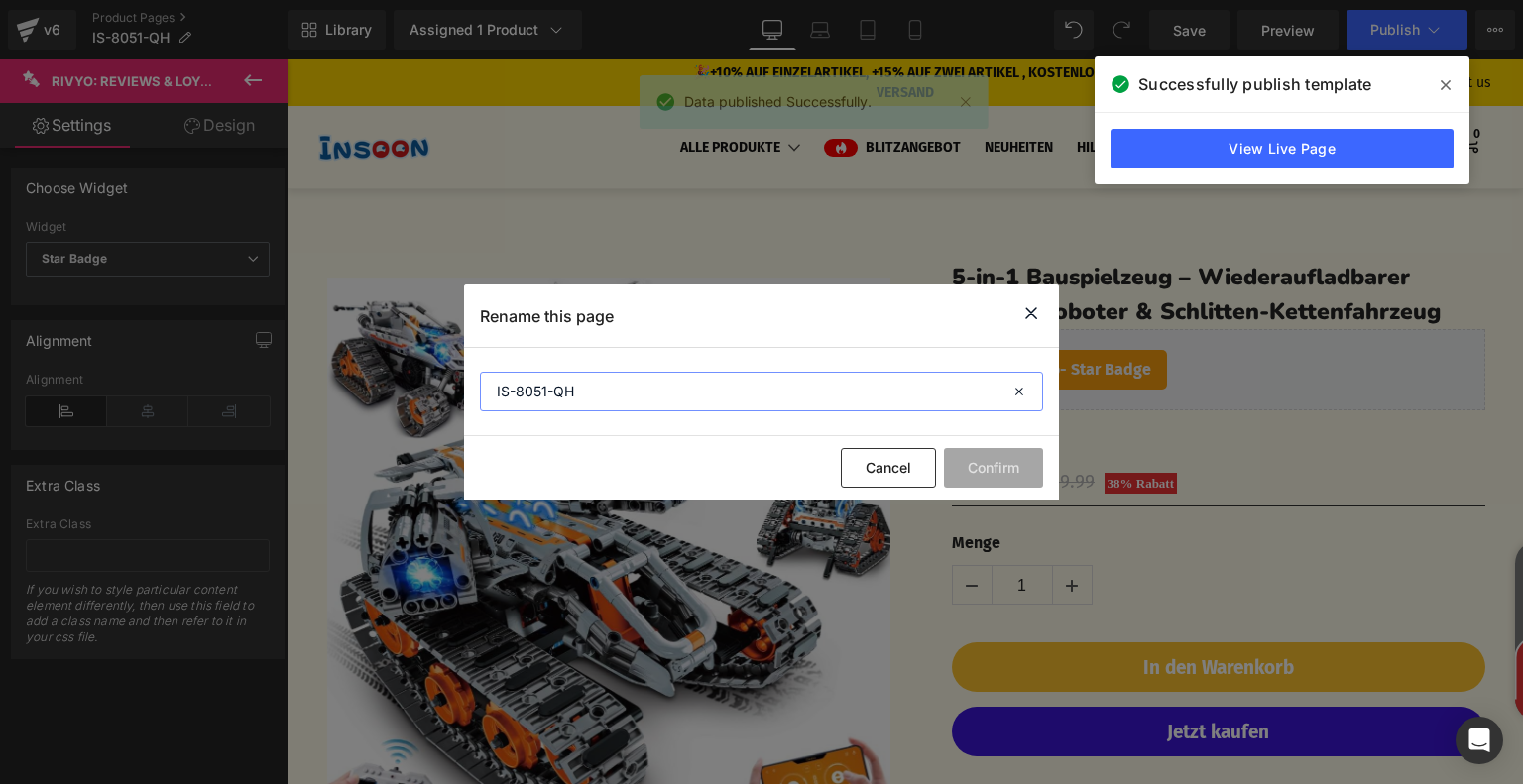
drag, startPoint x: 589, startPoint y: 386, endPoint x: 493, endPoint y: 398, distance: 96.7
click at [493, 398] on input "IS-8051-QH" at bounding box center [762, 392] width 563 height 40
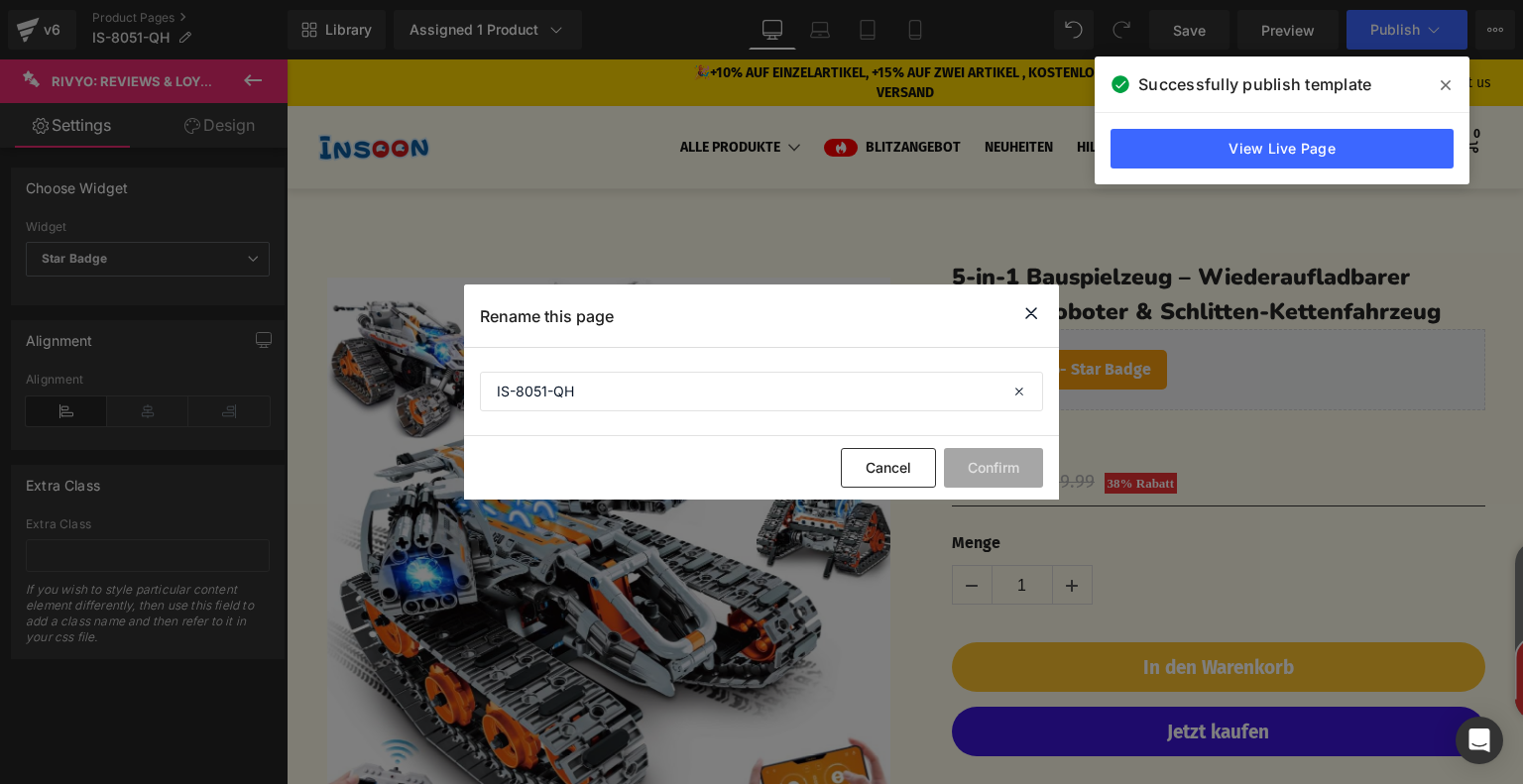
click at [1037, 303] on icon at bounding box center [1031, 313] width 24 height 25
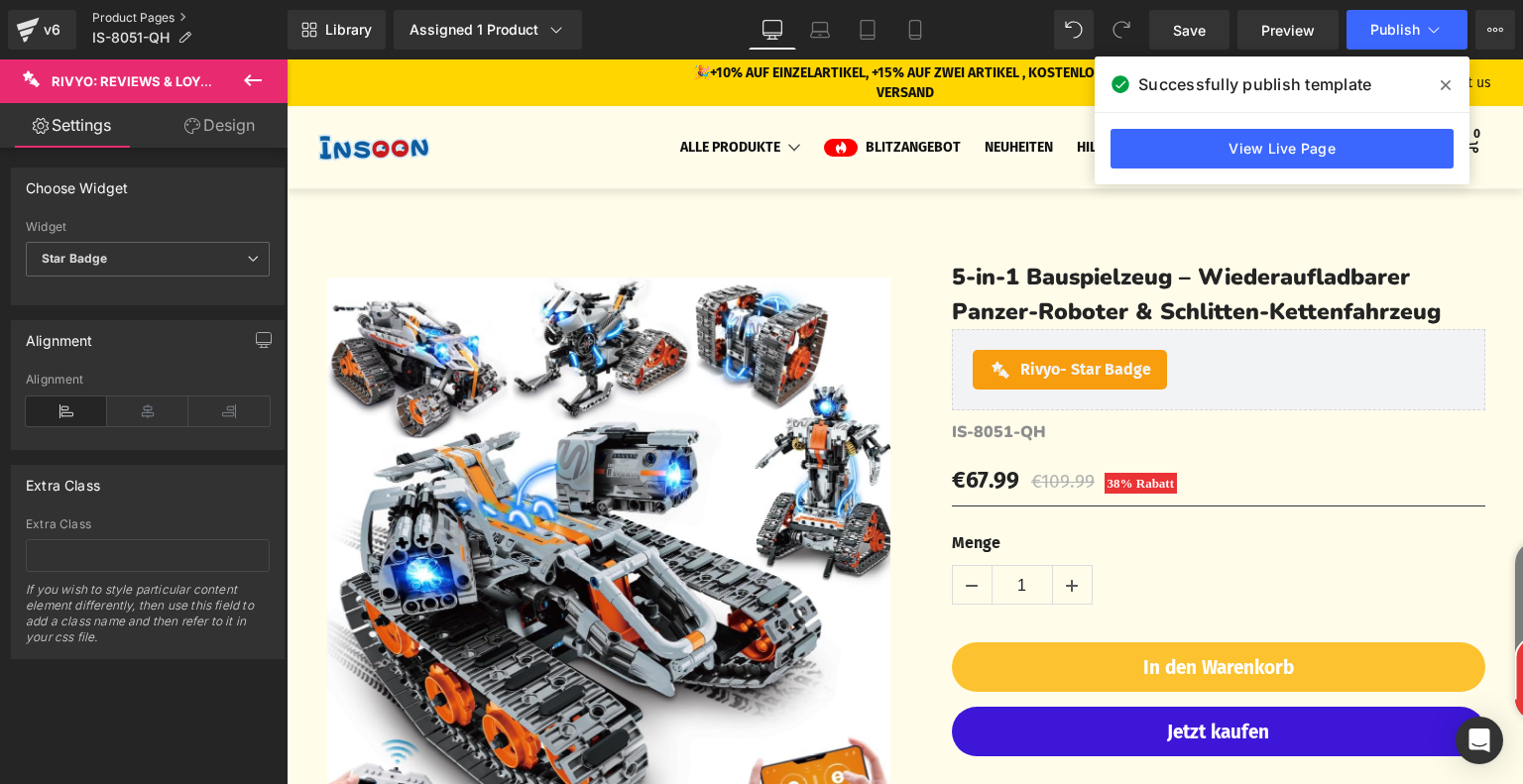
click at [144, 14] on link "Product Pages" at bounding box center [189, 18] width 195 height 16
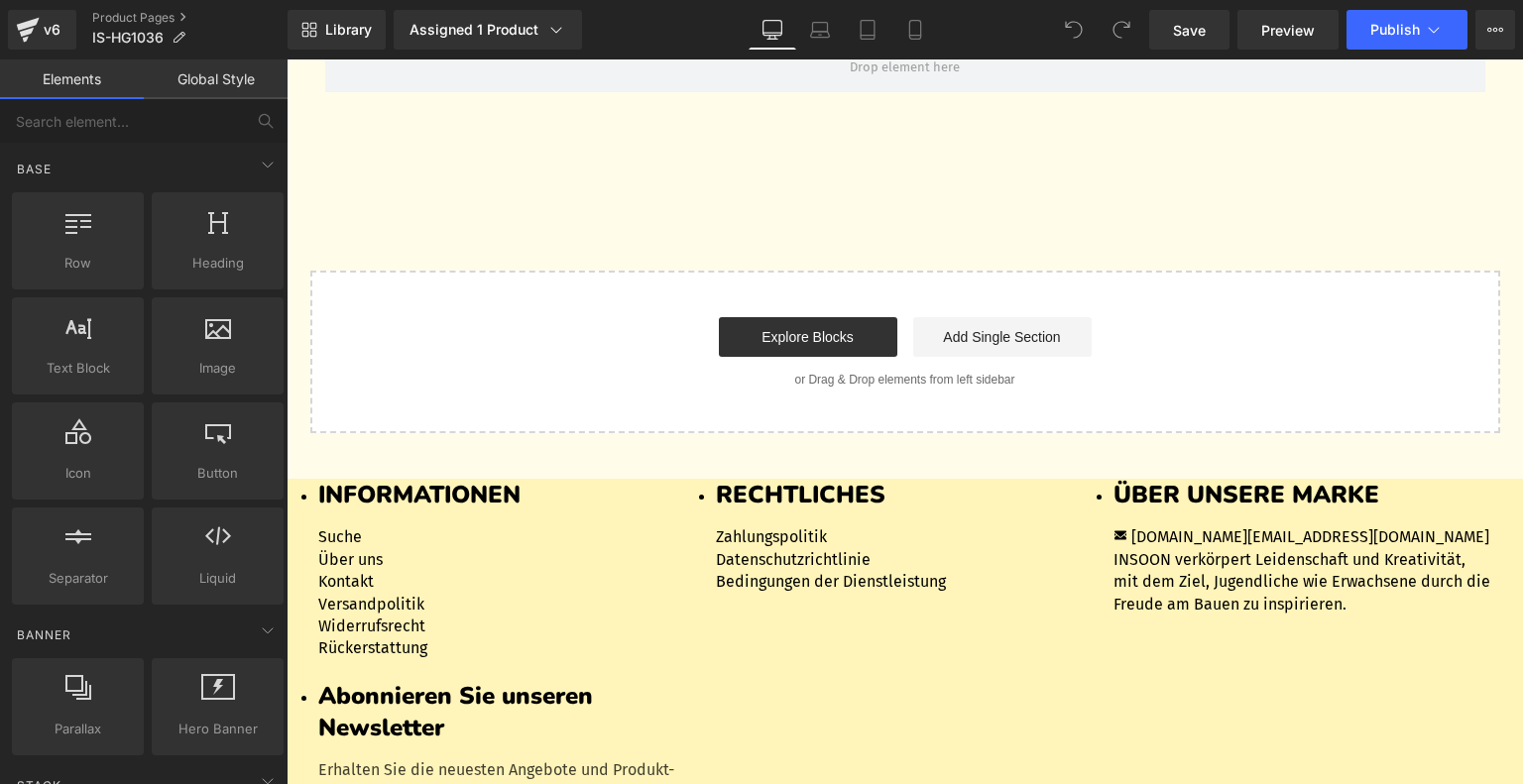
scroll to position [6342, 0]
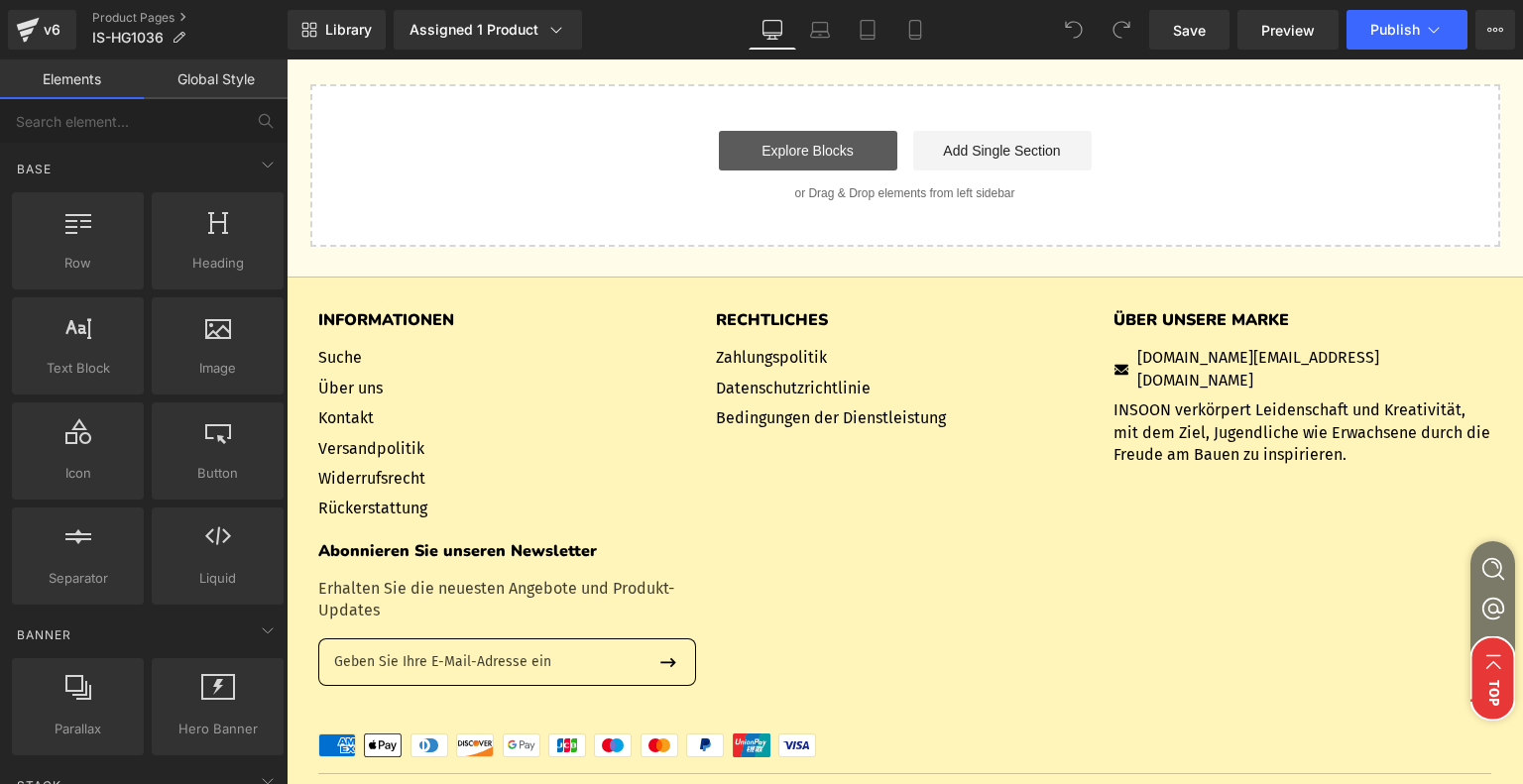
click at [828, 170] on link "Explore Blocks" at bounding box center [808, 151] width 178 height 40
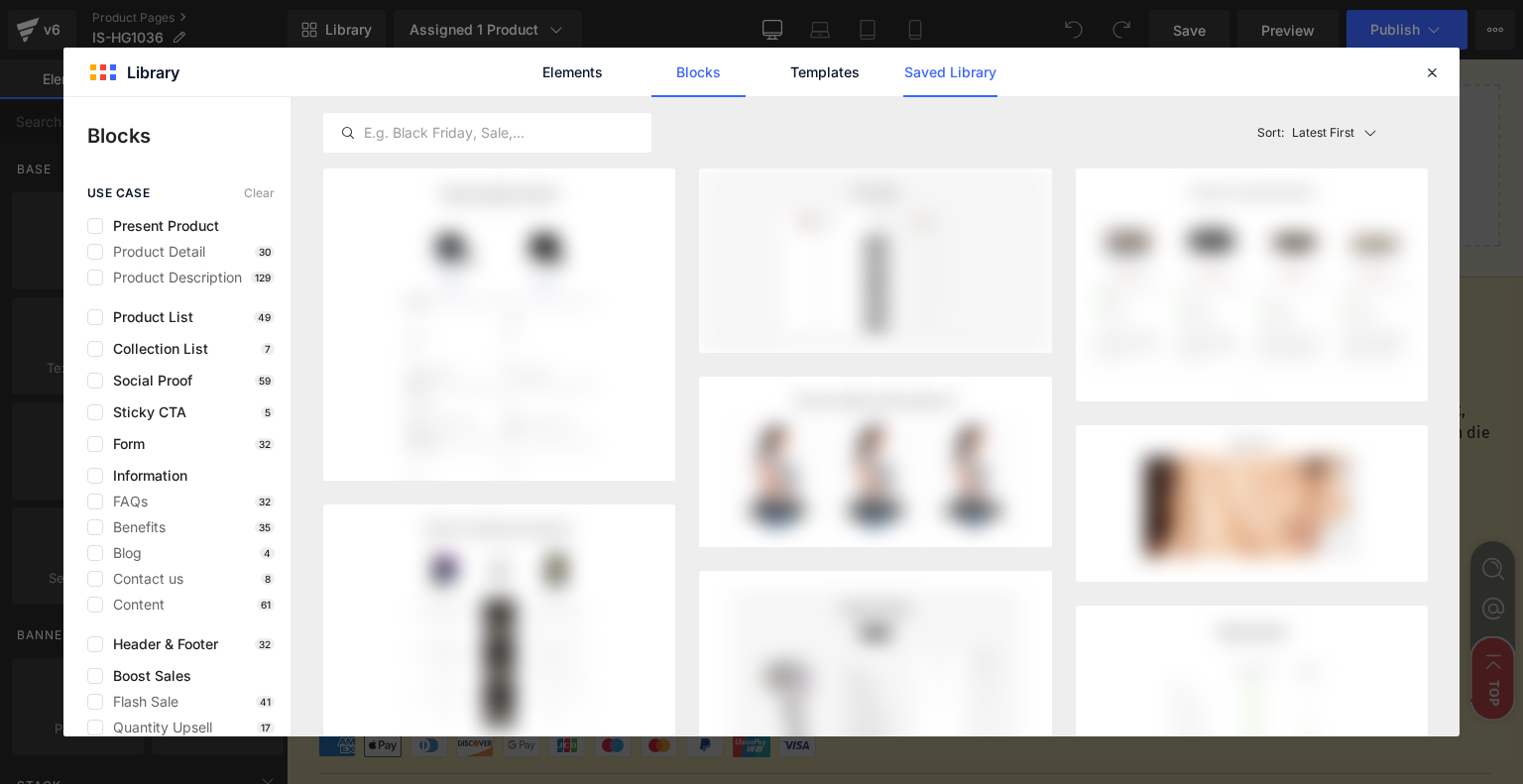
click at [940, 74] on link "Saved Library" at bounding box center [950, 72] width 94 height 50
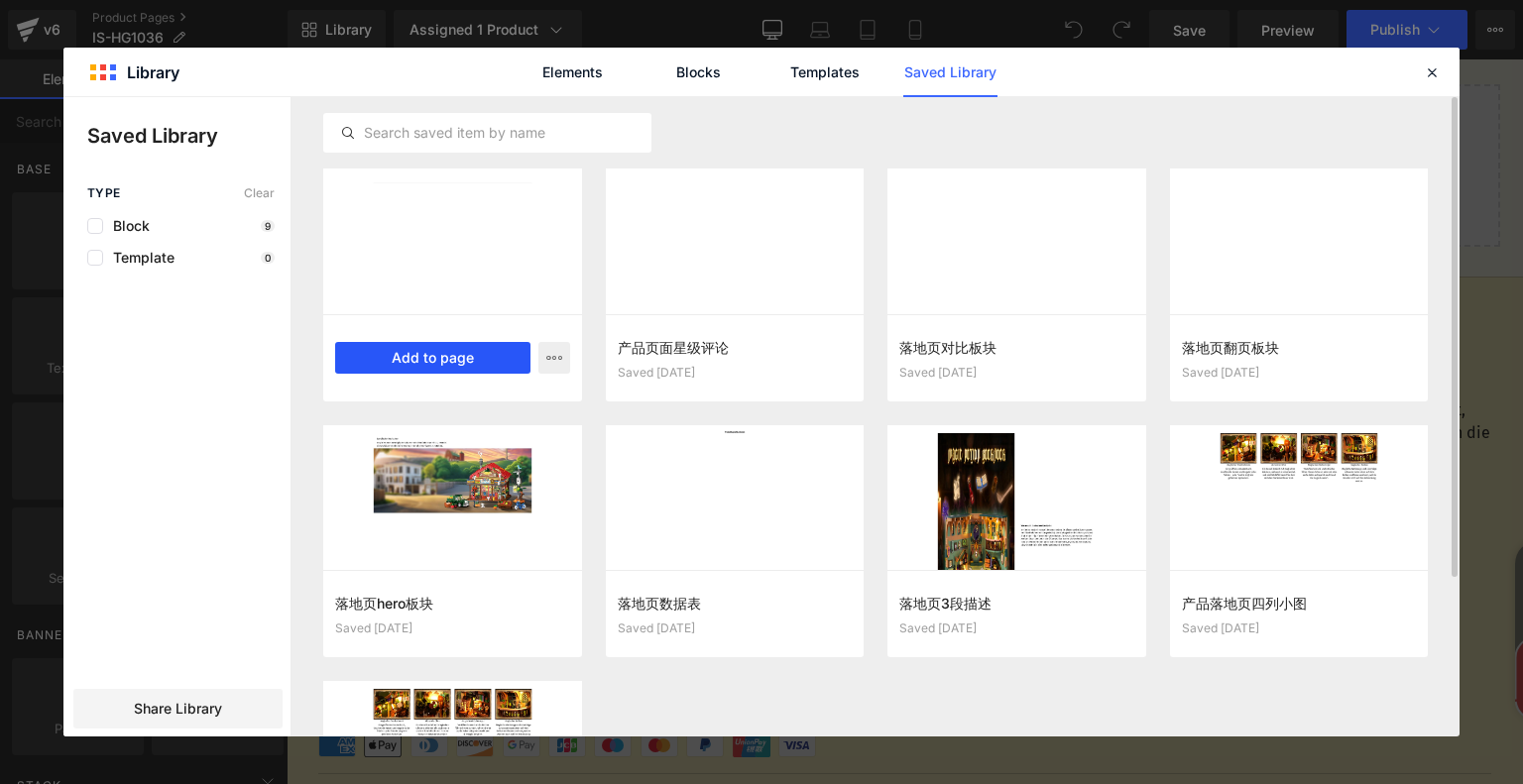
click at [360, 355] on button "Add to page" at bounding box center [432, 358] width 195 height 32
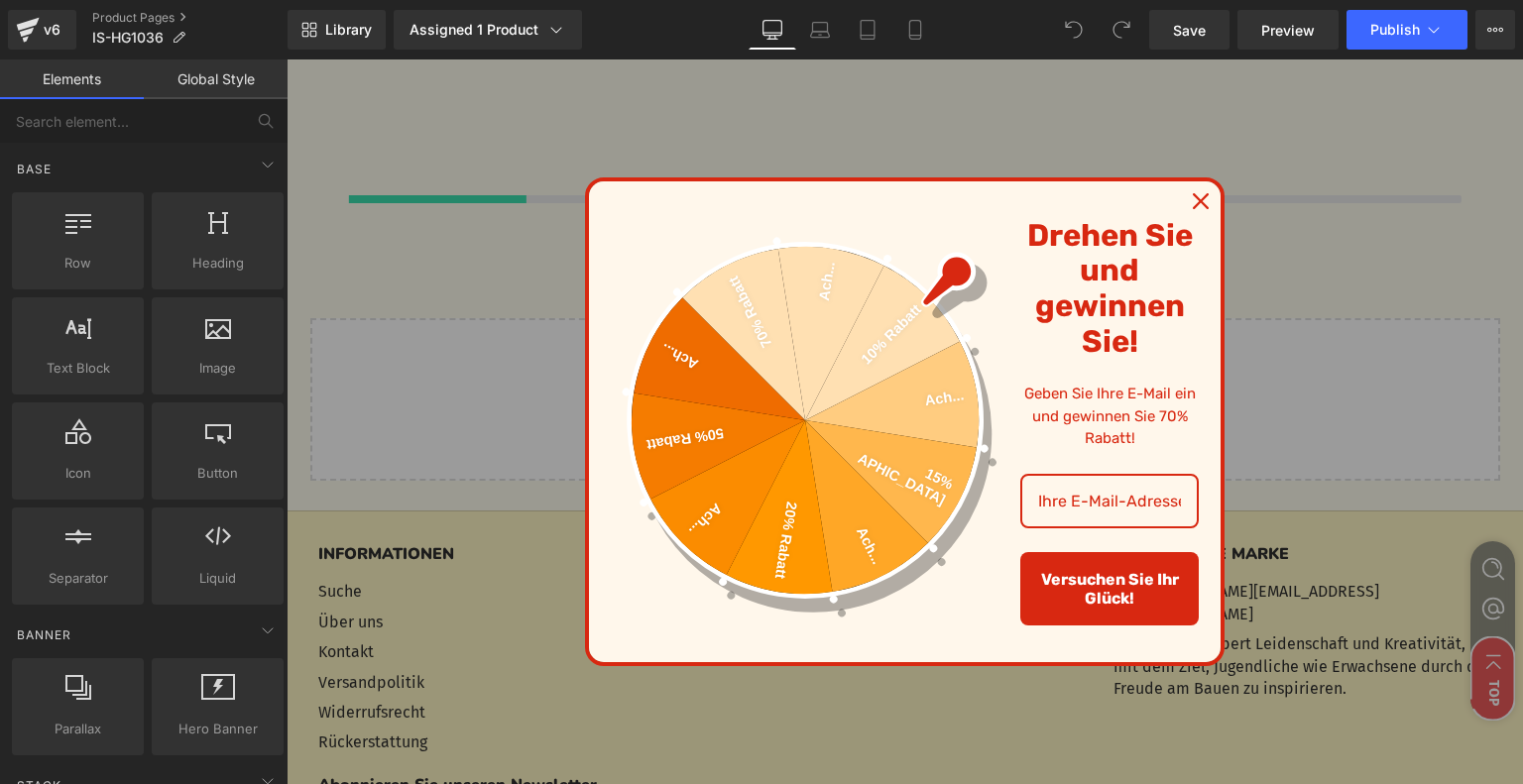
scroll to position [6196, 0]
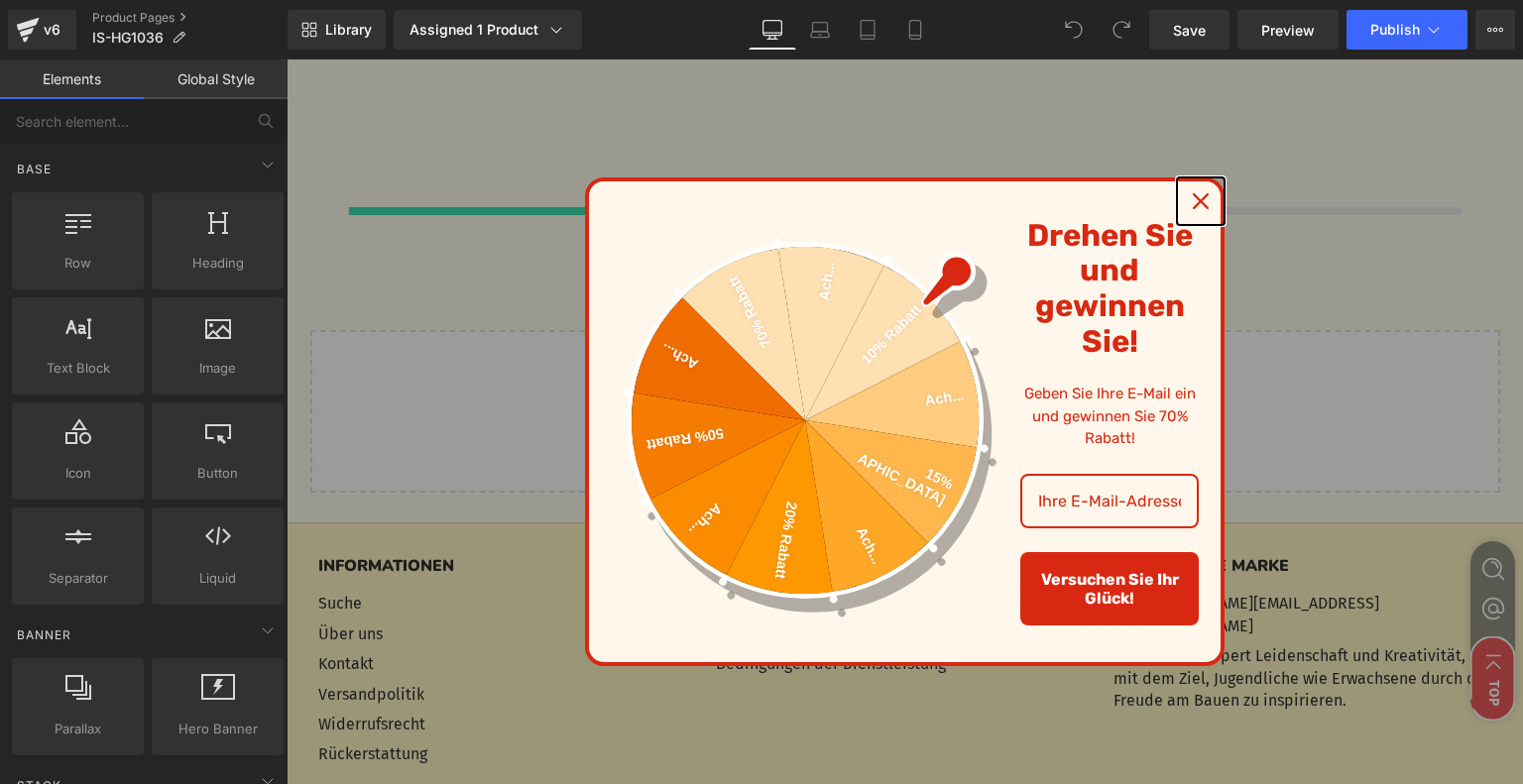
click at [1195, 194] on icon "close icon" at bounding box center [1201, 201] width 16 height 16
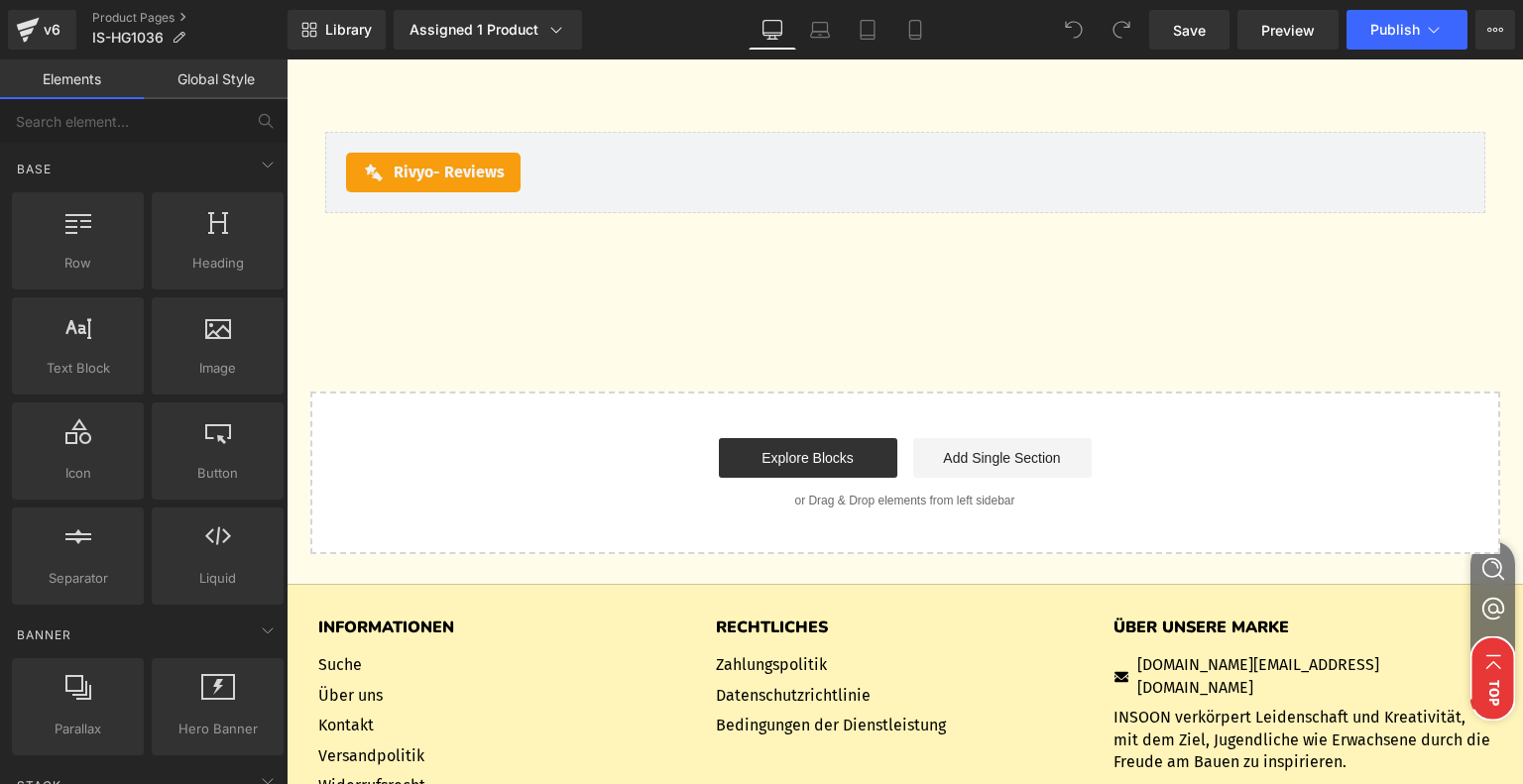
click at [813, 467] on link "Explore Blocks" at bounding box center [808, 458] width 178 height 40
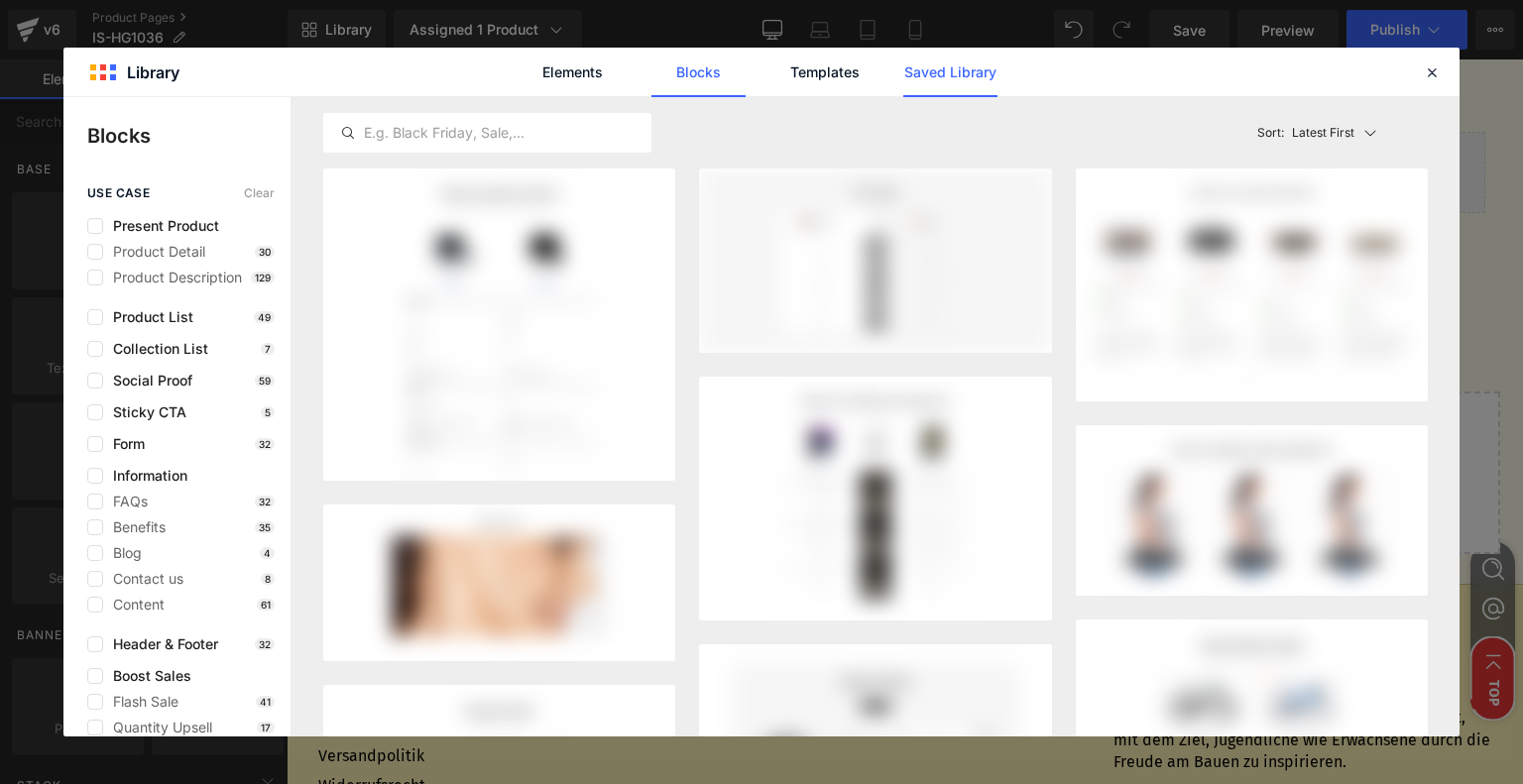
click at [956, 90] on link "Saved Library" at bounding box center [950, 72] width 94 height 50
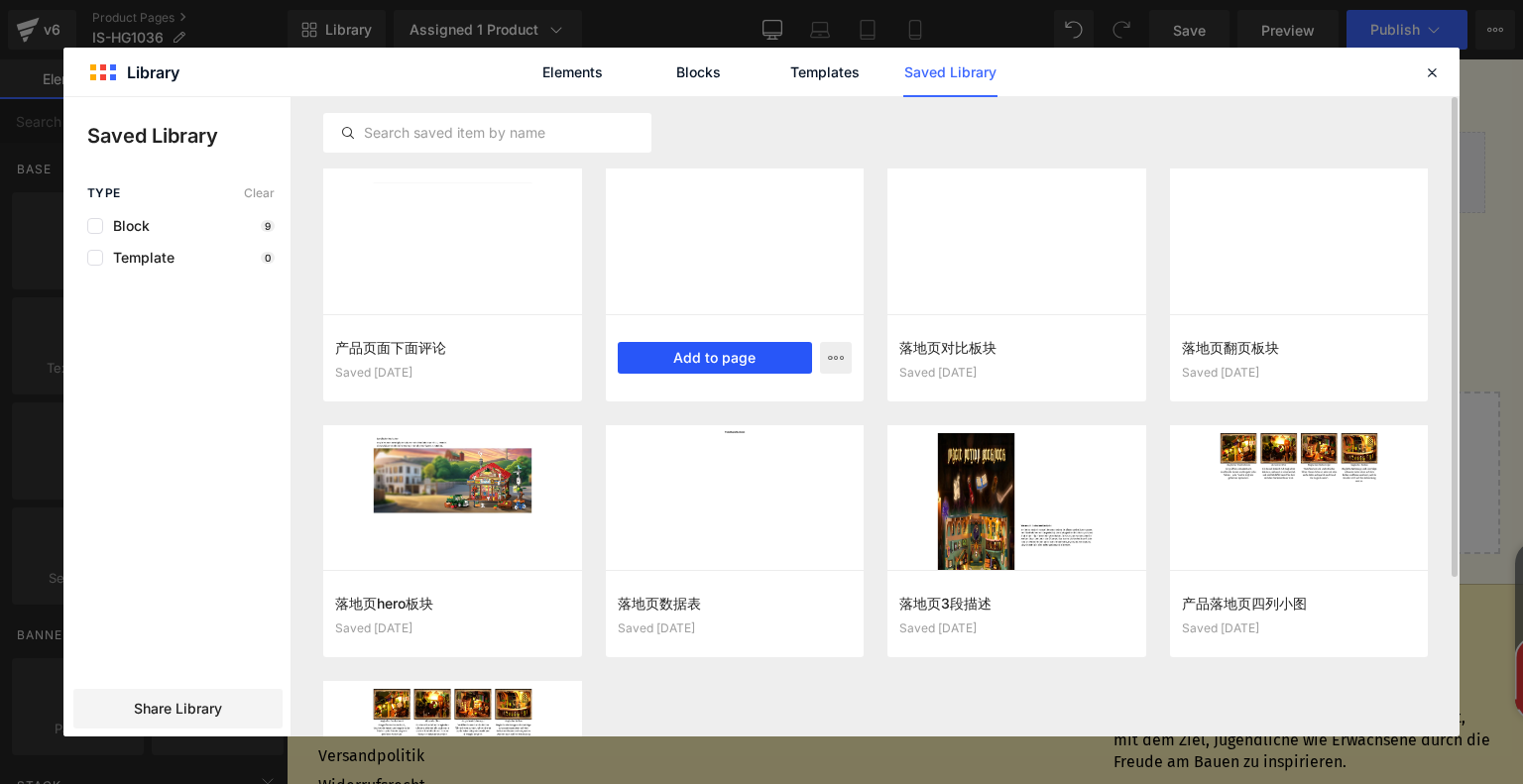
click at [735, 357] on button "Add to page" at bounding box center [715, 358] width 195 height 32
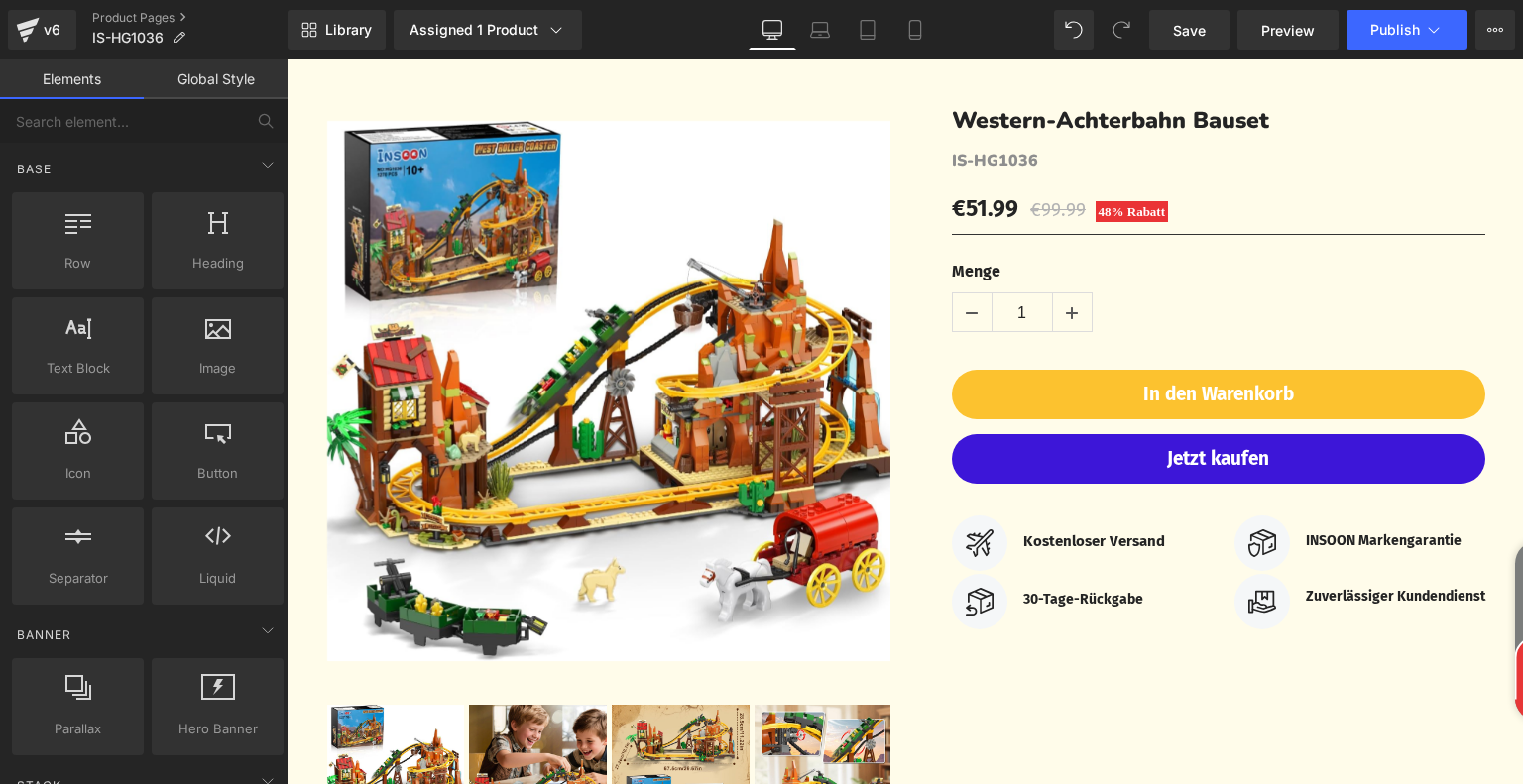
scroll to position [14, 0]
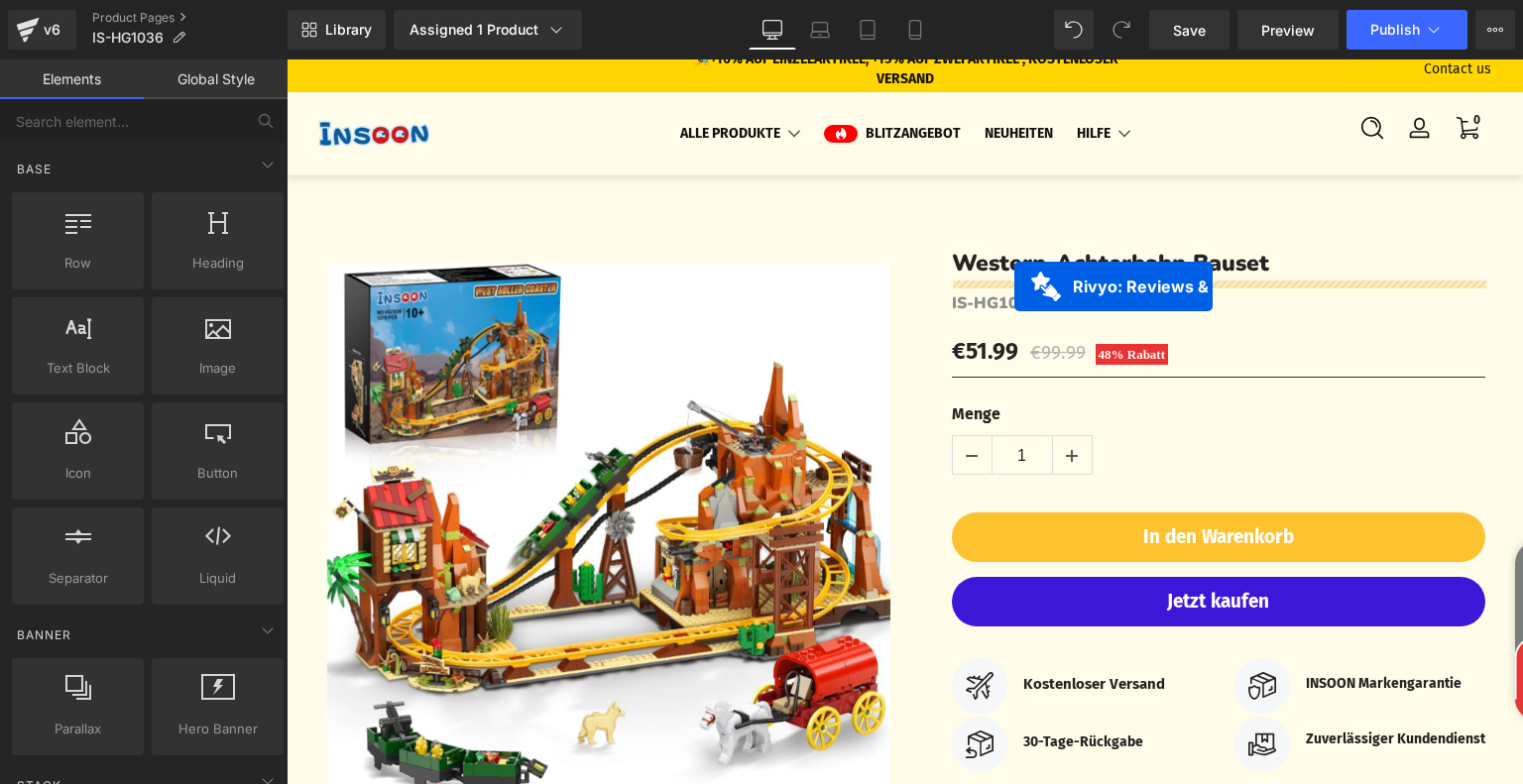
drag, startPoint x: 799, startPoint y: 477, endPoint x: 1014, endPoint y: 285, distance: 288.3
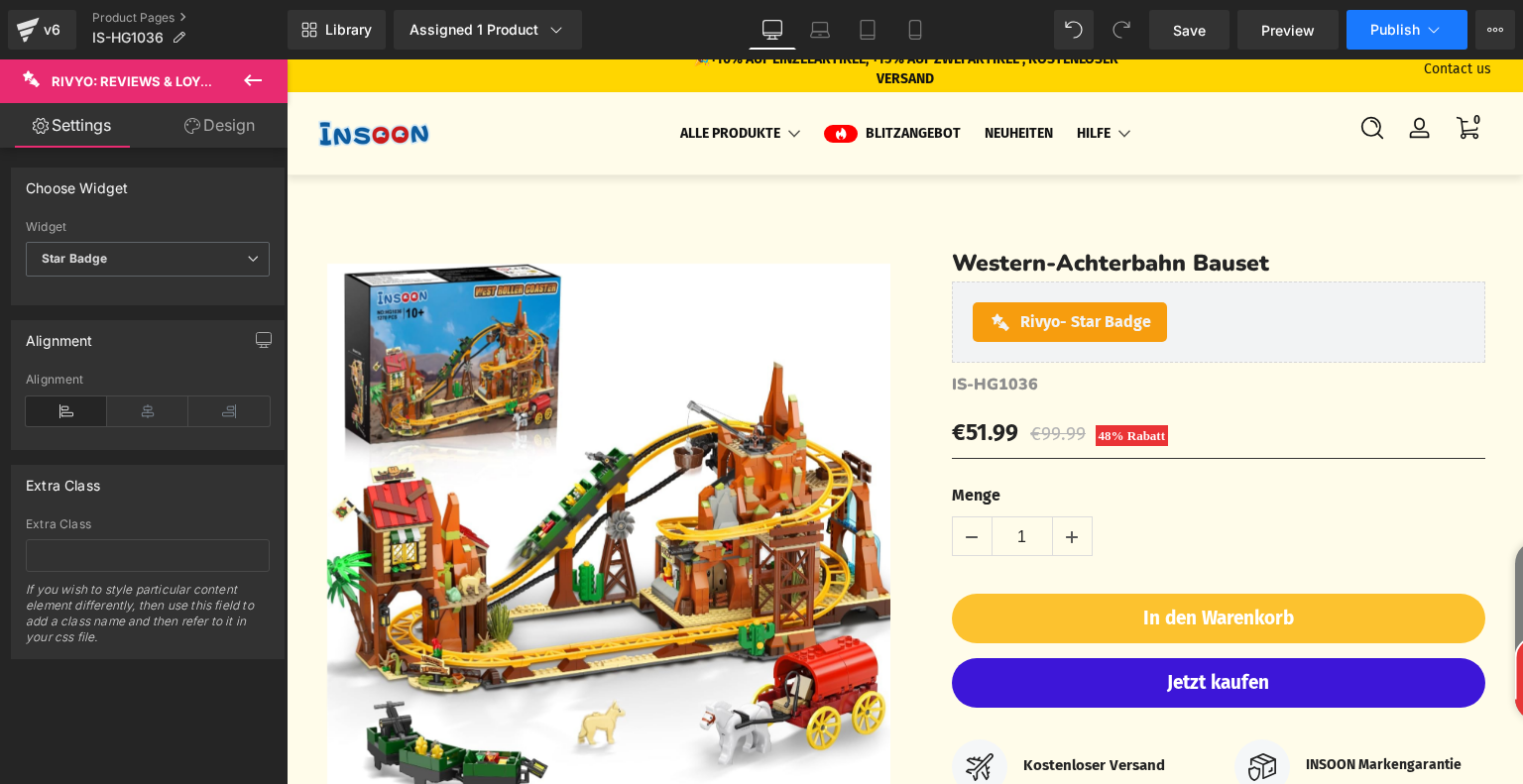
click at [1388, 31] on span "Publish" at bounding box center [1395, 30] width 50 height 16
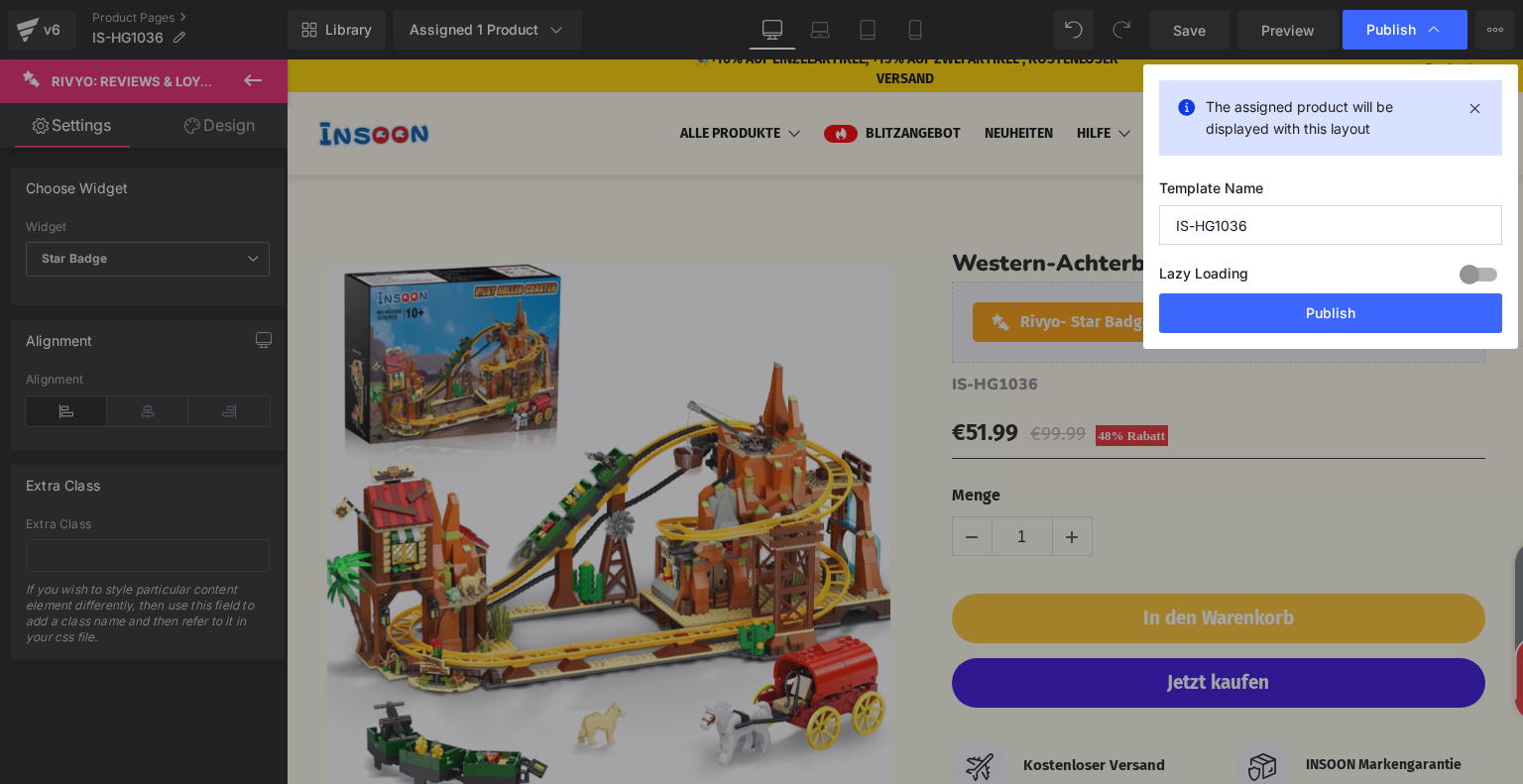
drag, startPoint x: 1257, startPoint y: 221, endPoint x: 1105, endPoint y: 220, distance: 152.0
click at [1105, 220] on div "Publish The assigned product will be displayed with this layout Template Name I…" at bounding box center [762, 392] width 1523 height 784
click at [1300, 313] on button "Publish" at bounding box center [1331, 313] width 343 height 40
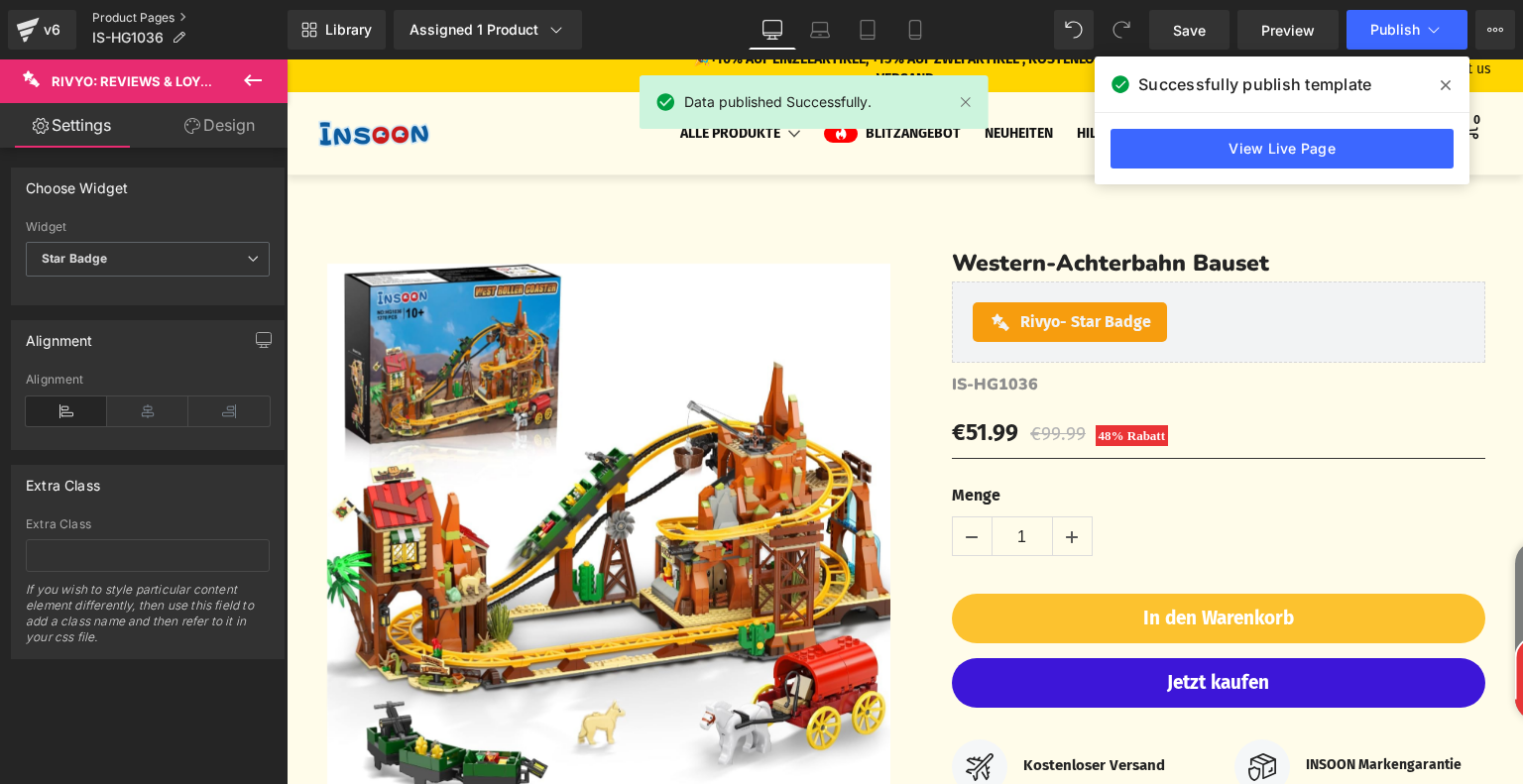
click at [160, 19] on link "Product Pages" at bounding box center [189, 18] width 195 height 16
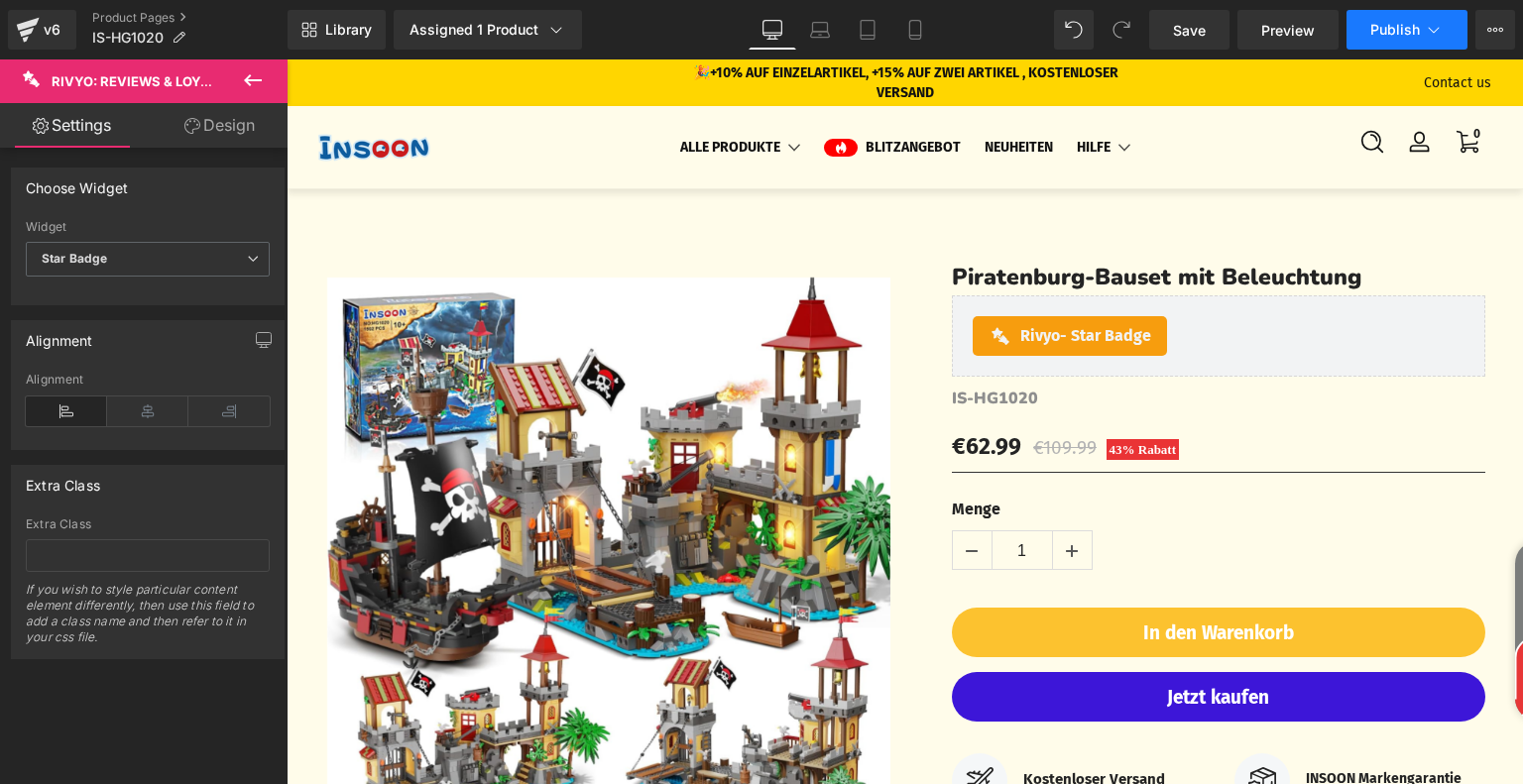
click at [1419, 28] on span "Publish" at bounding box center [1395, 30] width 50 height 16
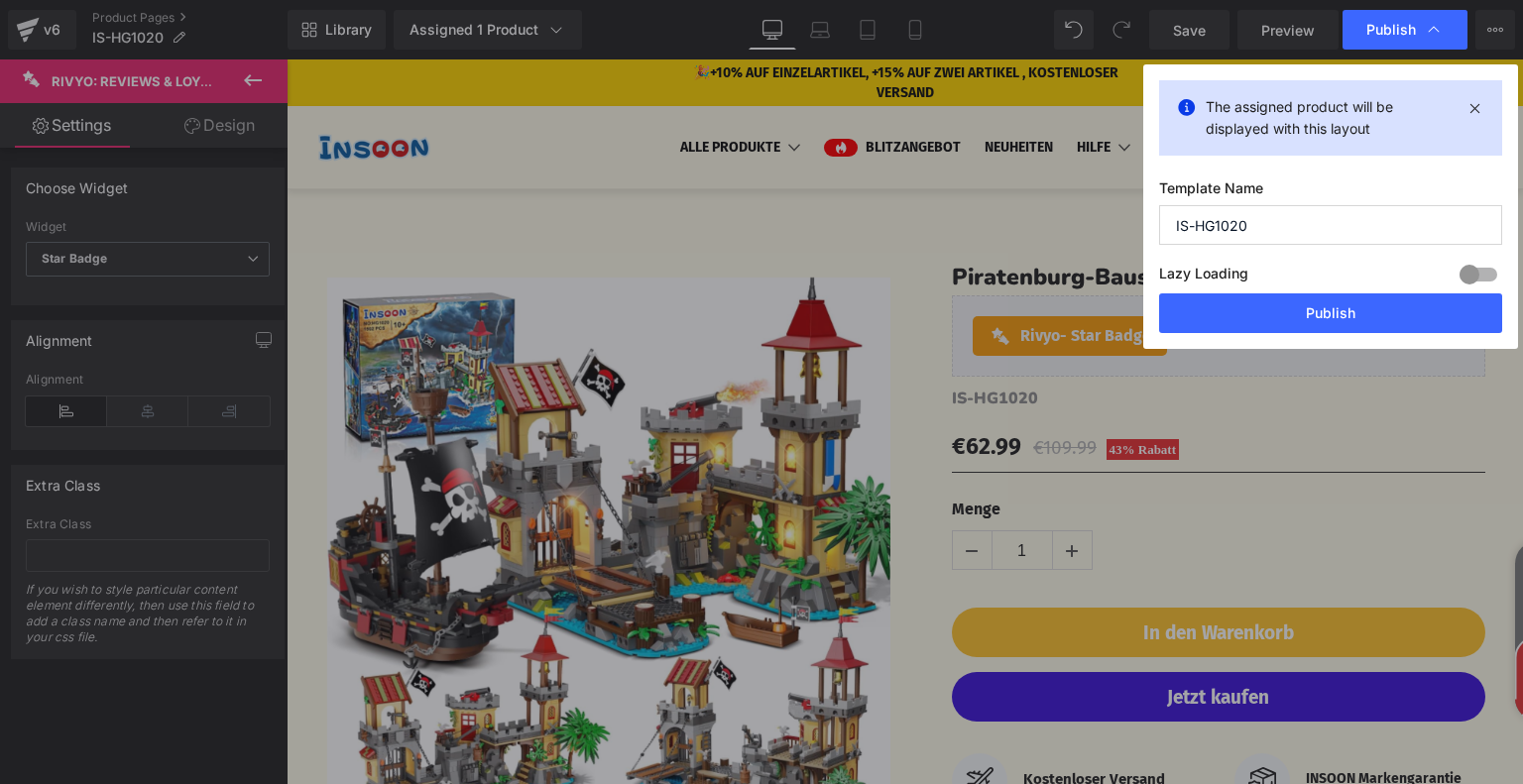
drag, startPoint x: 1275, startPoint y: 226, endPoint x: 1150, endPoint y: 233, distance: 125.2
click at [1150, 233] on div "The assigned product will be displayed with this layout Template Name IS-HG1020…" at bounding box center [1331, 206] width 375 height 284
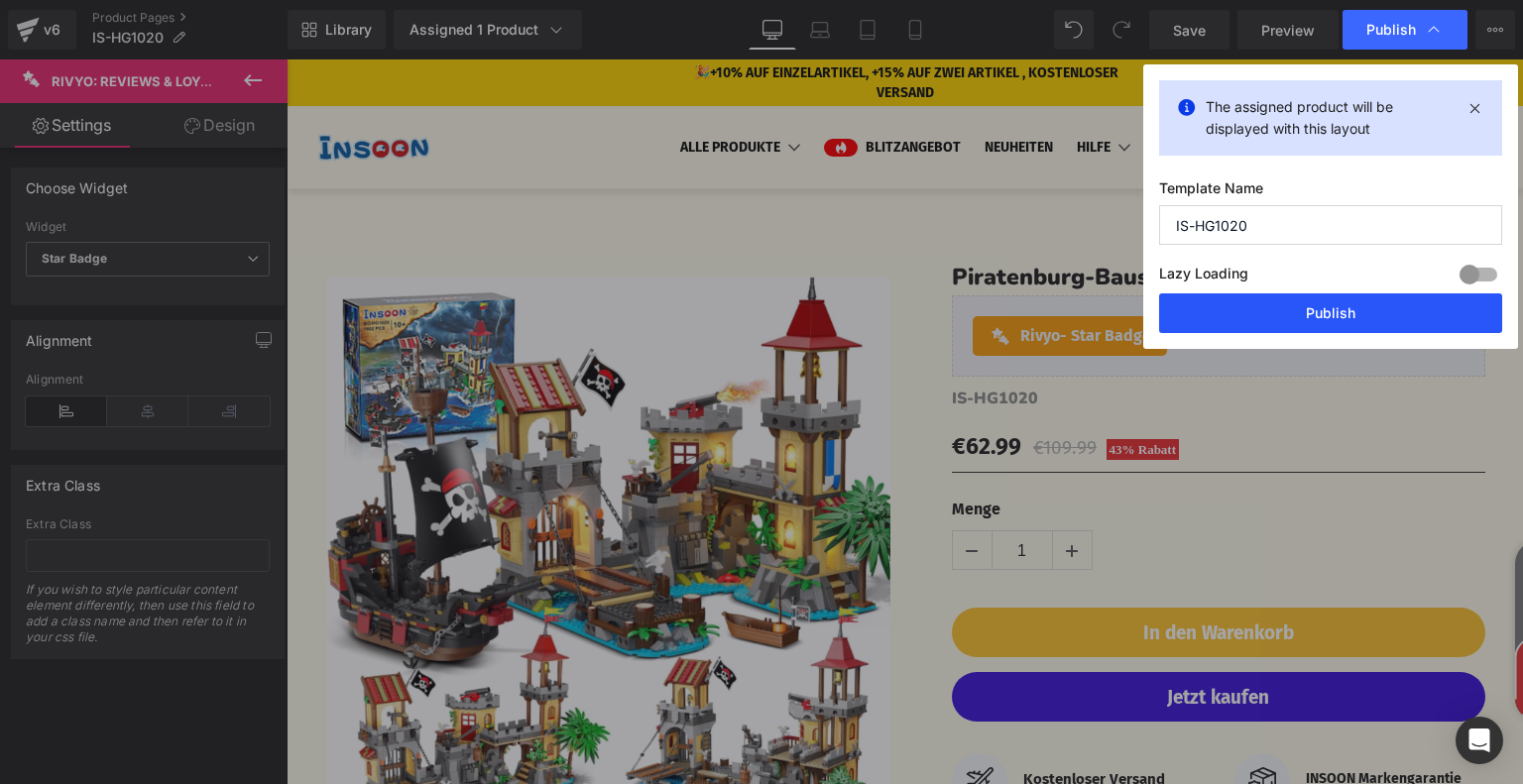
click at [1293, 304] on button "Publish" at bounding box center [1331, 313] width 343 height 40
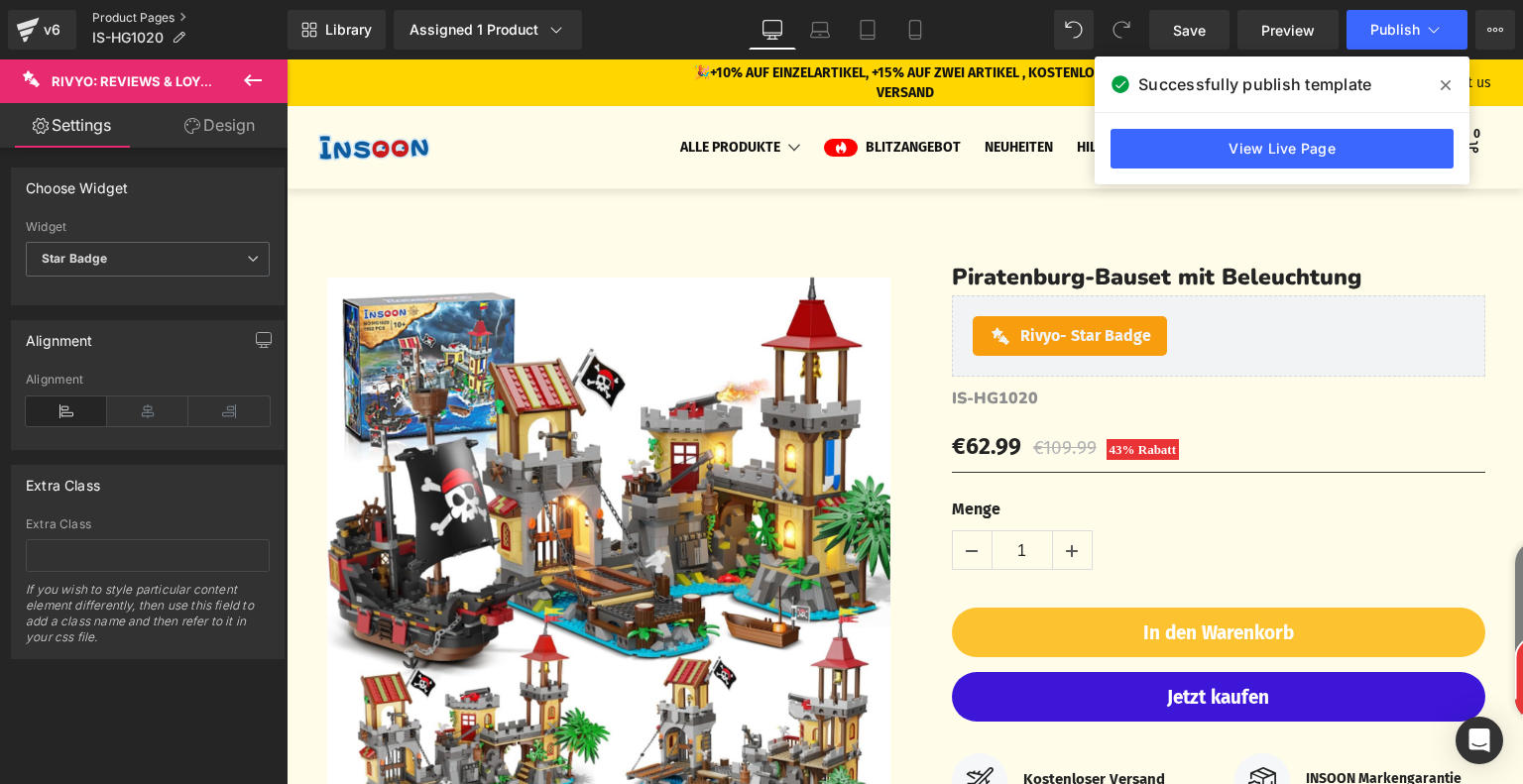
click at [156, 14] on link "Product Pages" at bounding box center [189, 18] width 195 height 16
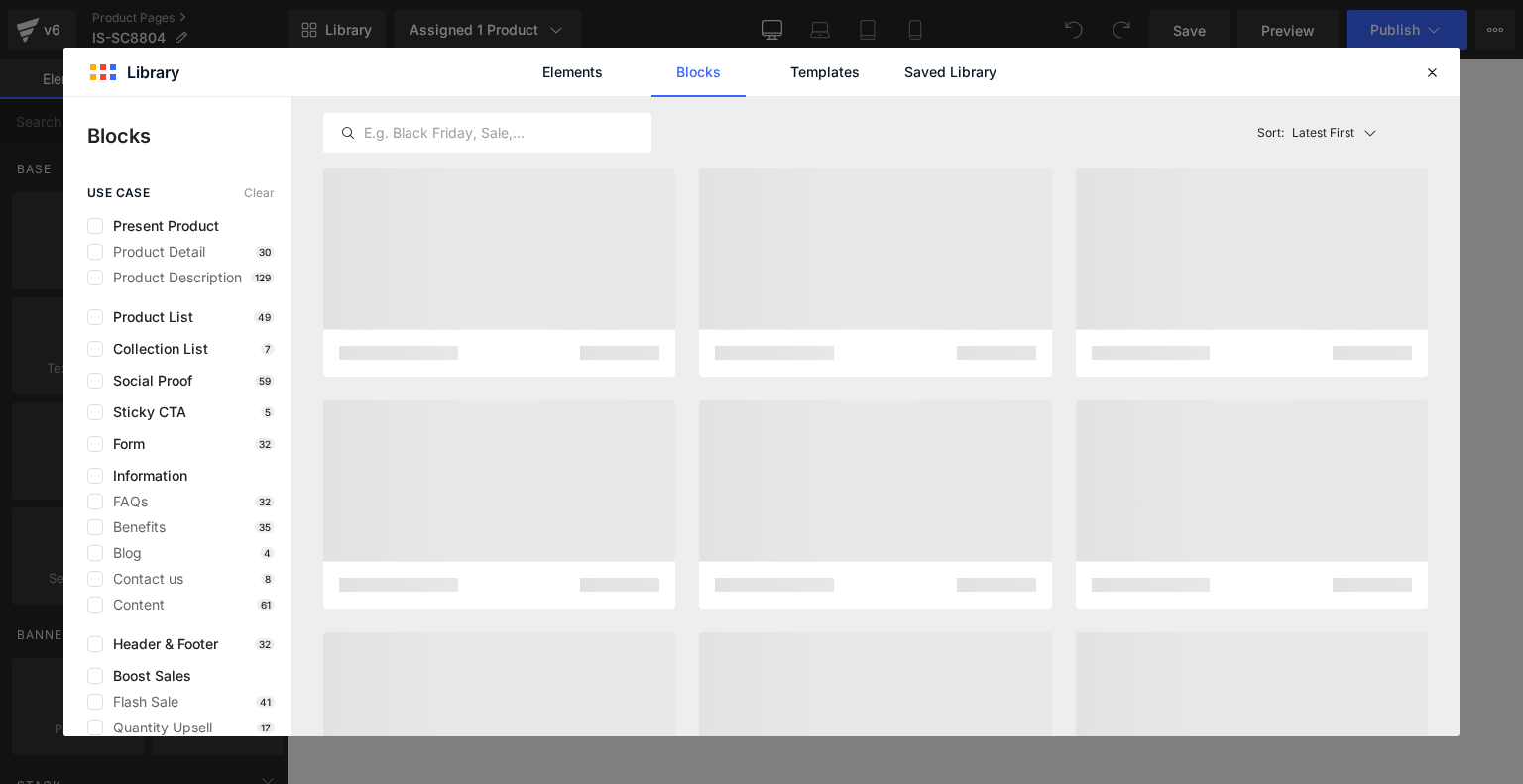
click at [946, 79] on link "Saved Library" at bounding box center [950, 72] width 94 height 50
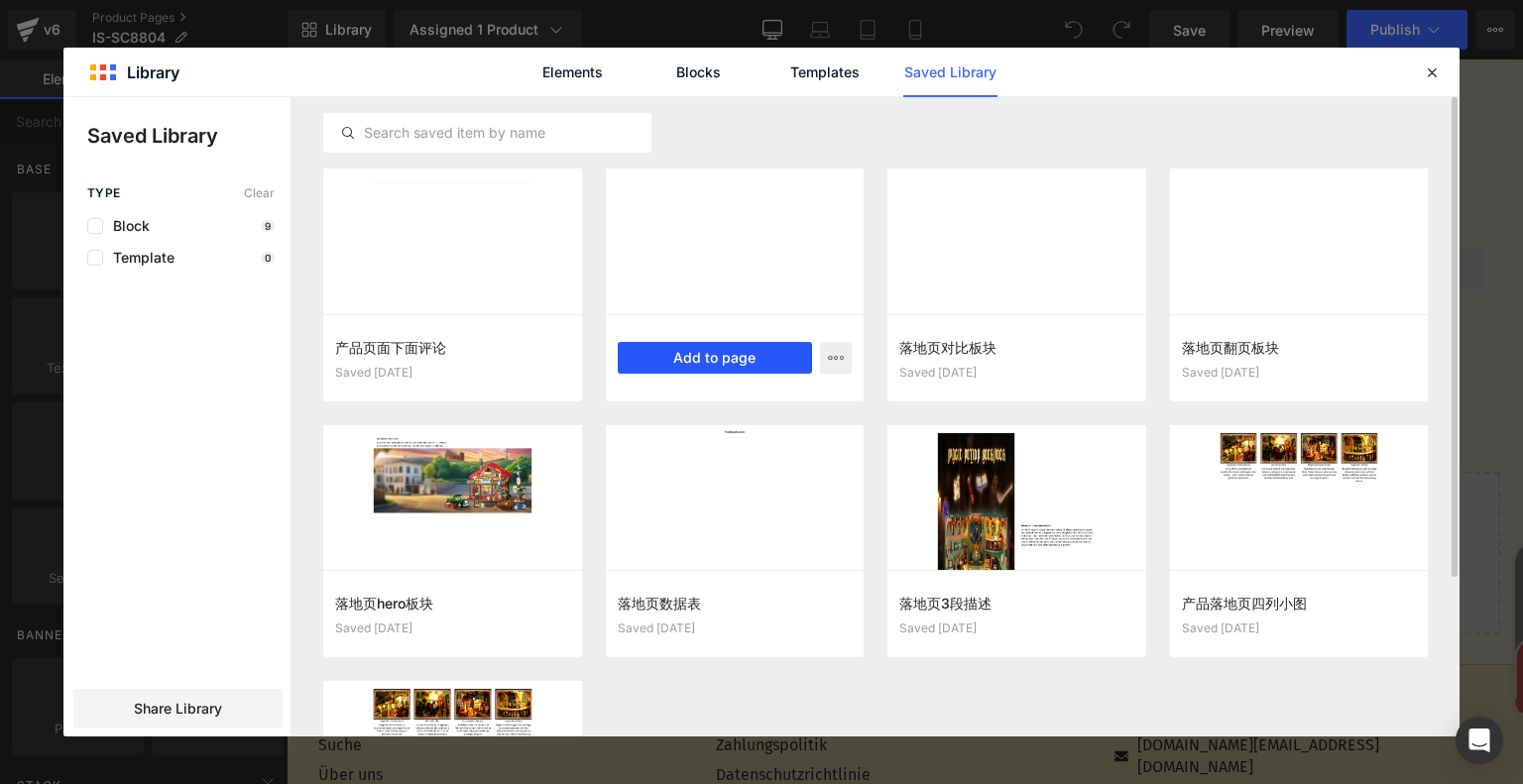
click at [711, 357] on button "Add to page" at bounding box center [715, 358] width 195 height 32
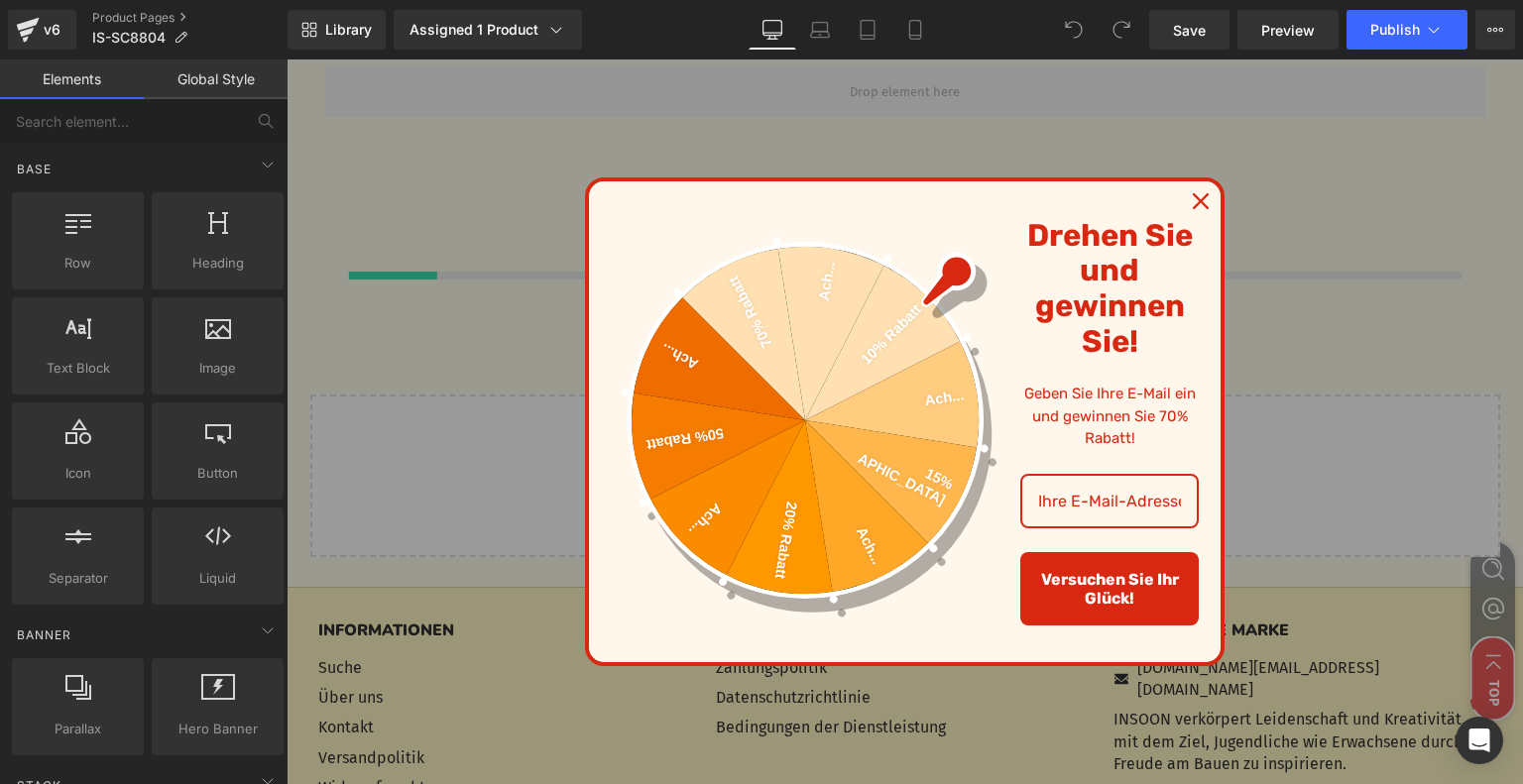
scroll to position [6255, 0]
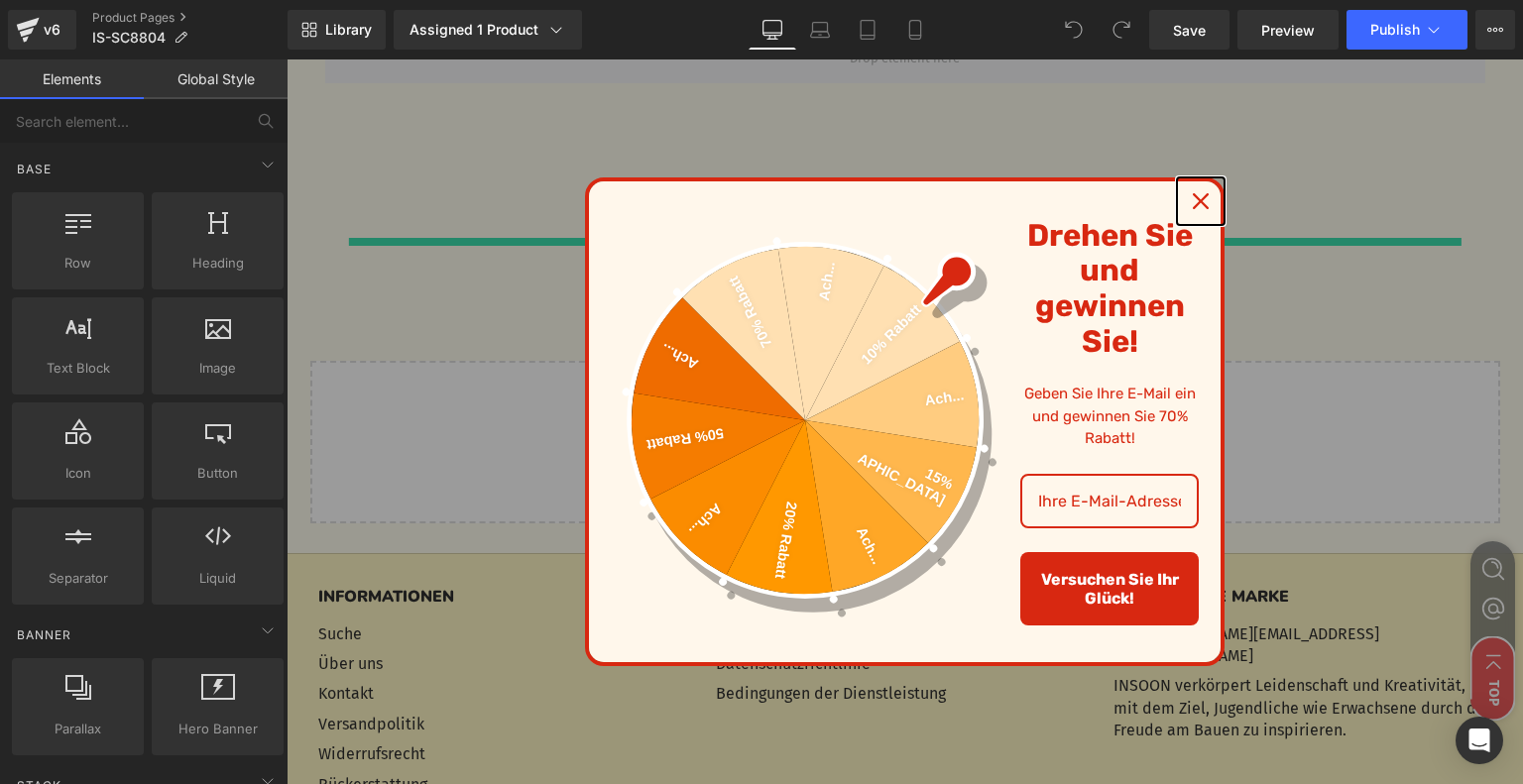
click at [1198, 201] on icon "close icon" at bounding box center [1201, 201] width 16 height 16
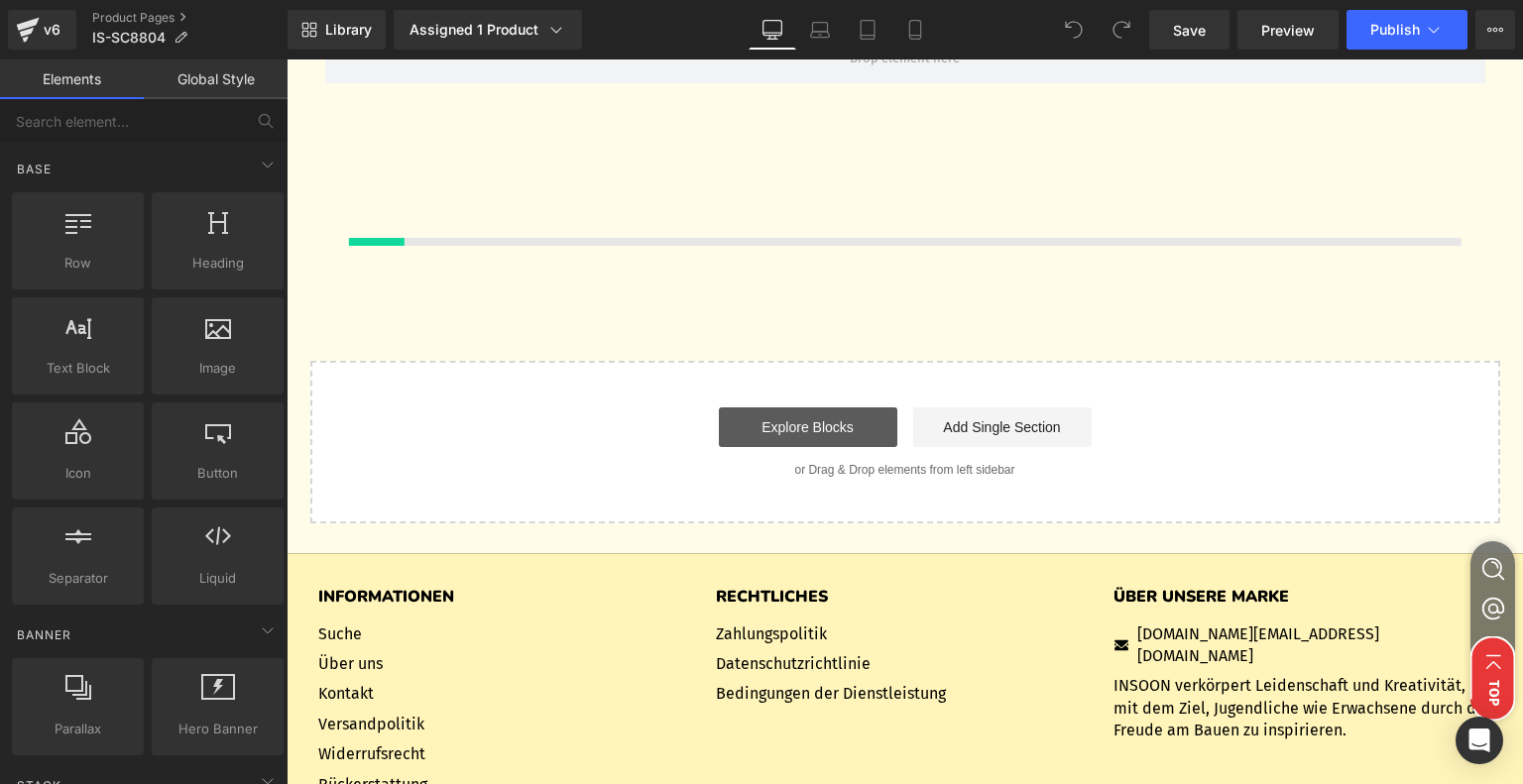
click at [829, 429] on link "Explore Blocks" at bounding box center [808, 427] width 178 height 40
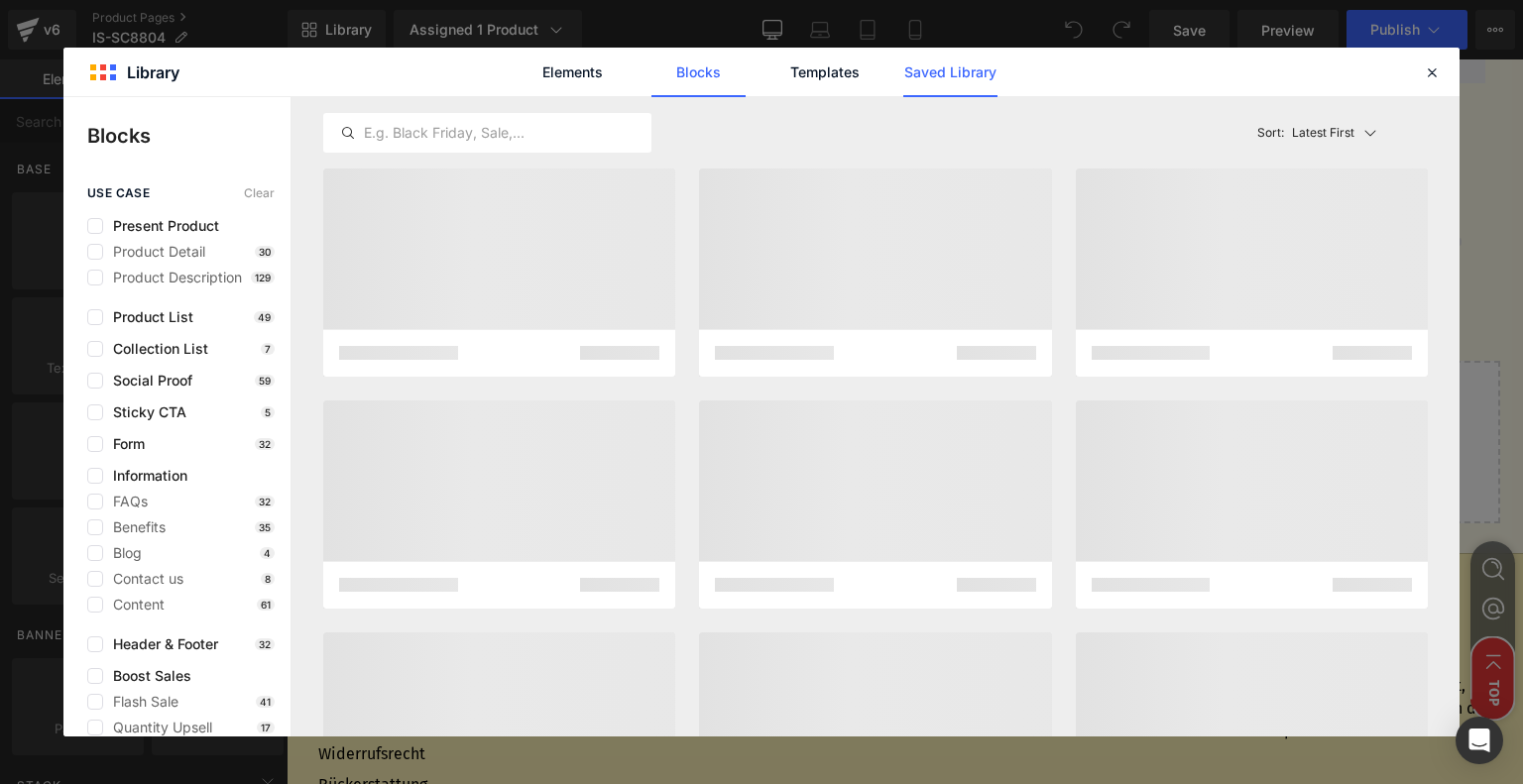
click at [948, 82] on link "Saved Library" at bounding box center [950, 72] width 94 height 50
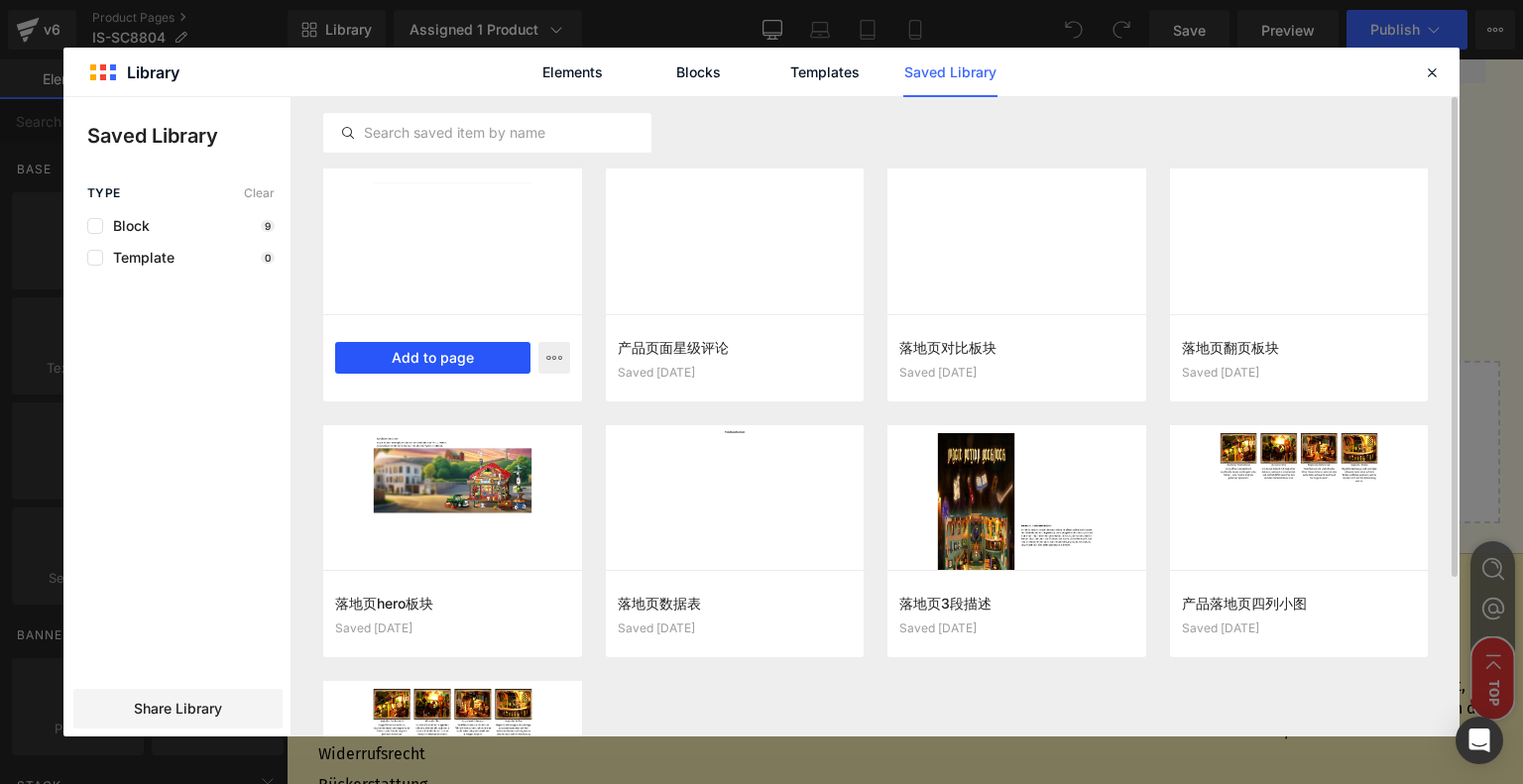
click at [394, 362] on button "Add to page" at bounding box center [432, 358] width 195 height 32
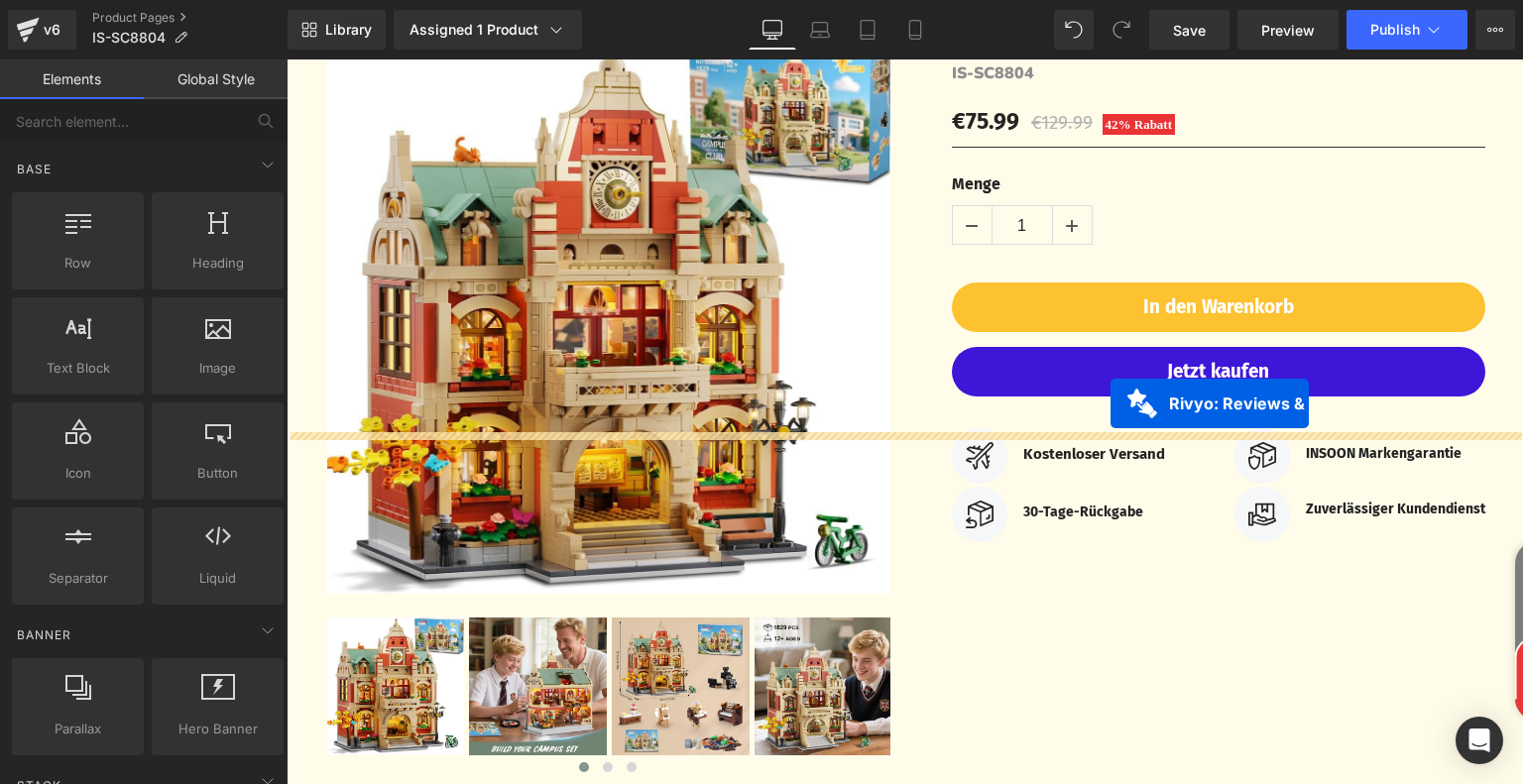
scroll to position [111, 0]
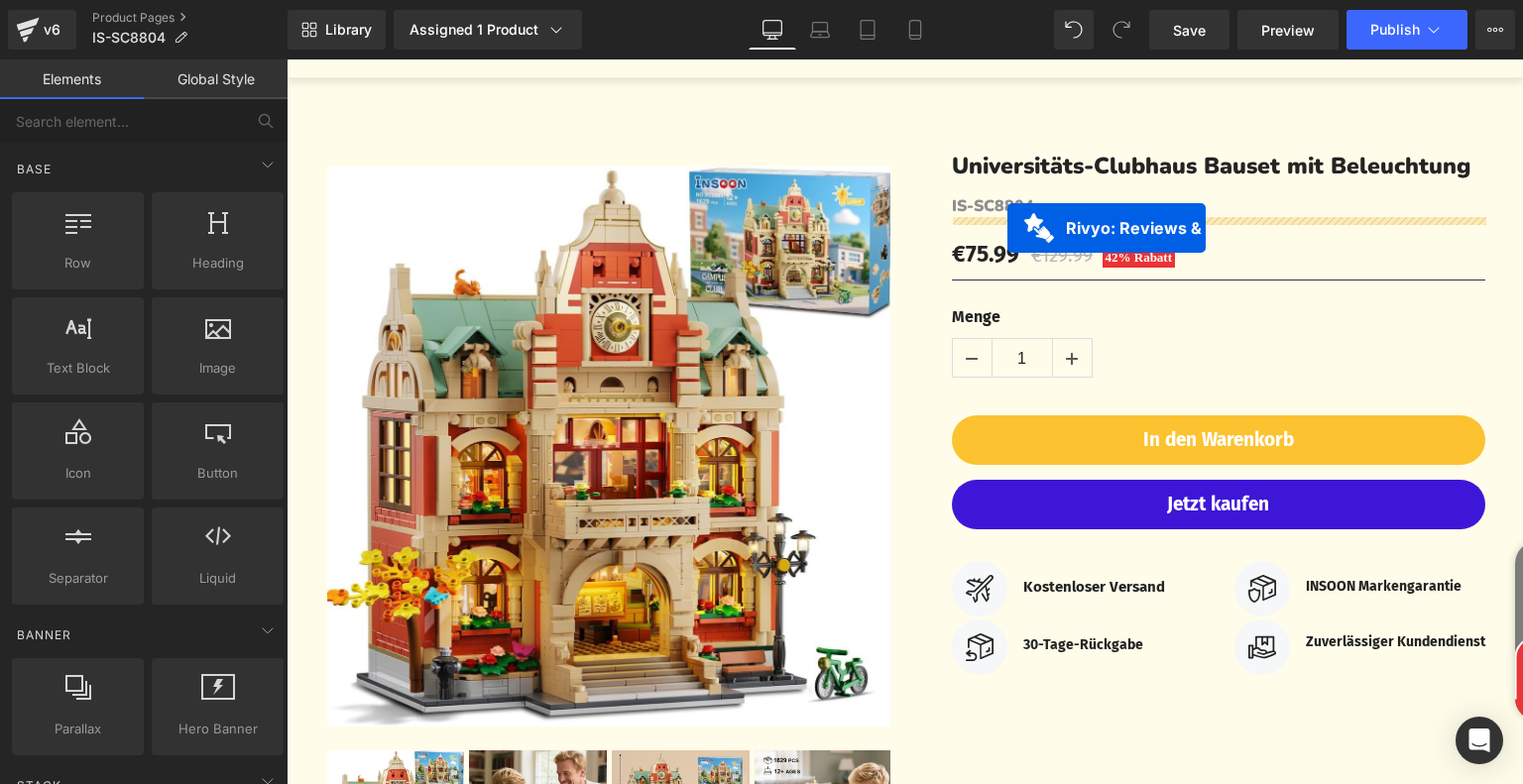
drag, startPoint x: 795, startPoint y: 369, endPoint x: 1007, endPoint y: 227, distance: 255.2
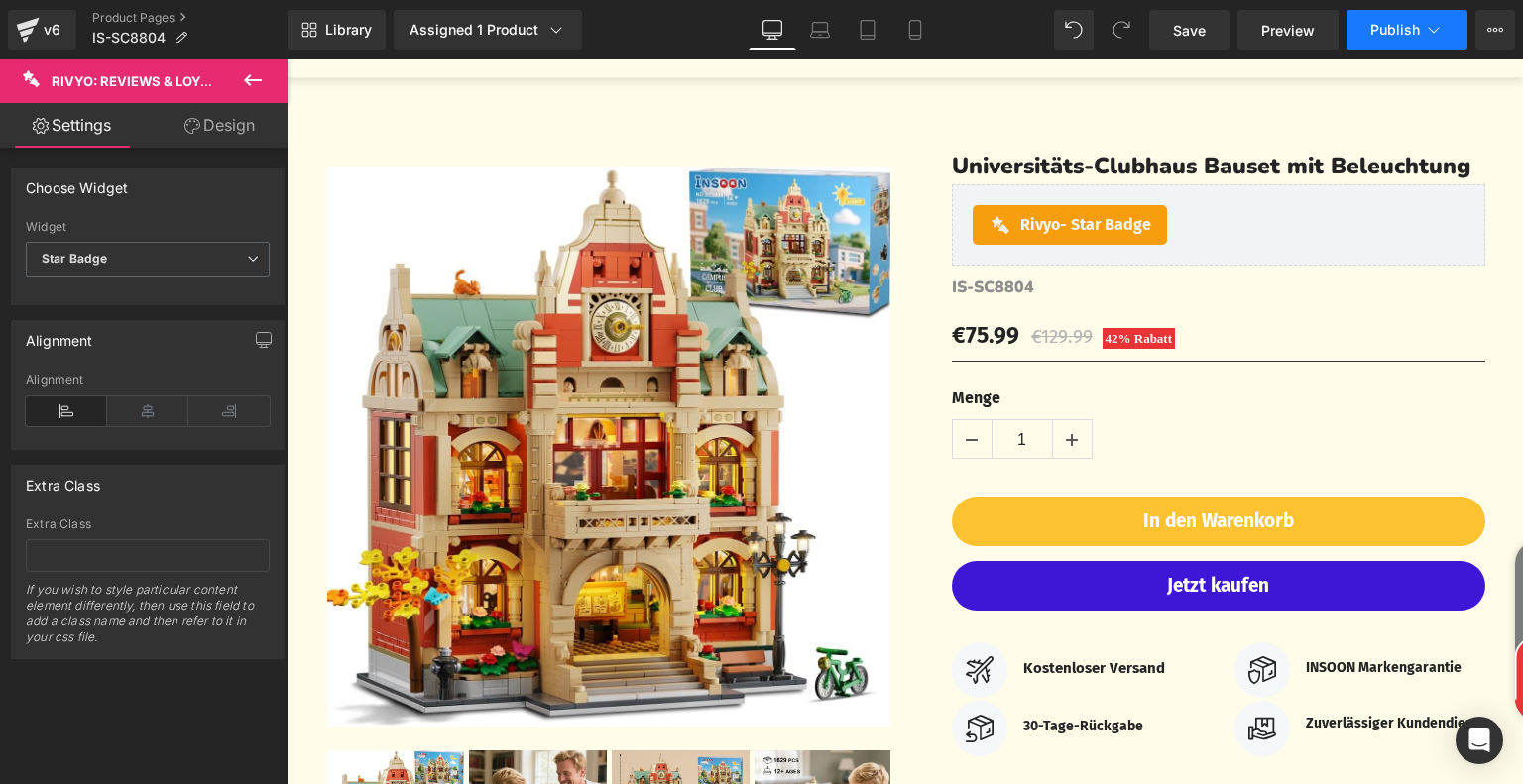
click at [1414, 36] on span "Publish" at bounding box center [1395, 30] width 50 height 16
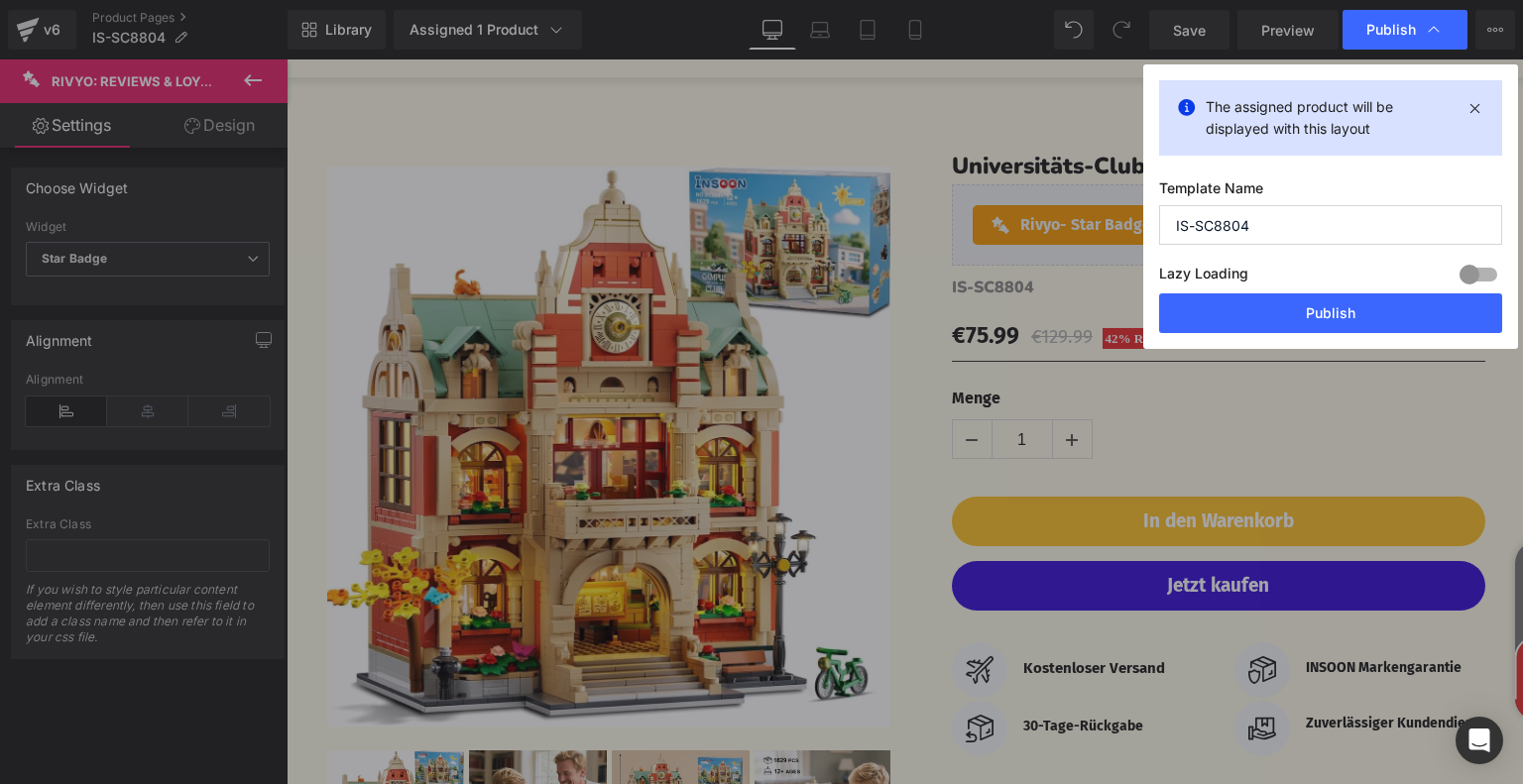
drag, startPoint x: 1257, startPoint y: 221, endPoint x: 1130, endPoint y: 220, distance: 127.0
click at [1130, 220] on div "Publish The assigned product will be displayed with this layout Template Name I…" at bounding box center [762, 392] width 1523 height 784
click at [1292, 307] on button "Publish" at bounding box center [1331, 313] width 343 height 40
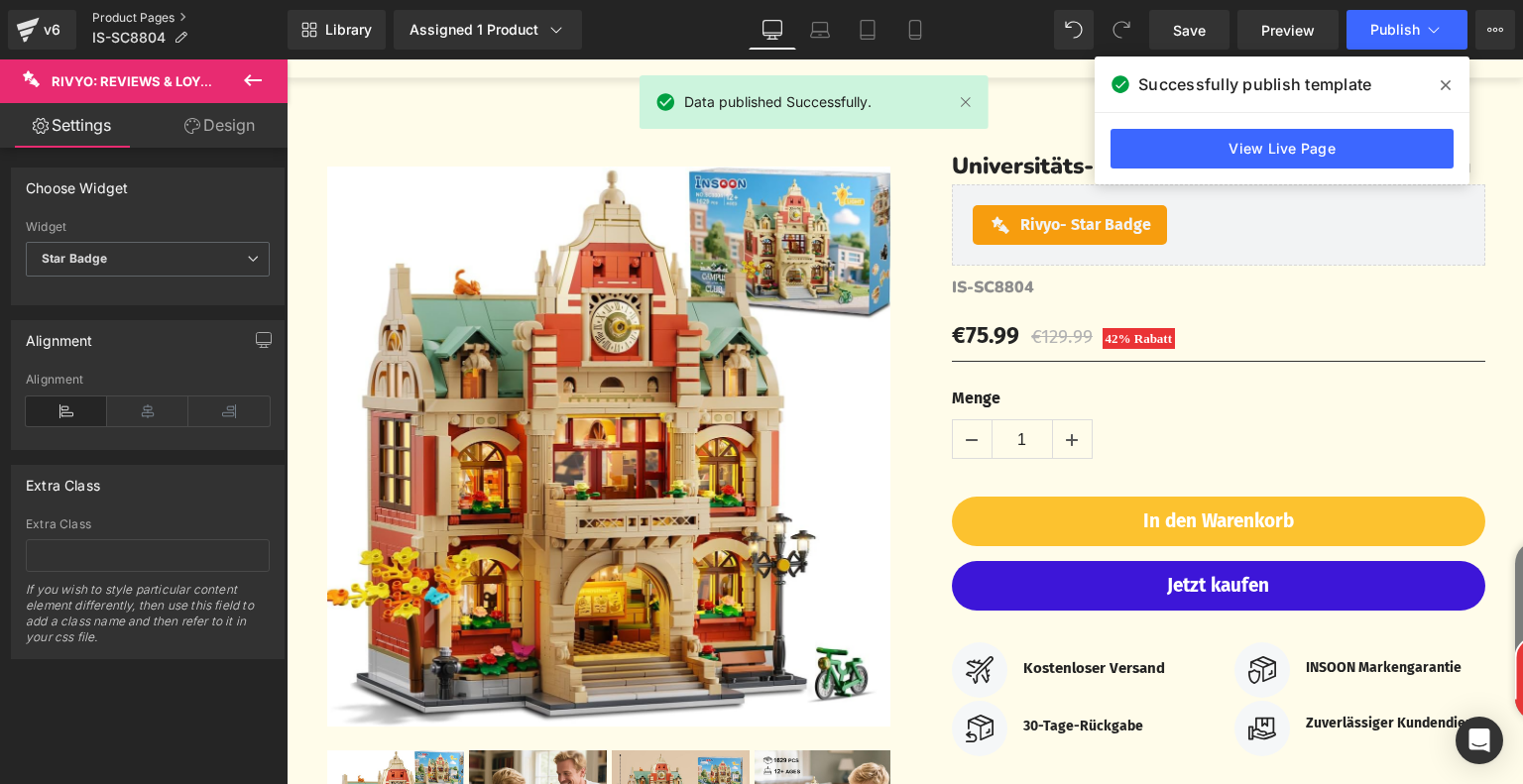
click at [159, 13] on link "Product Pages" at bounding box center [189, 18] width 195 height 16
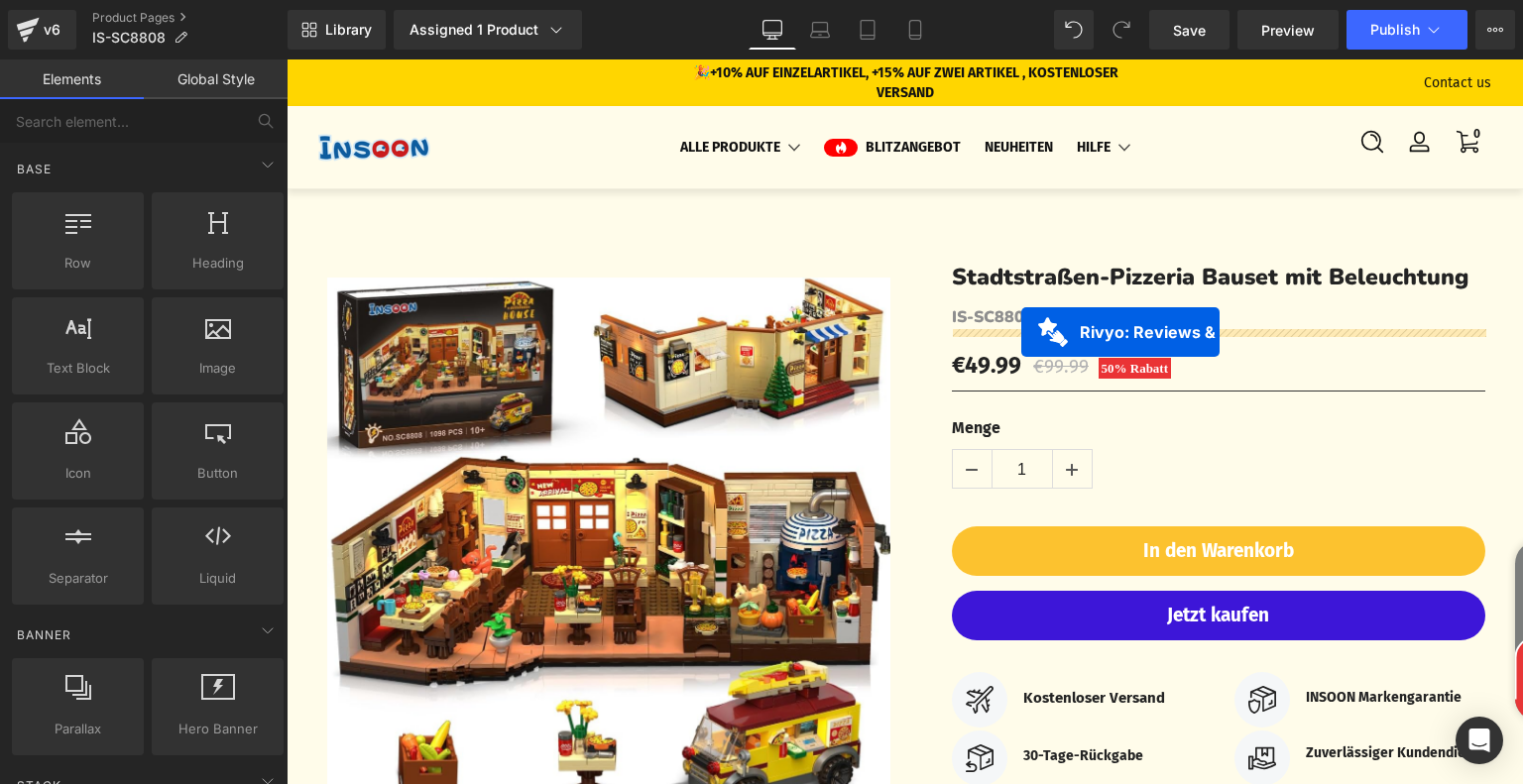
drag, startPoint x: 794, startPoint y: 345, endPoint x: 1021, endPoint y: 332, distance: 227.4
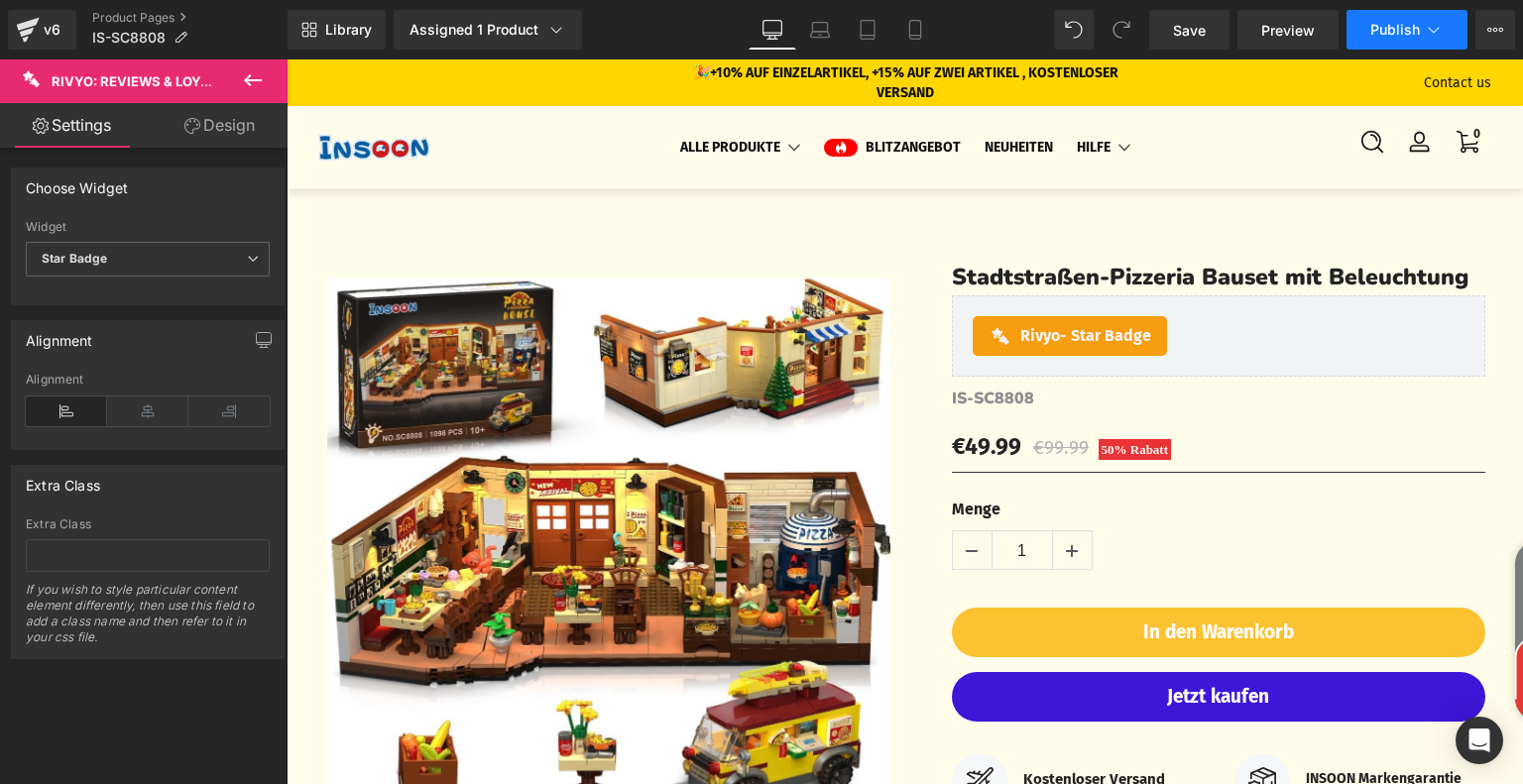
click at [1396, 22] on span "Publish" at bounding box center [1395, 30] width 50 height 16
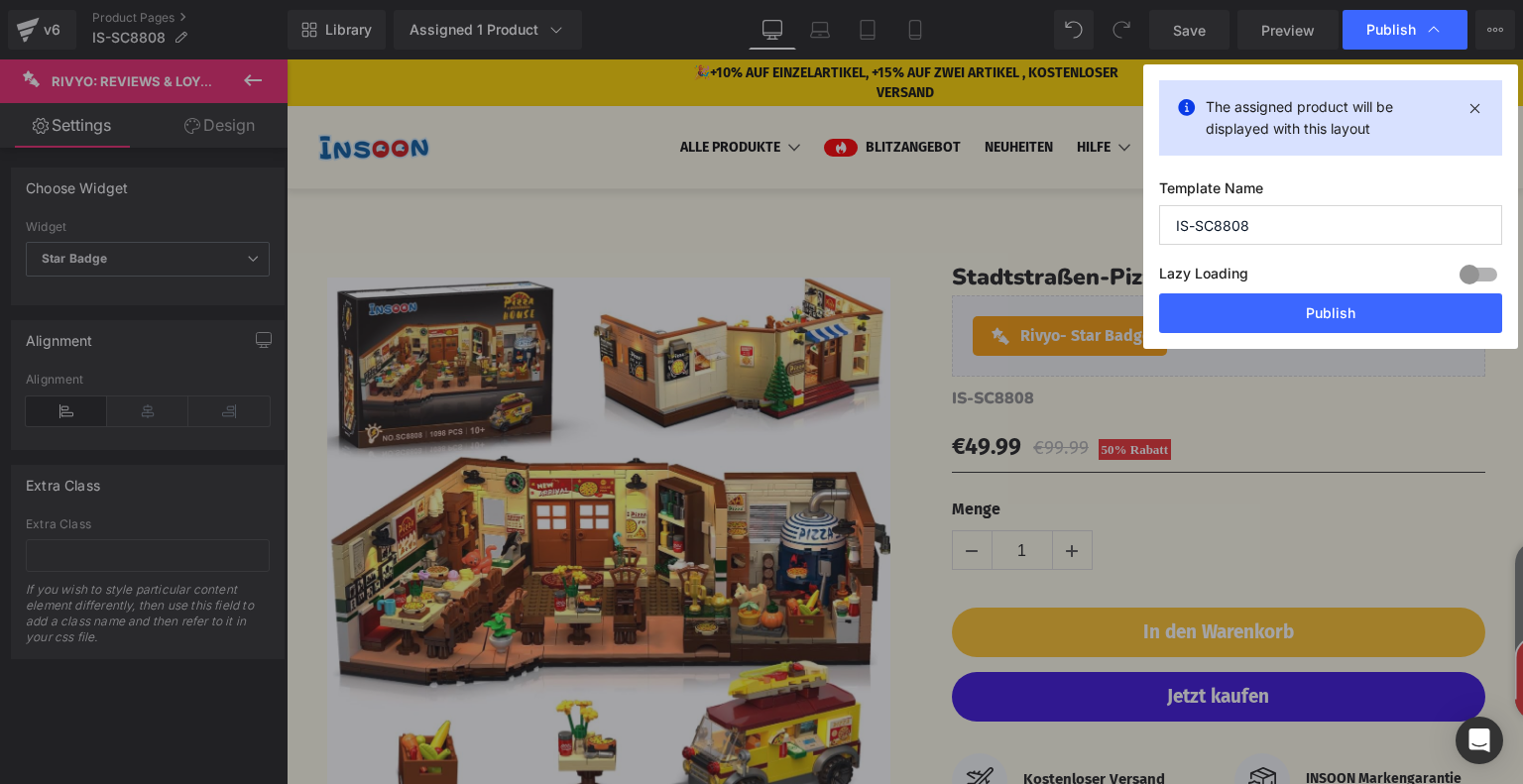
drag, startPoint x: 1282, startPoint y: 219, endPoint x: 1161, endPoint y: 227, distance: 121.3
click at [1161, 227] on input "IS-SC8808" at bounding box center [1331, 225] width 343 height 40
click at [1275, 300] on button "Publish" at bounding box center [1331, 313] width 343 height 40
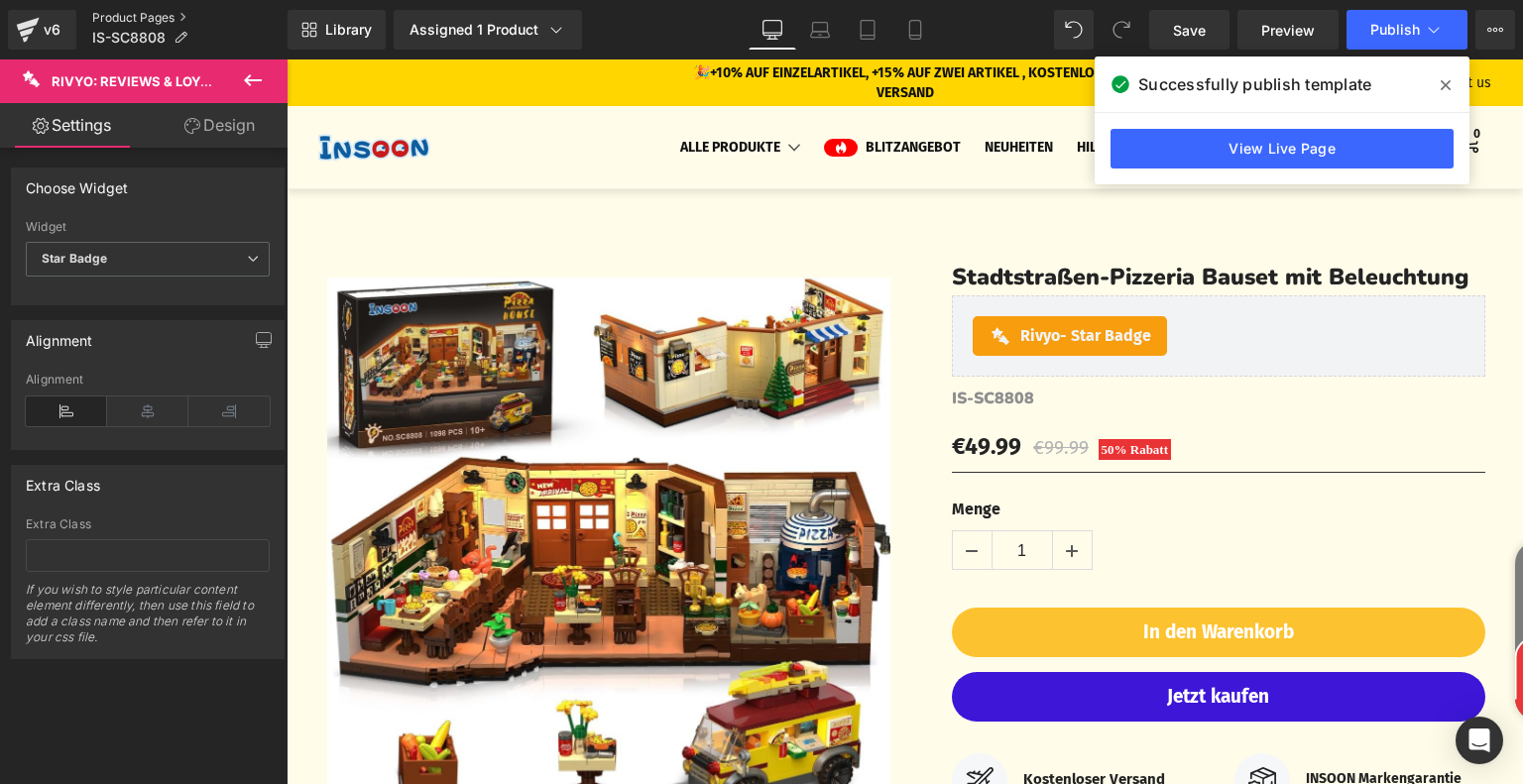
click at [123, 18] on link "Product Pages" at bounding box center [189, 18] width 195 height 16
